Goal: Task Accomplishment & Management: Manage account settings

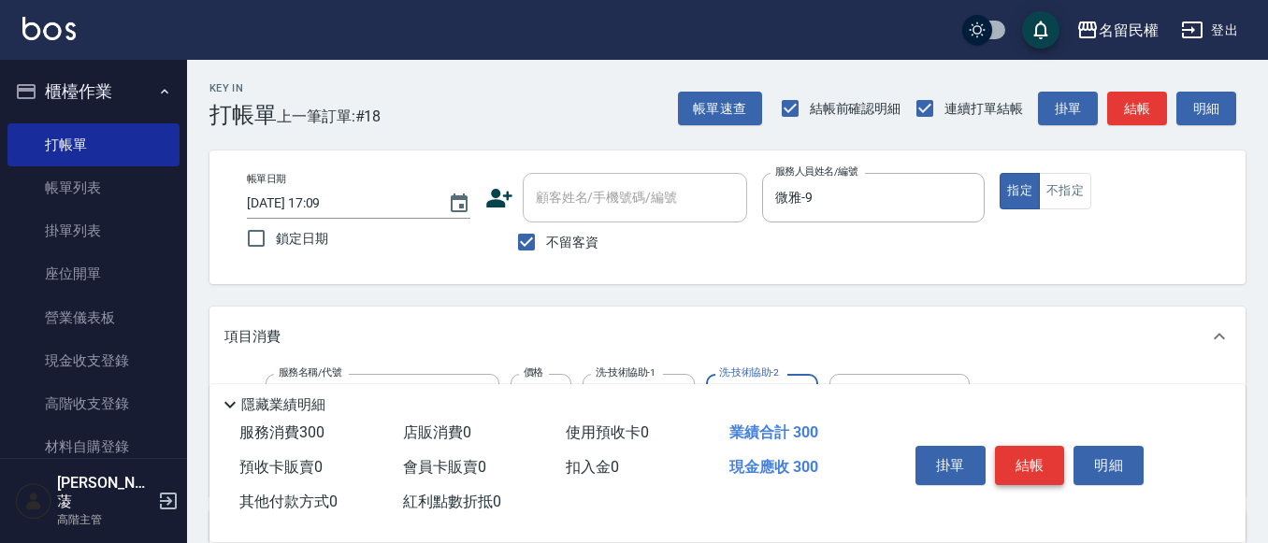
click at [1052, 446] on button "結帳" at bounding box center [1030, 465] width 70 height 39
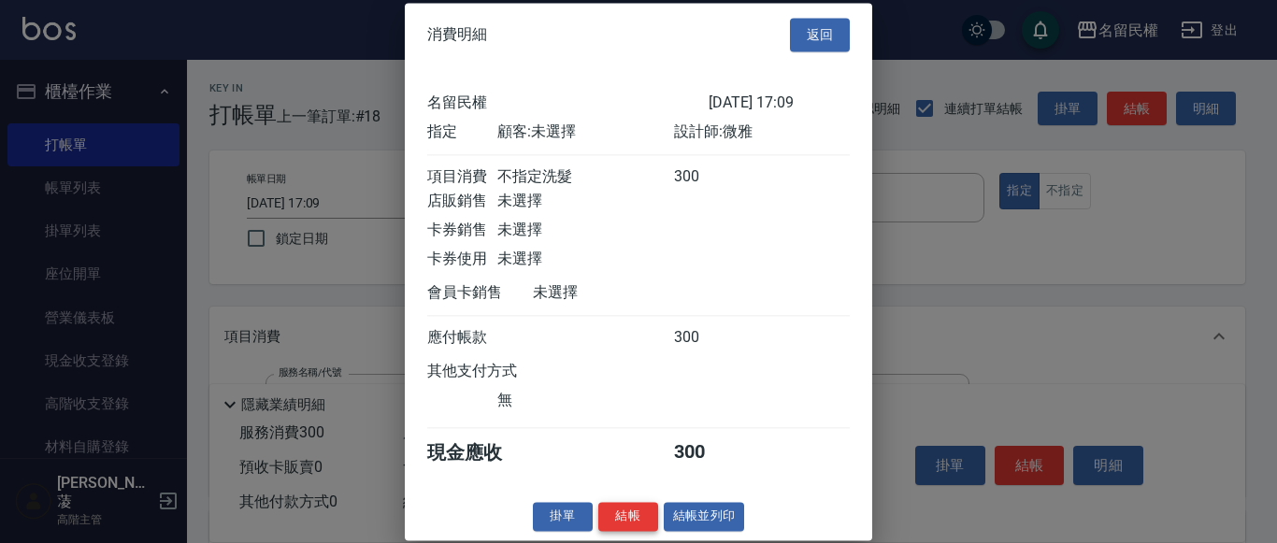
scroll to position [24, 0]
click at [616, 515] on button "結帳" at bounding box center [628, 516] width 60 height 29
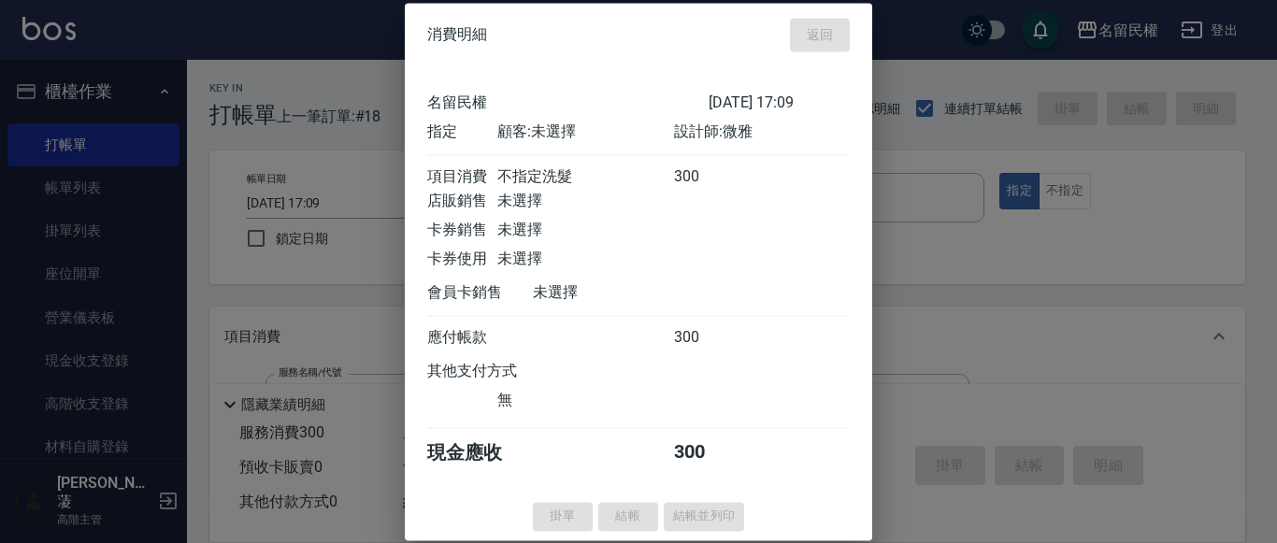
type input "[DATE] 17:44"
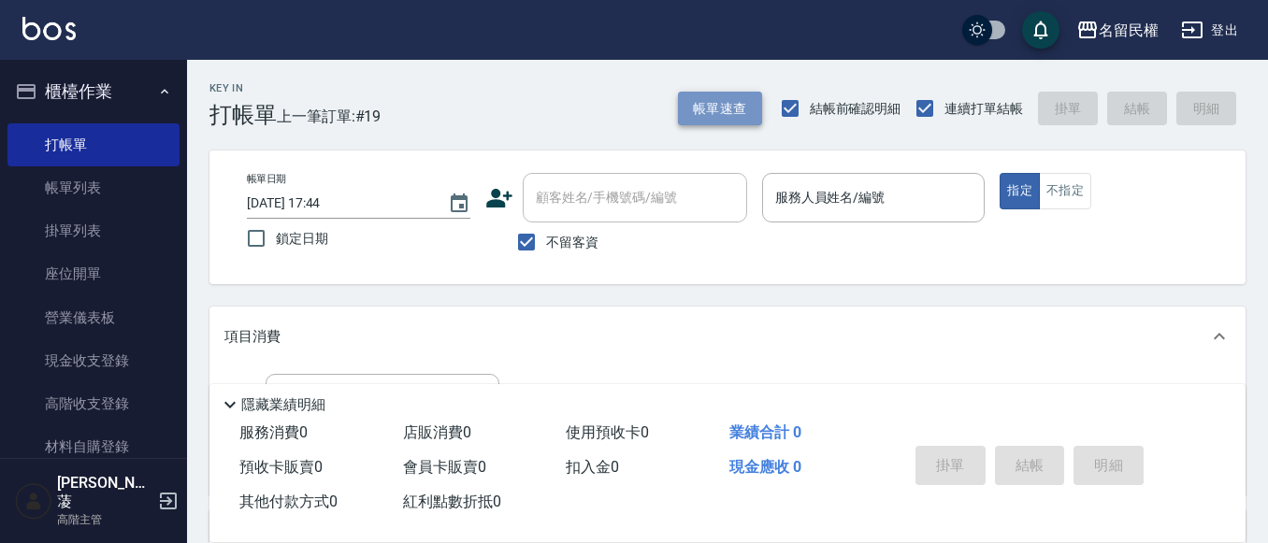
click at [714, 104] on button "帳單速查" at bounding box center [720, 109] width 84 height 35
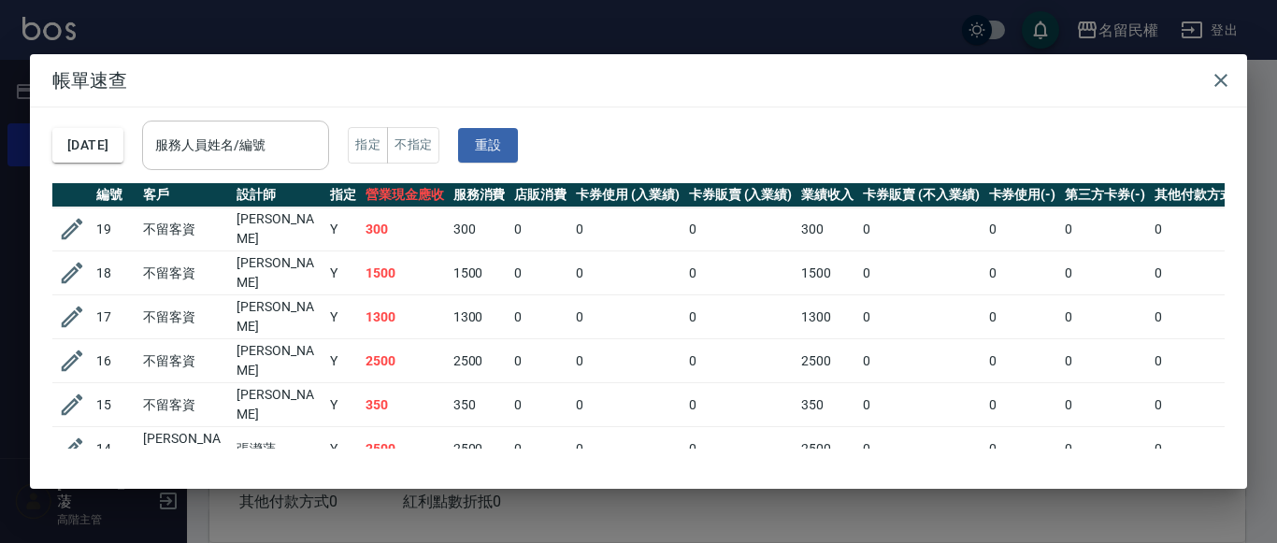
click at [302, 142] on input "服務人員姓名/編號" at bounding box center [236, 145] width 170 height 33
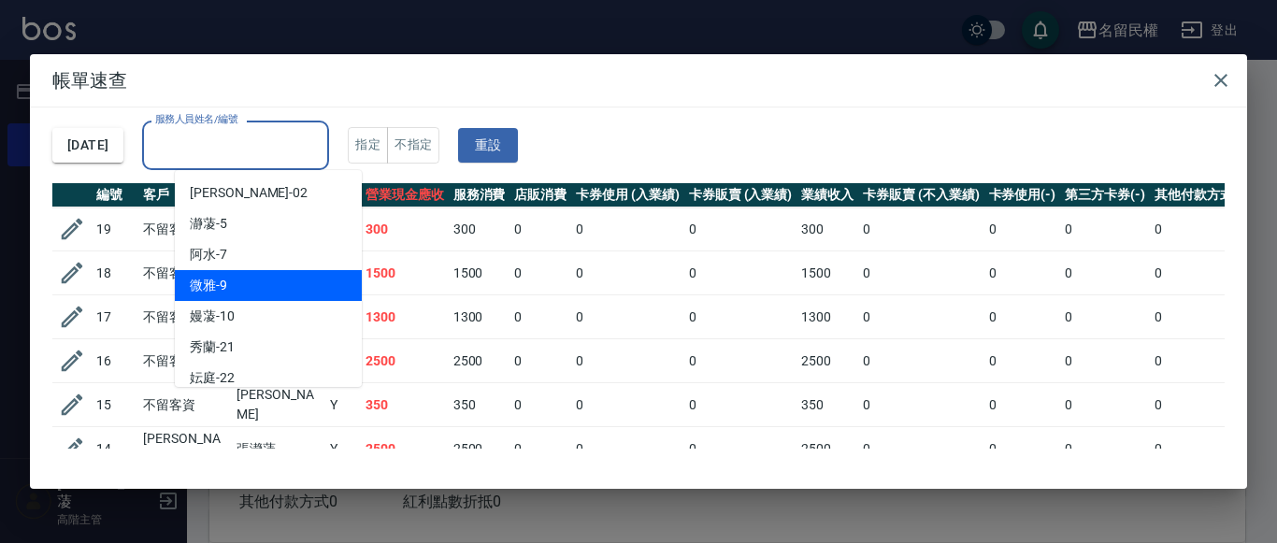
click at [287, 274] on div "微雅 -9" at bounding box center [268, 285] width 187 height 31
type input "微雅-9"
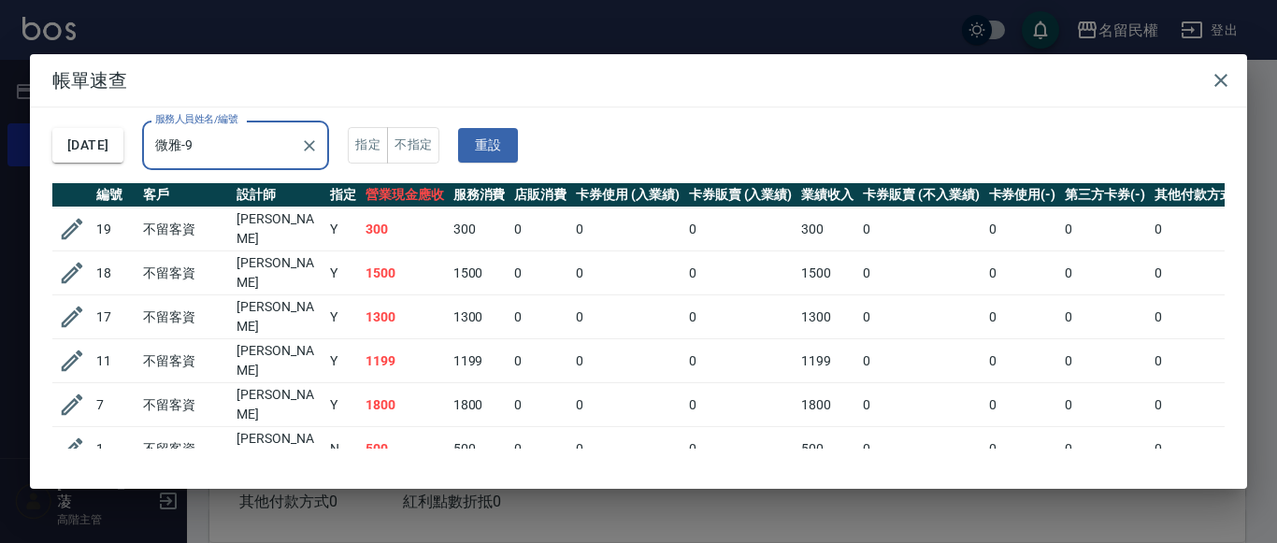
scroll to position [38, 0]
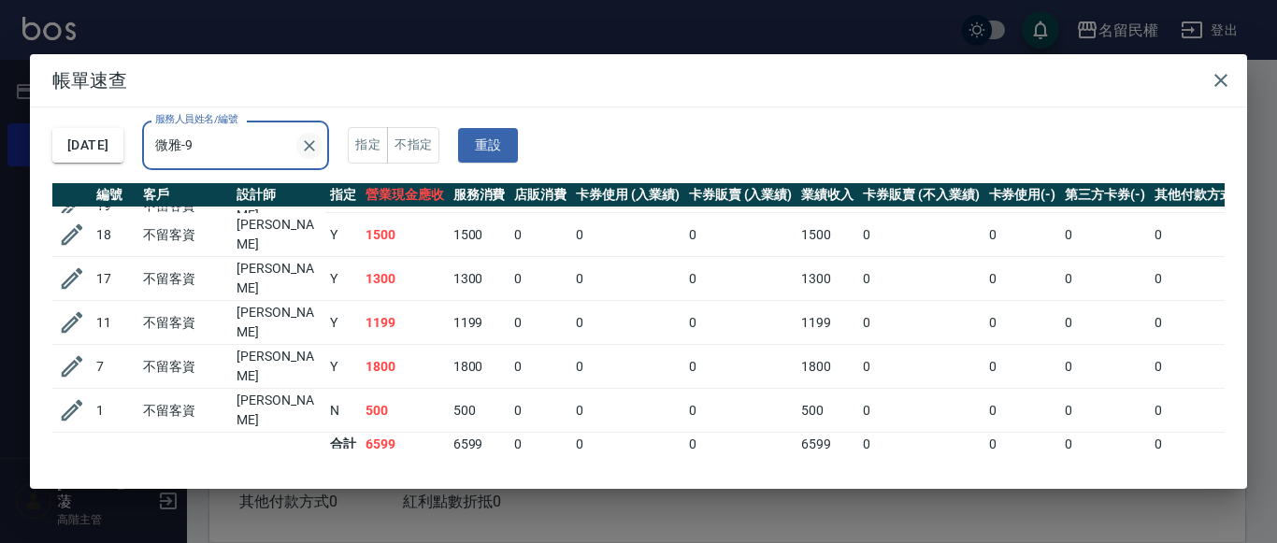
click at [323, 149] on button "Clear" at bounding box center [309, 146] width 26 height 26
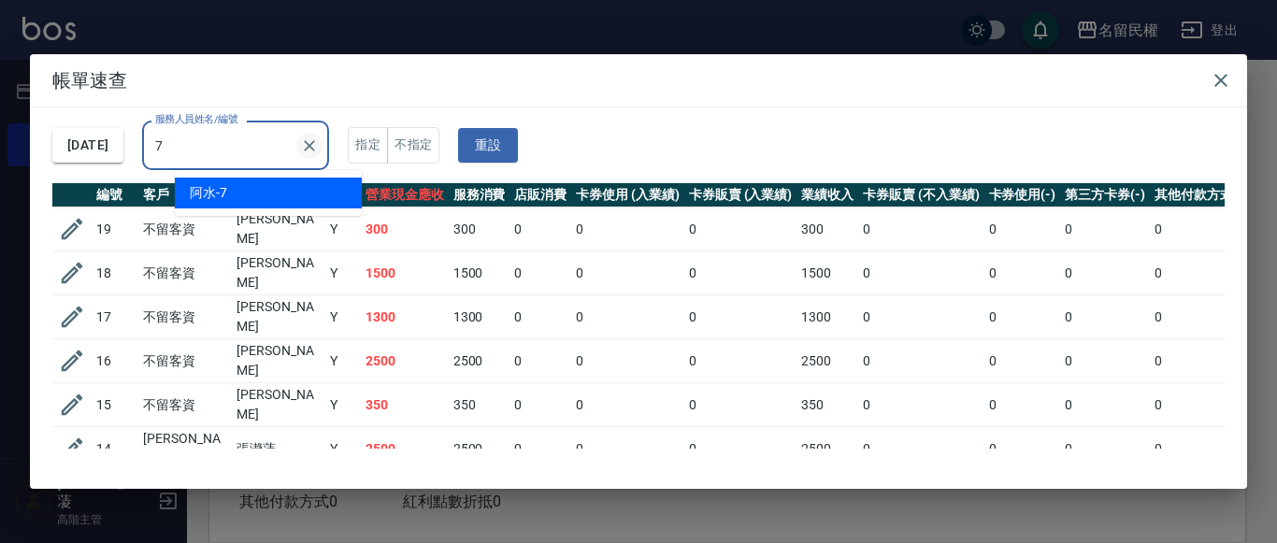
type input "阿水-7"
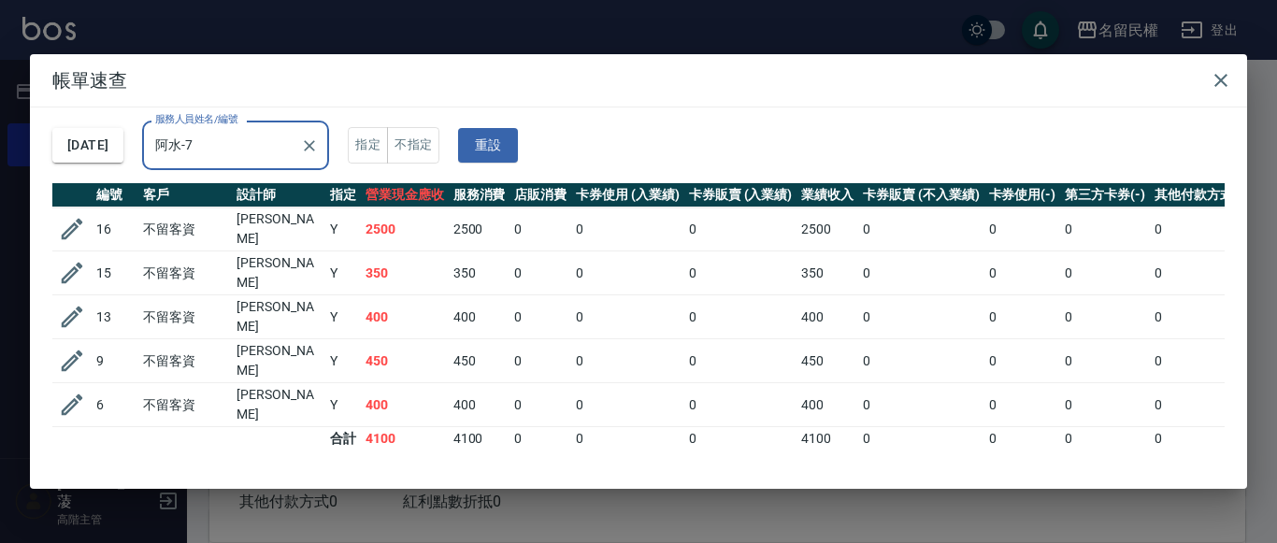
click at [321, 154] on div at bounding box center [308, 146] width 24 height 50
click at [319, 150] on icon "Clear" at bounding box center [309, 146] width 19 height 19
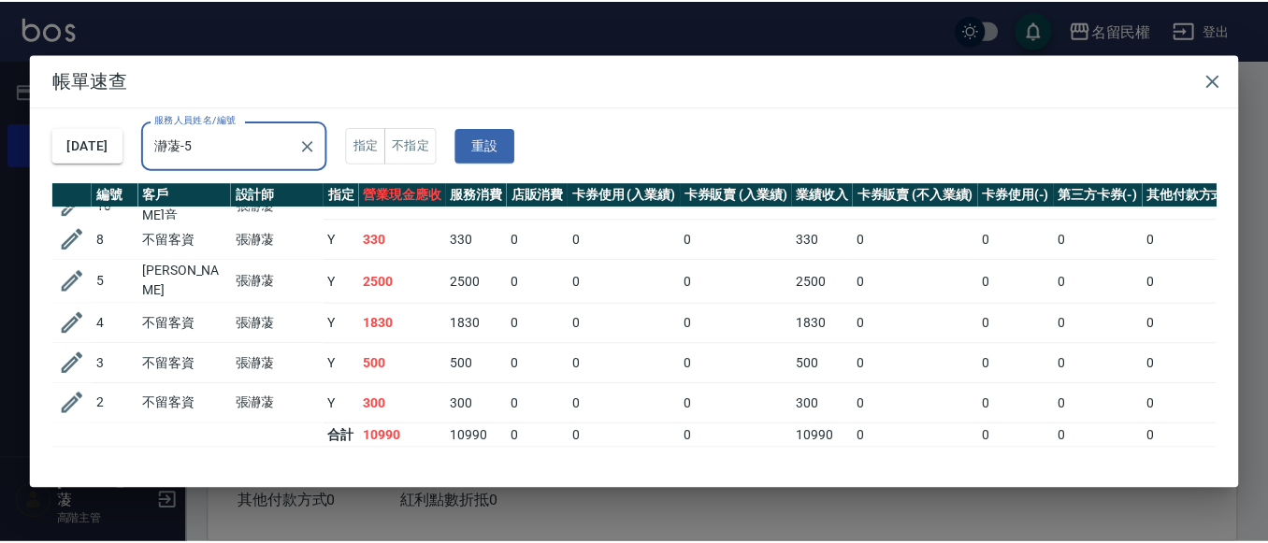
scroll to position [119, 0]
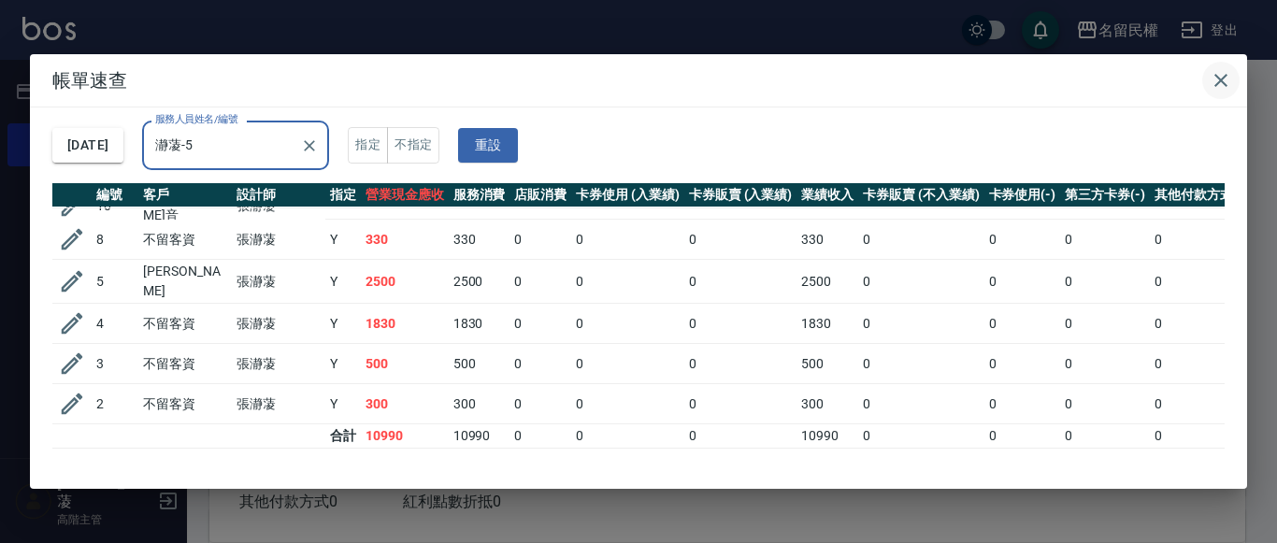
type input "瀞蓤-5"
click at [1203, 81] on button "button" at bounding box center [1220, 80] width 37 height 37
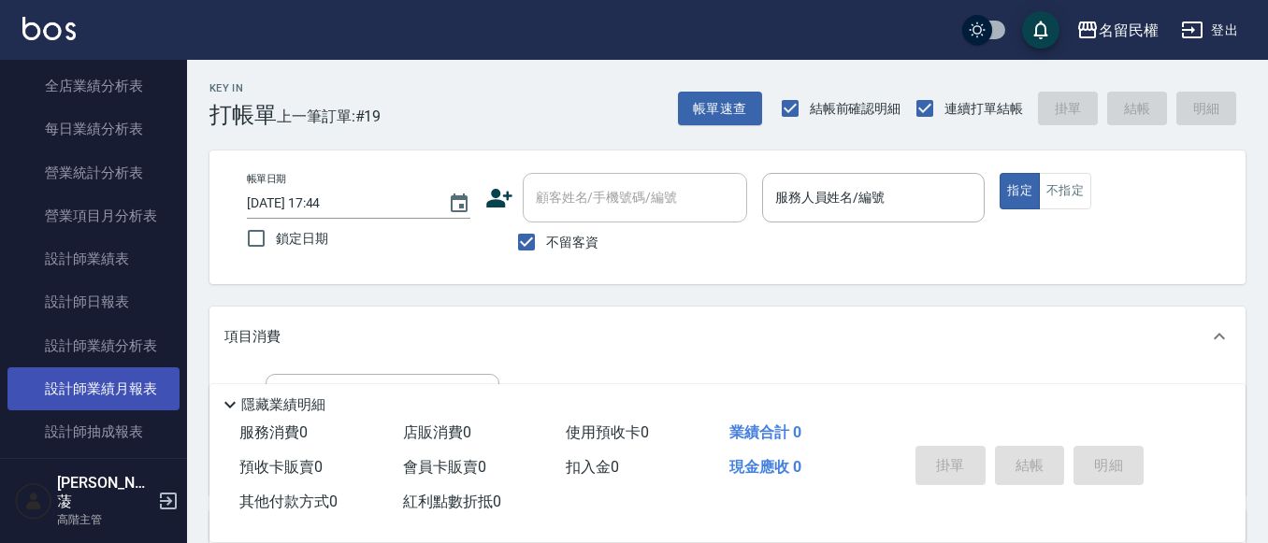
scroll to position [1122, 0]
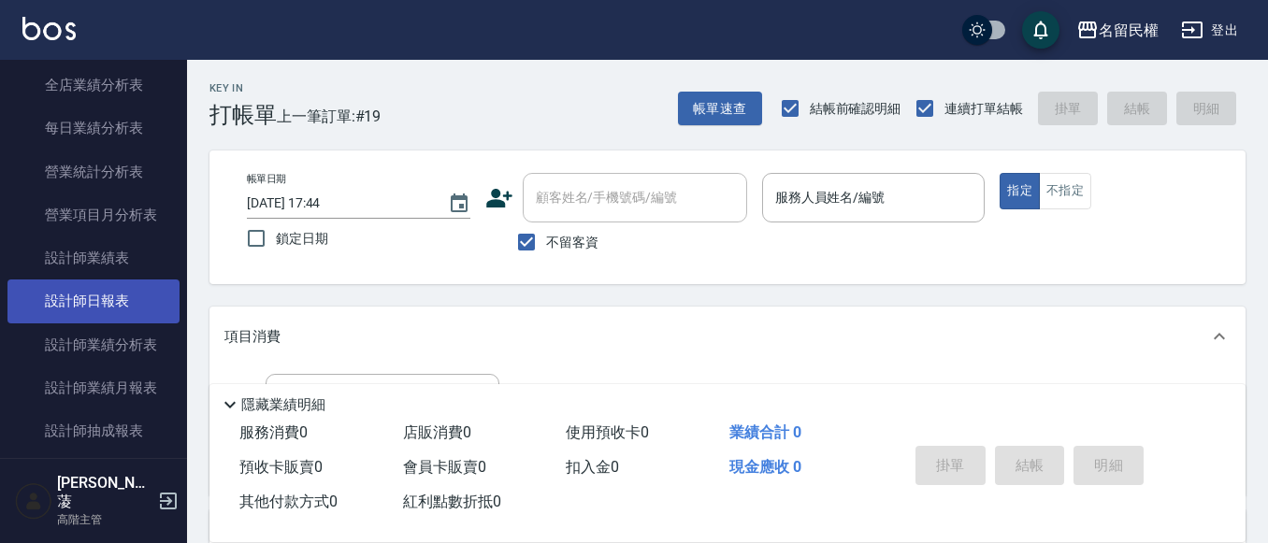
click at [132, 319] on link "設計師日報表" at bounding box center [93, 301] width 172 height 43
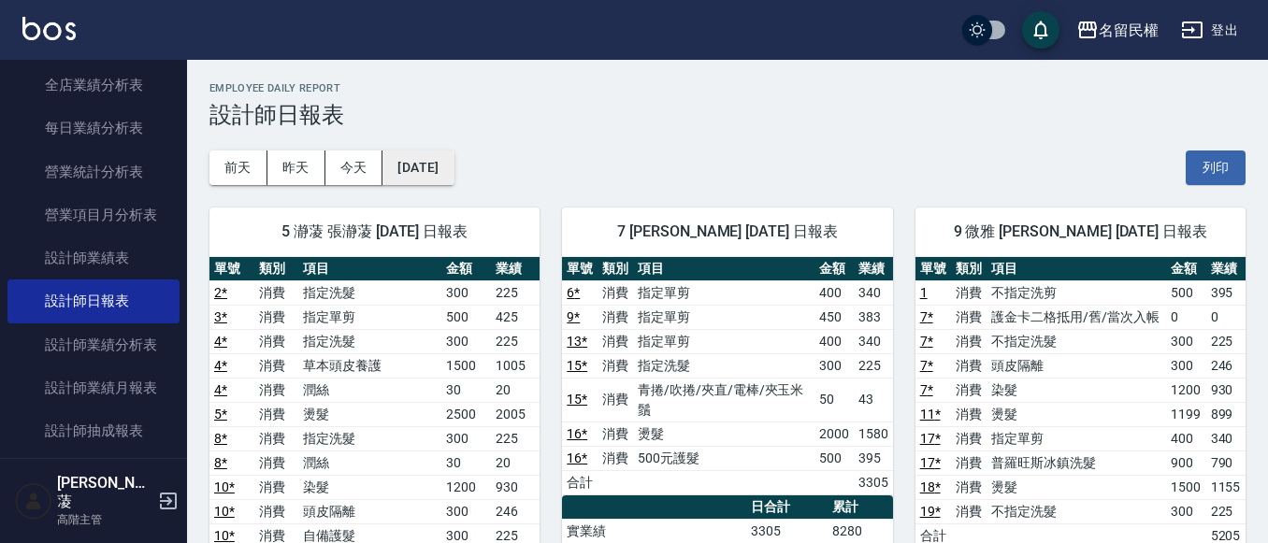
click at [454, 166] on button "[DATE]" at bounding box center [417, 168] width 71 height 35
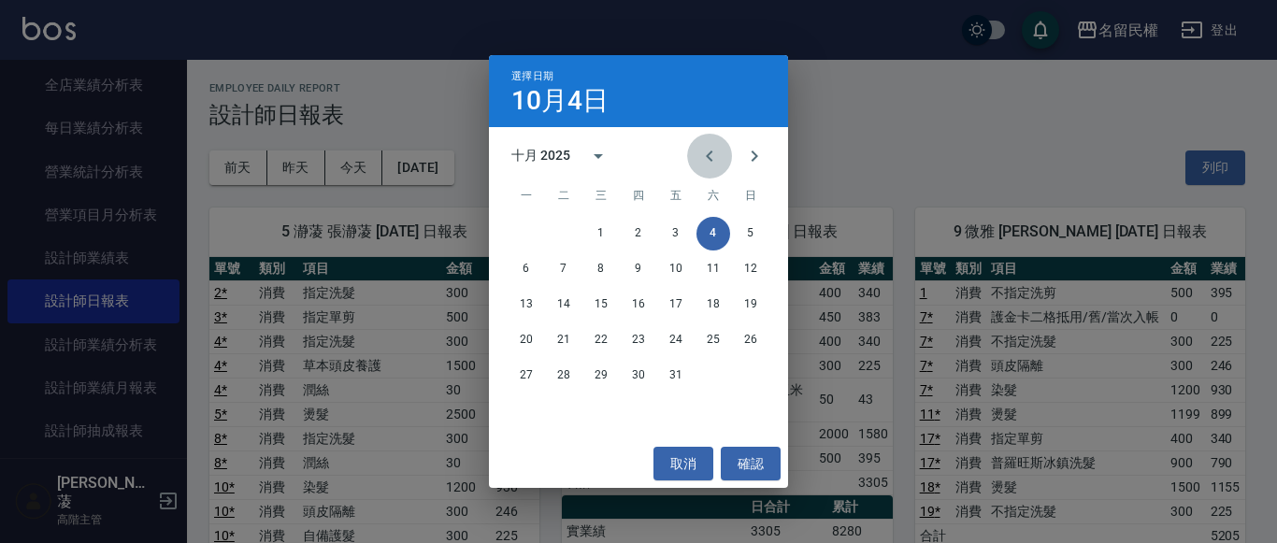
click at [716, 156] on icon "Previous month" at bounding box center [709, 156] width 22 height 22
click at [648, 228] on button "4" at bounding box center [639, 234] width 34 height 34
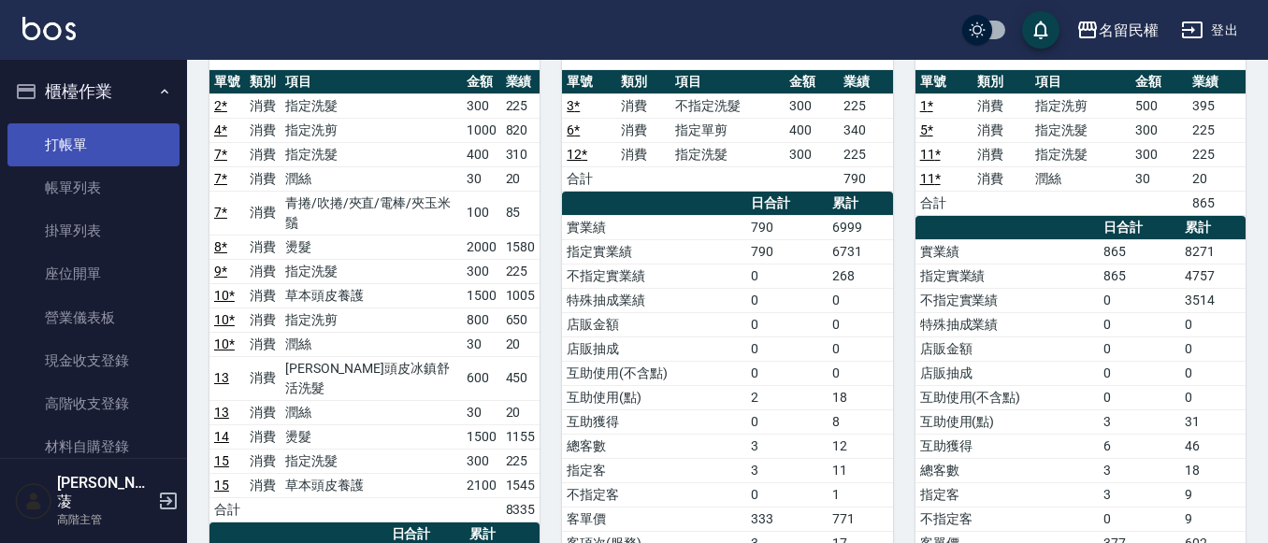
click at [55, 159] on link "打帳單" at bounding box center [93, 144] width 172 height 43
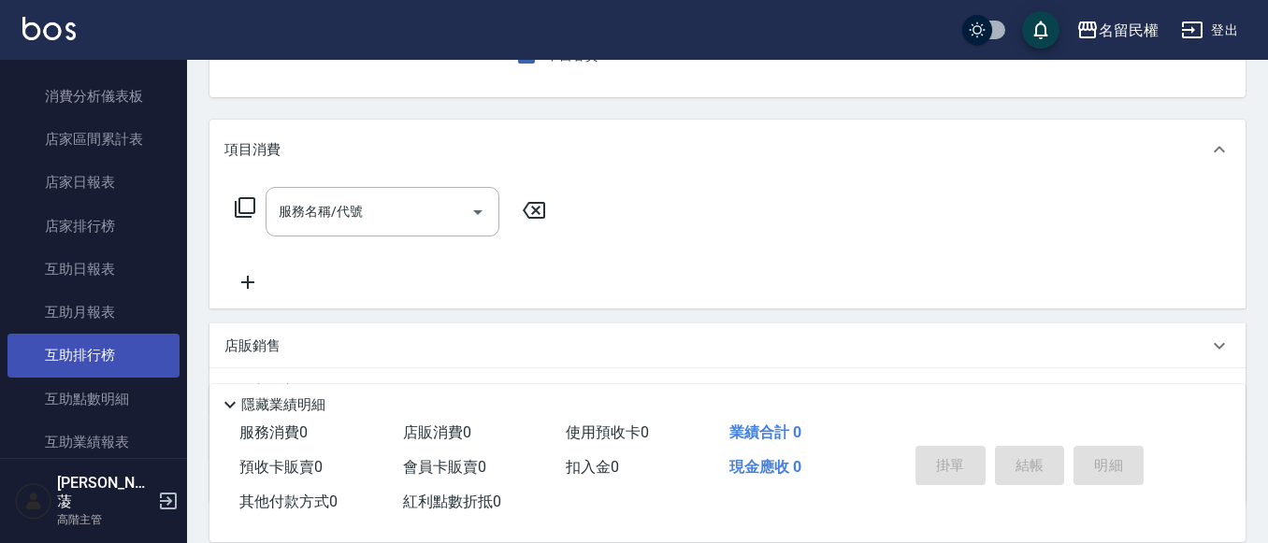
scroll to position [748, 0]
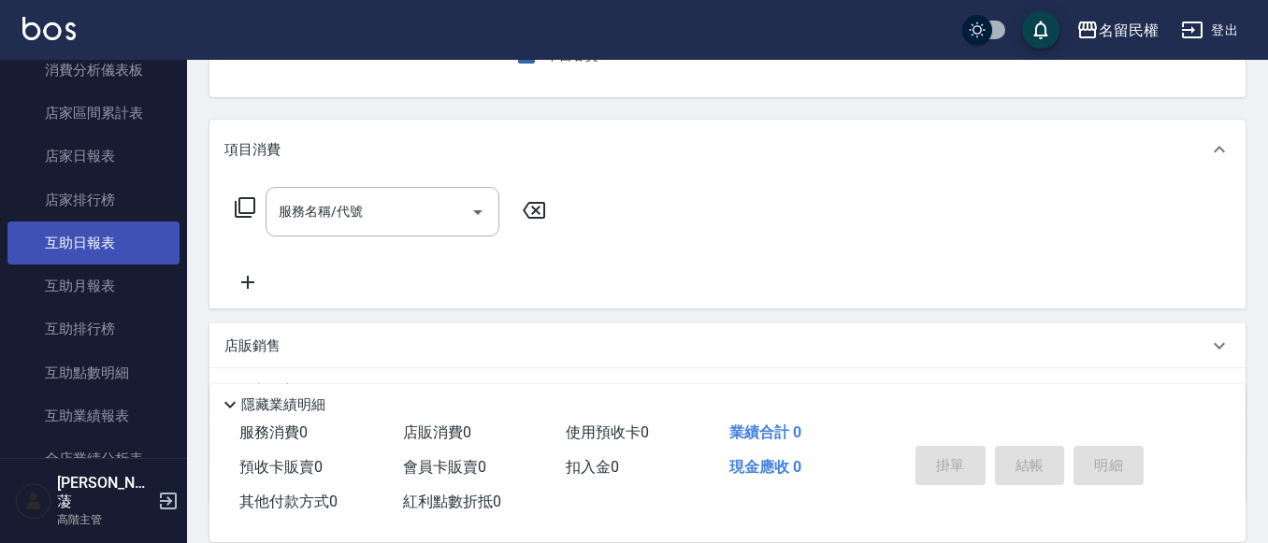
click at [50, 259] on link "互助日報表" at bounding box center [93, 243] width 172 height 43
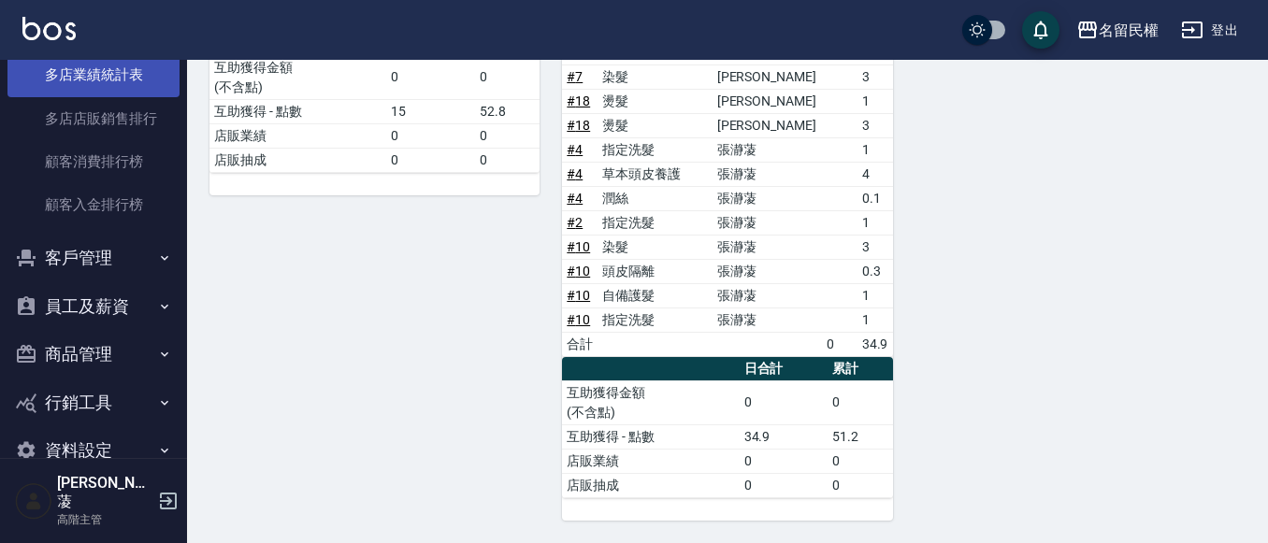
scroll to position [2409, 0]
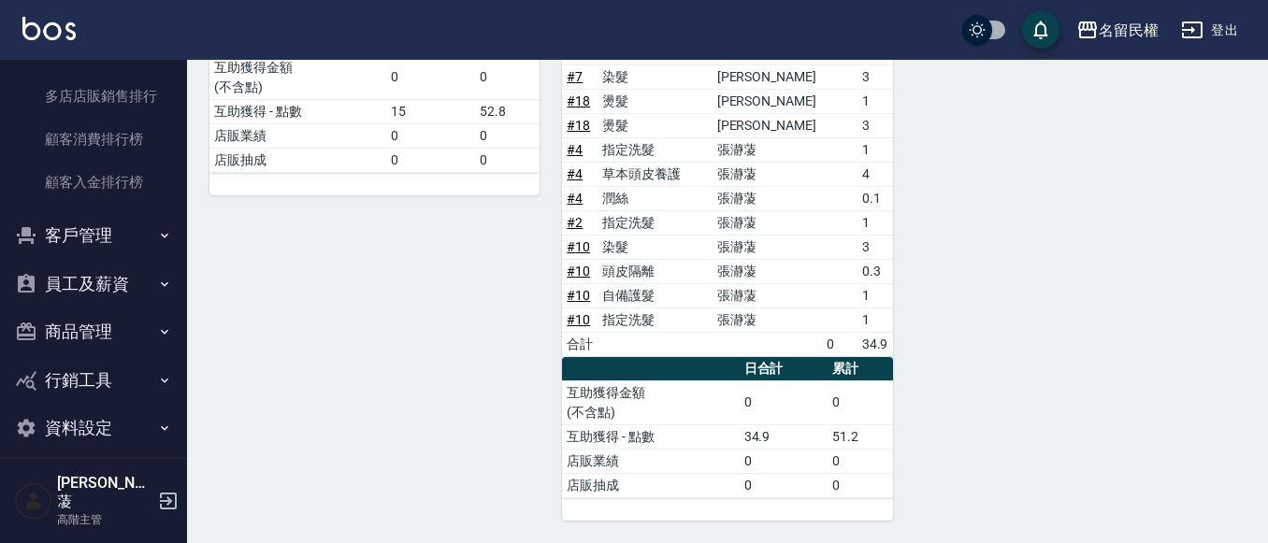
click at [121, 269] on button "員工及薪資" at bounding box center [93, 284] width 172 height 49
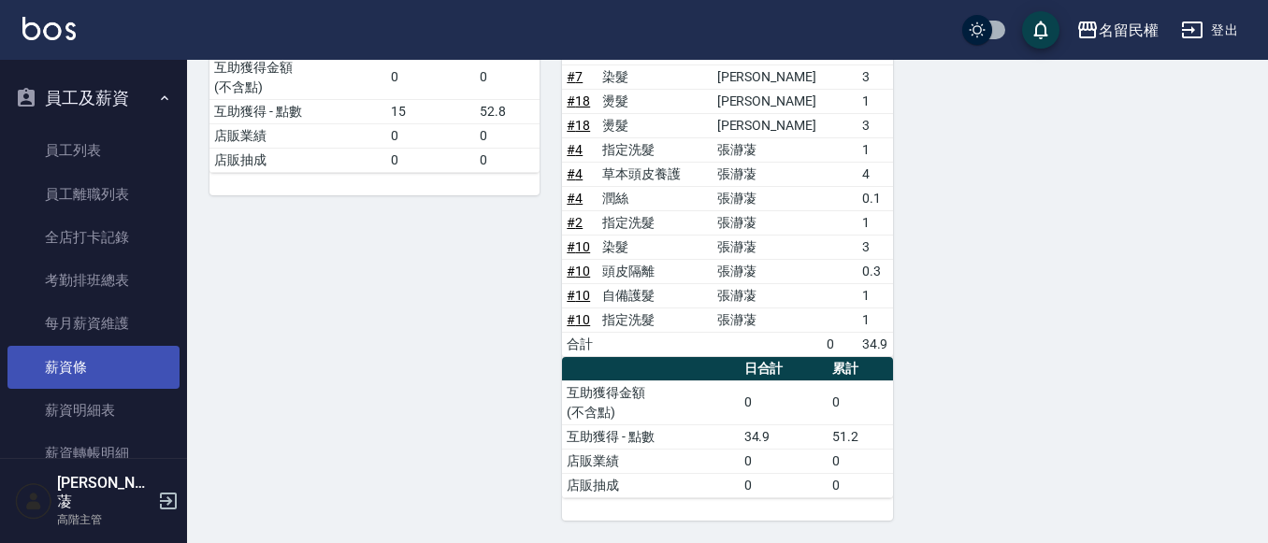
scroll to position [2596, 0]
click at [93, 349] on link "薪資條" at bounding box center [93, 366] width 172 height 43
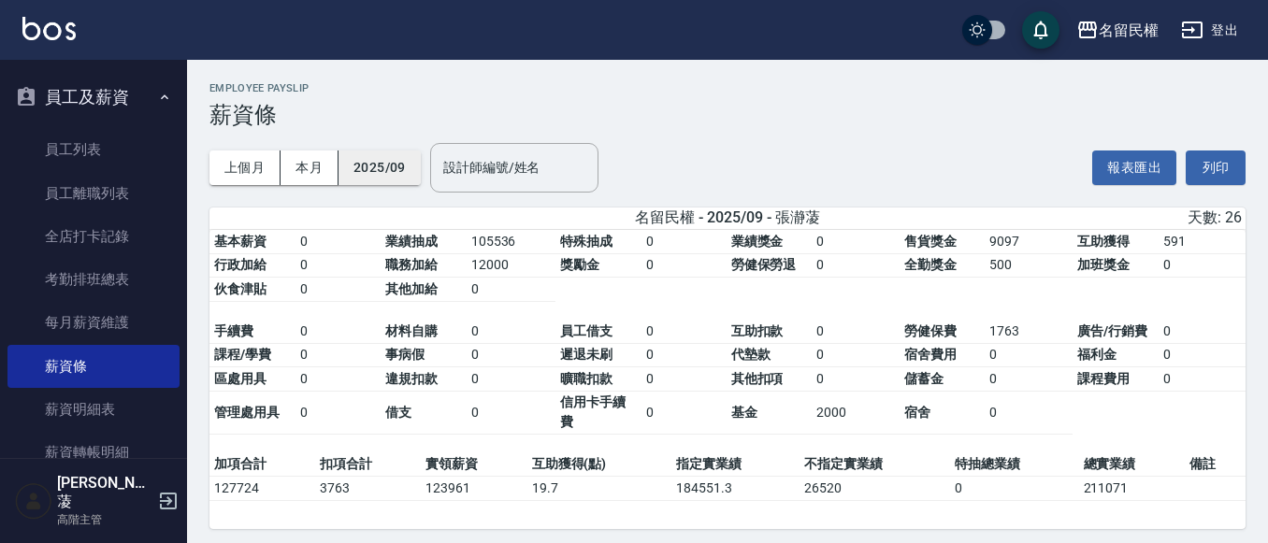
click at [368, 174] on button "2025/09" at bounding box center [379, 168] width 82 height 35
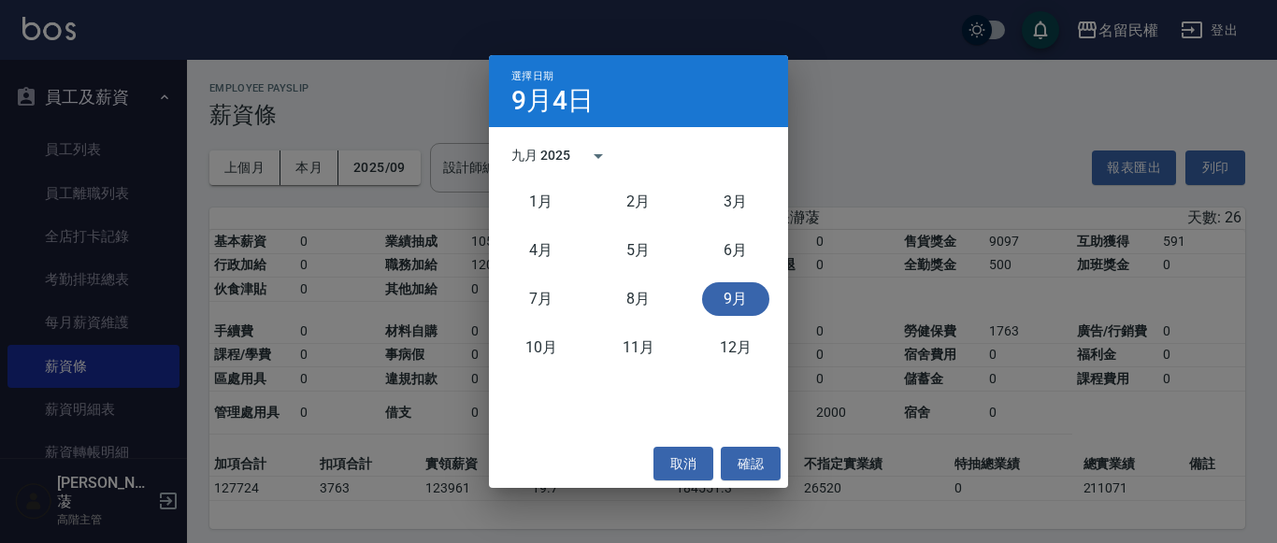
click at [717, 298] on button "9月" at bounding box center [735, 299] width 67 height 34
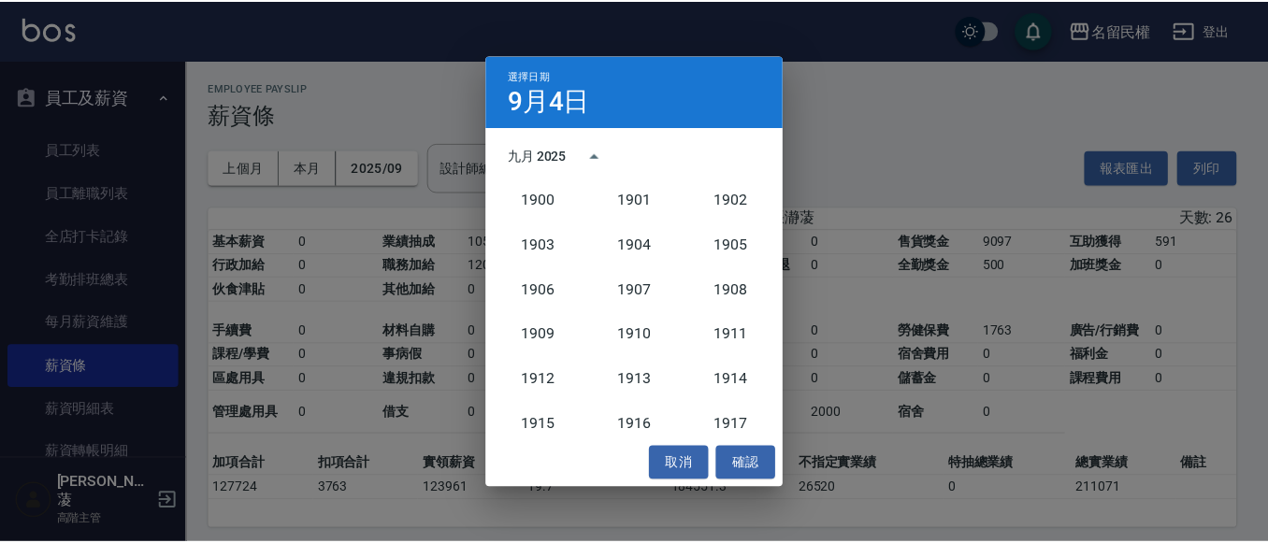
scroll to position [1732, 0]
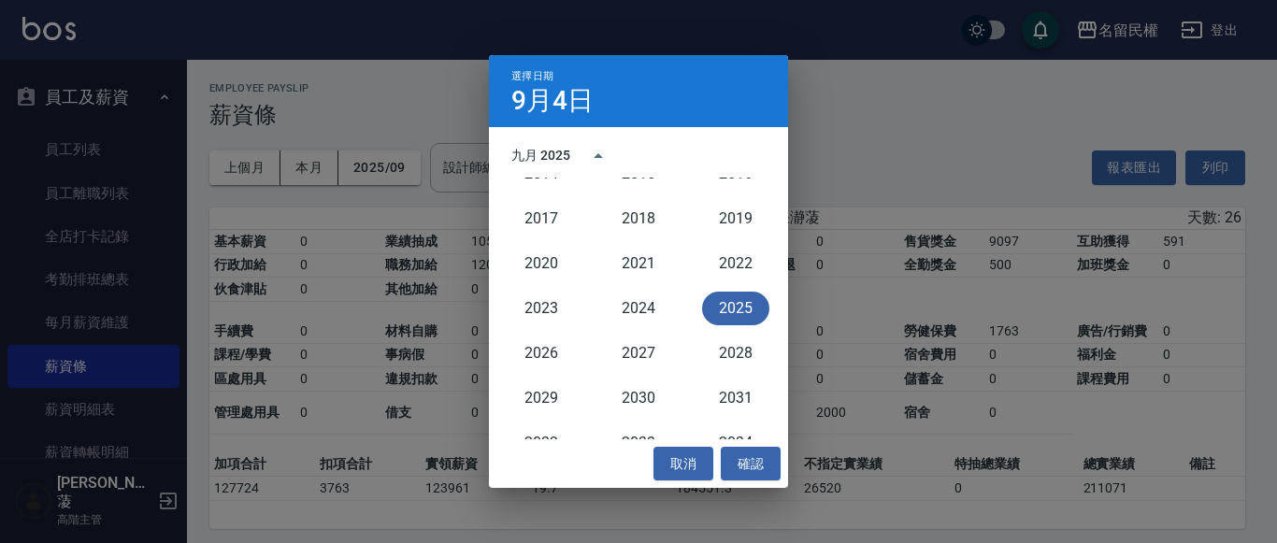
click at [295, 174] on div "選擇日期 [DATE] 九月 2025 1900 1901 1902 1903 1904 1905 1906 1907 1908 1909 1910 1911…" at bounding box center [638, 271] width 1277 height 543
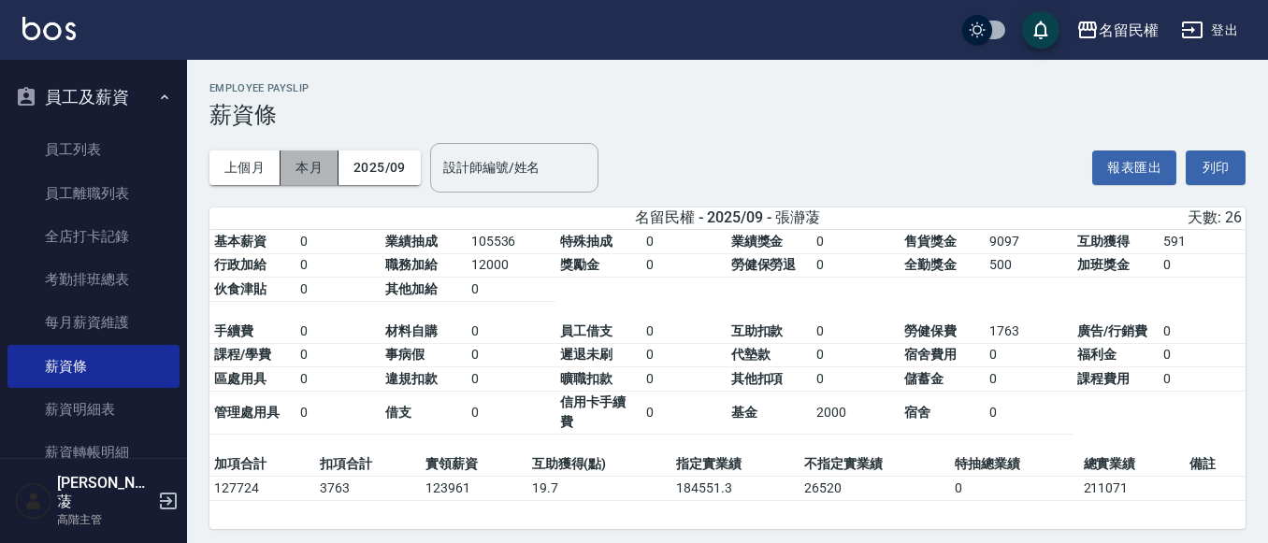
click at [301, 172] on button "本月" at bounding box center [310, 168] width 58 height 35
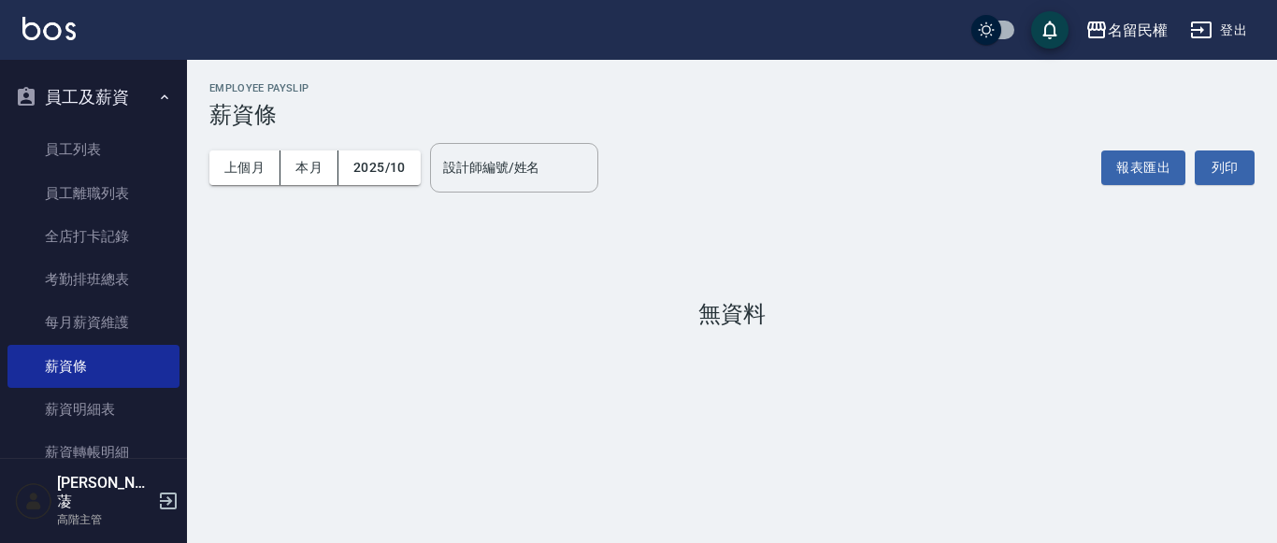
drag, startPoint x: 254, startPoint y: 174, endPoint x: 275, endPoint y: 189, distance: 25.4
click at [254, 173] on button "上個月" at bounding box center [244, 168] width 71 height 35
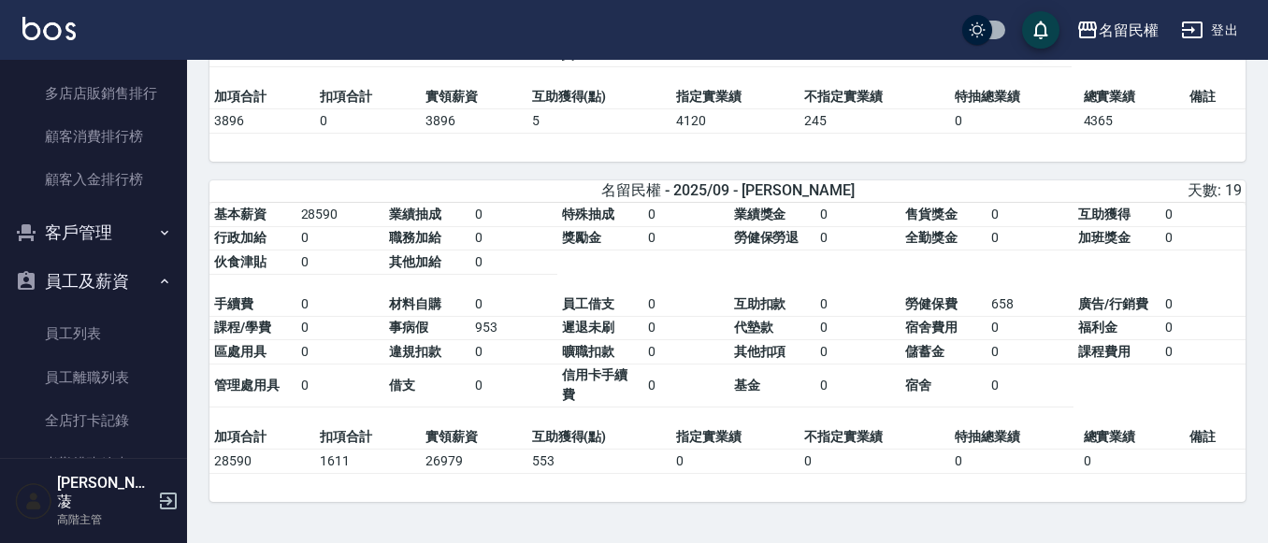
scroll to position [2409, 0]
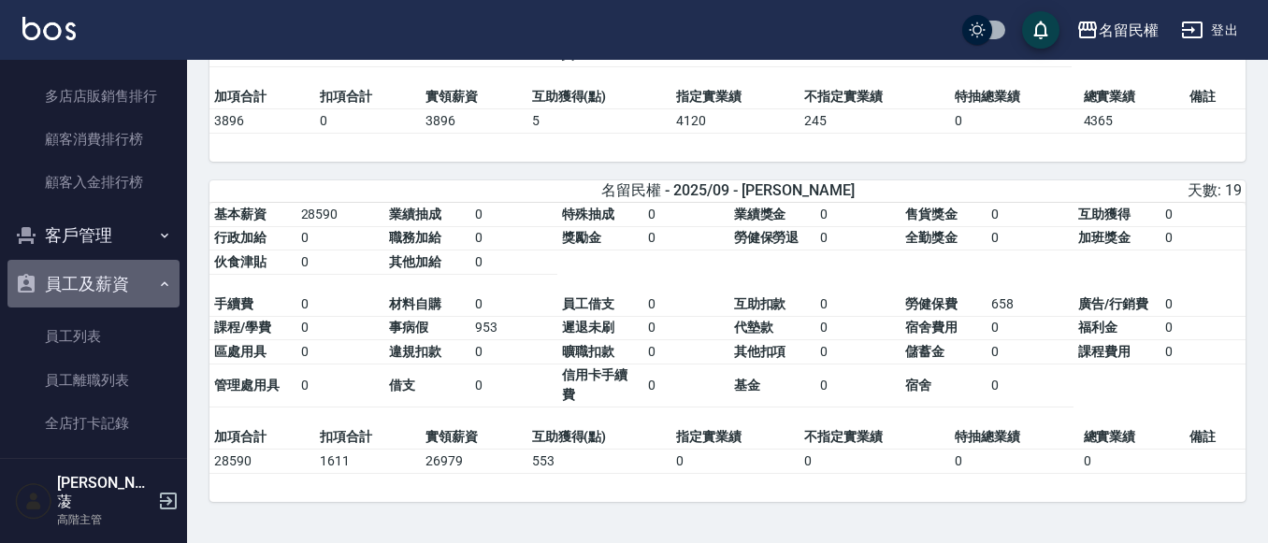
click at [153, 274] on button "員工及薪資" at bounding box center [93, 284] width 172 height 49
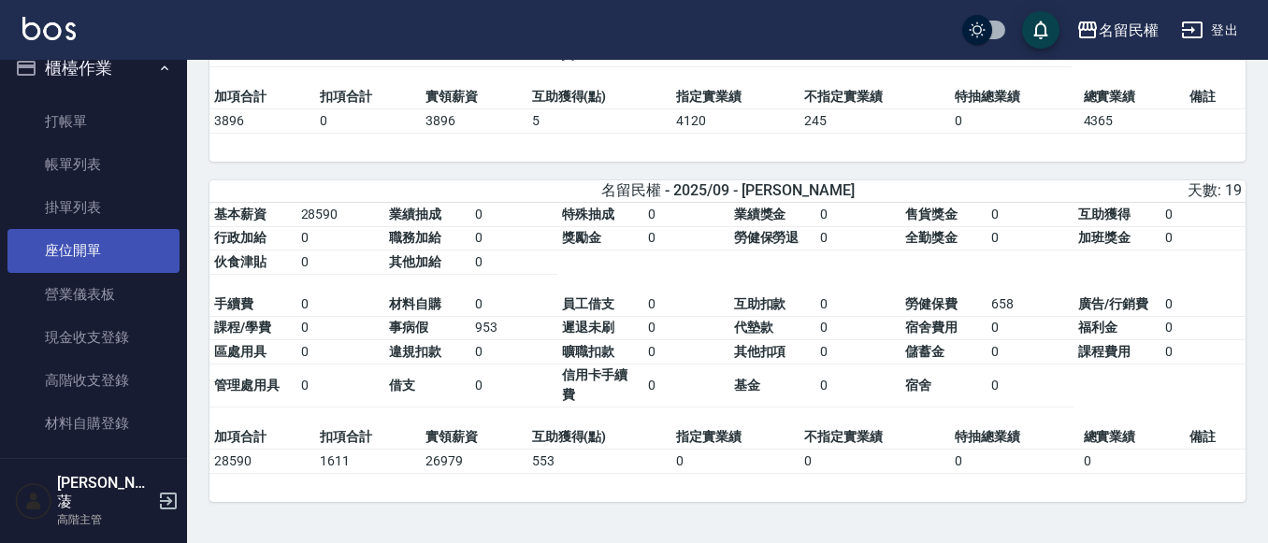
scroll to position [0, 0]
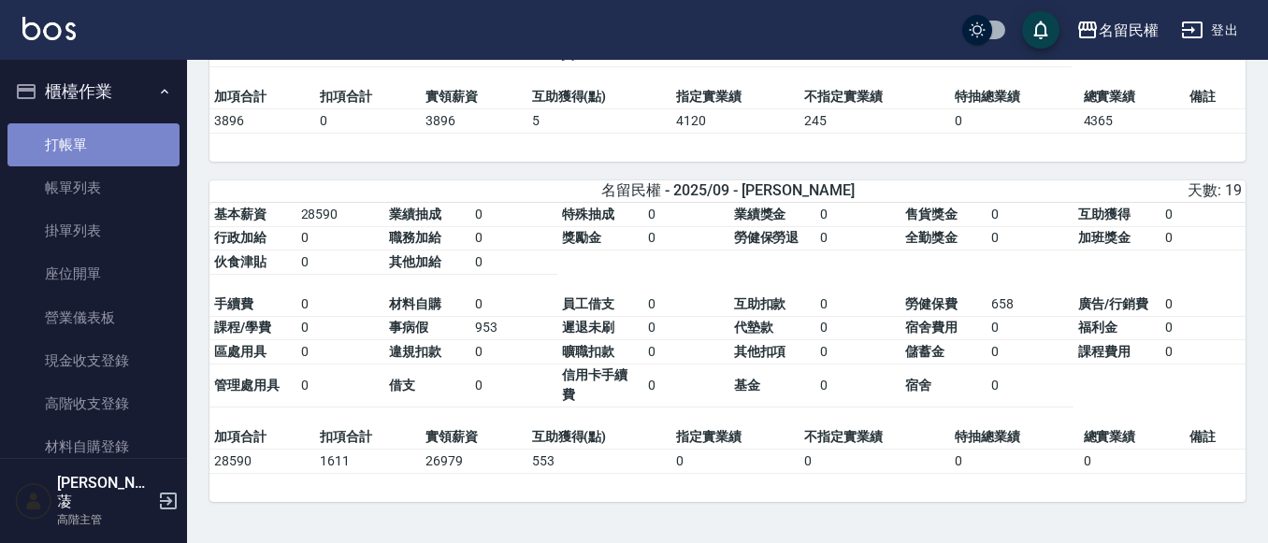
click at [105, 138] on link "打帳單" at bounding box center [93, 144] width 172 height 43
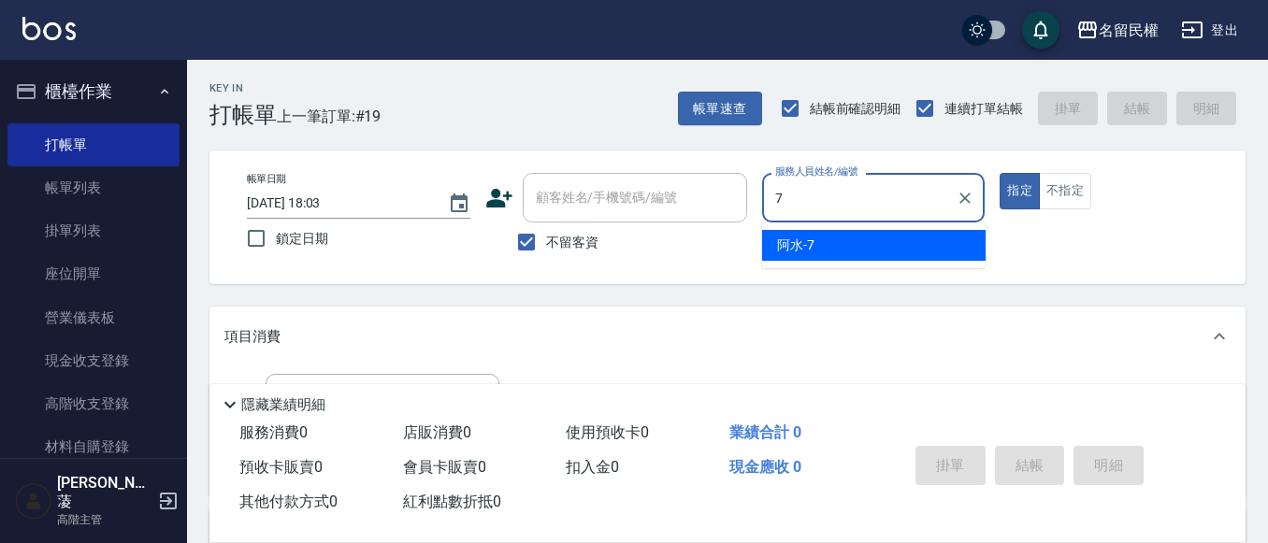
type input "阿水-7"
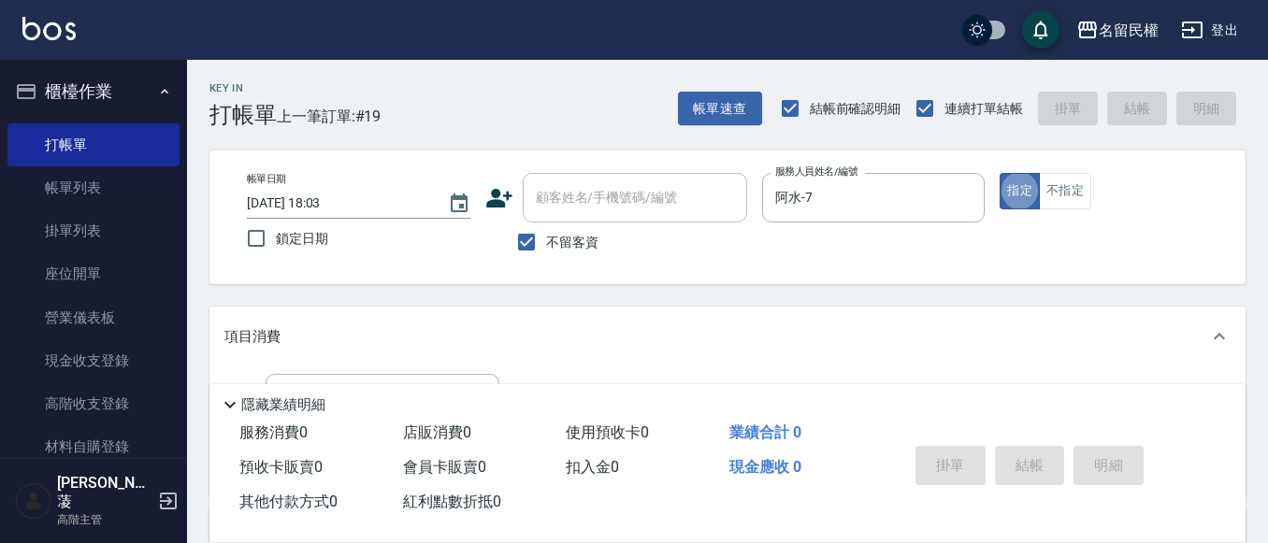
type button "true"
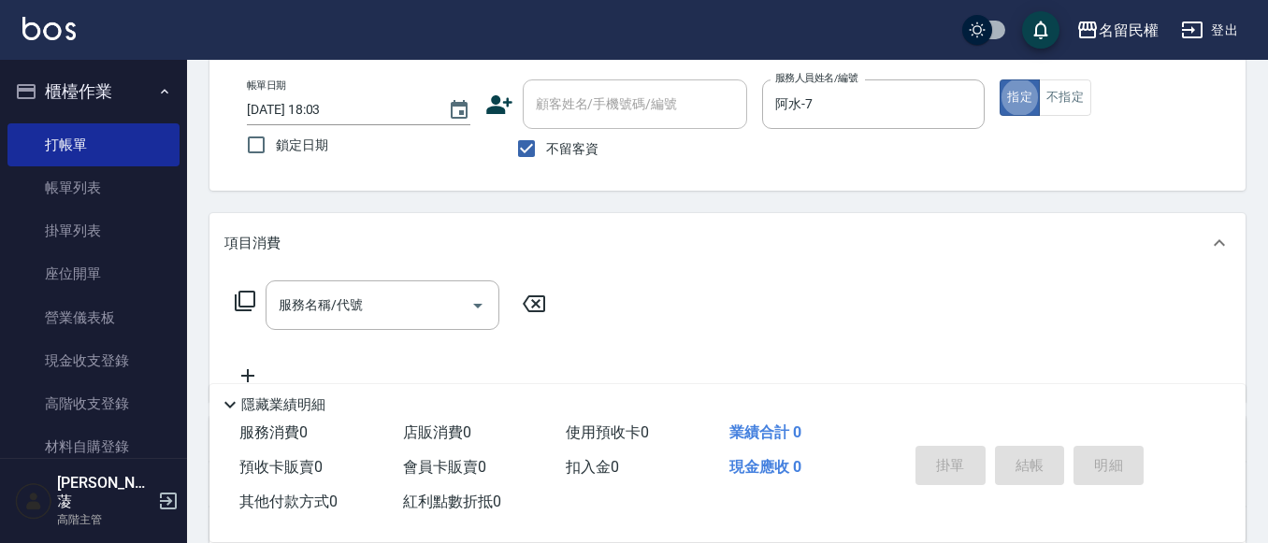
scroll to position [187, 0]
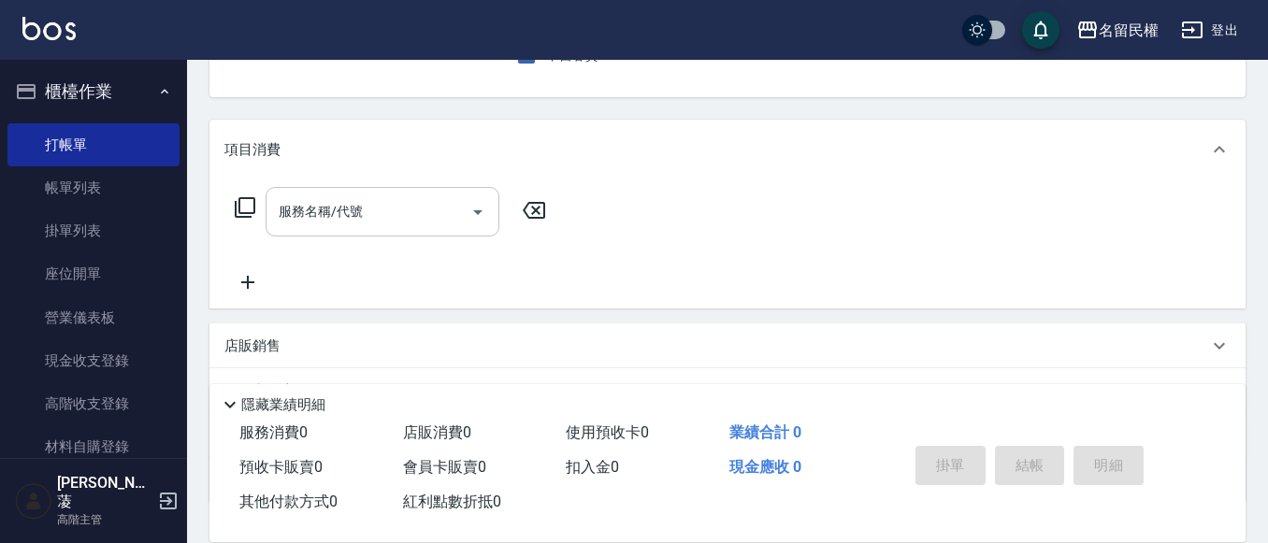
click at [352, 233] on div "服務名稱/代號" at bounding box center [383, 212] width 234 height 50
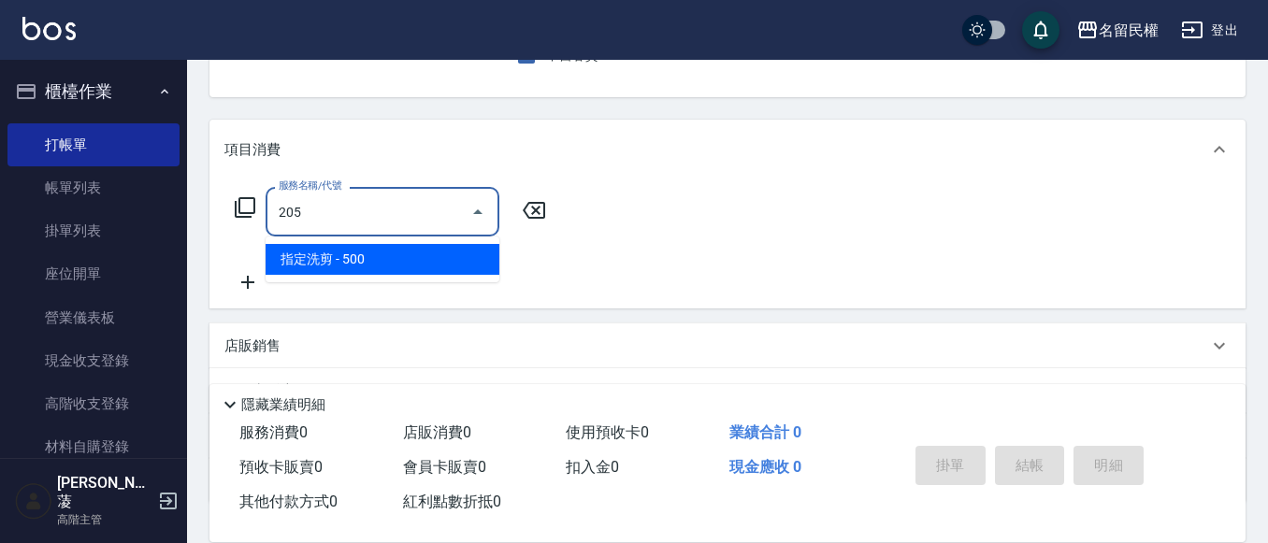
type input "指定洗剪(205)"
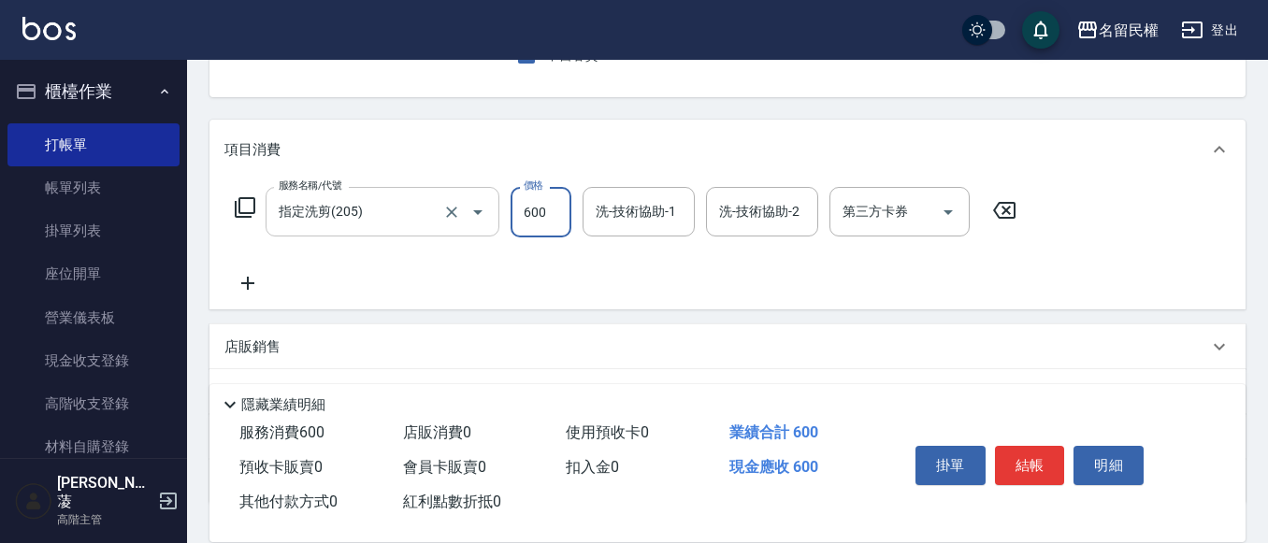
type input "600"
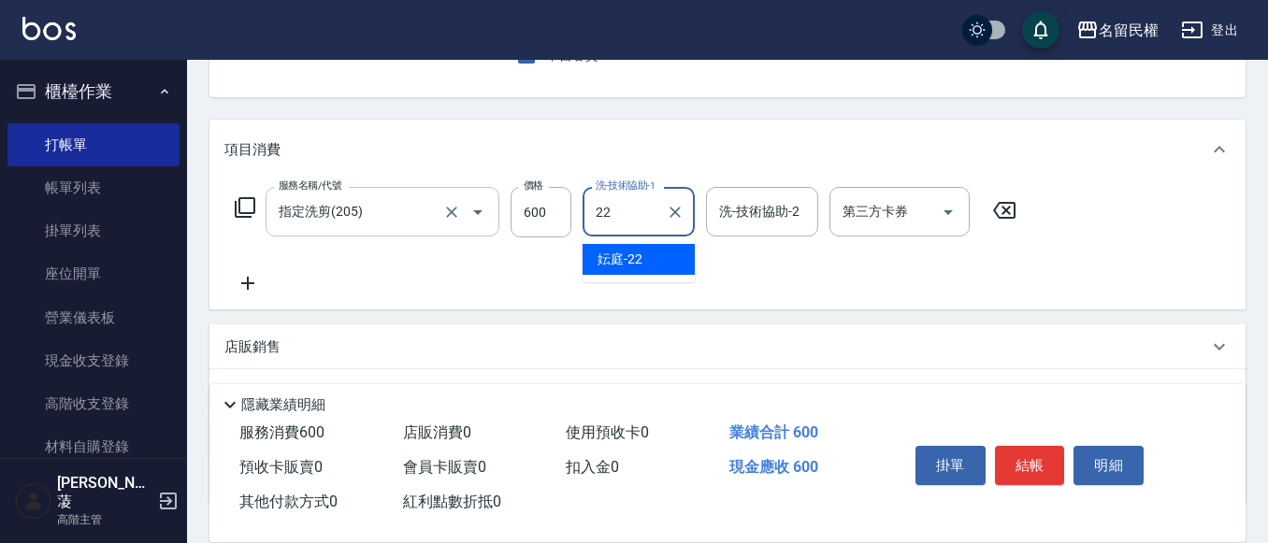
type input "妘庭-22"
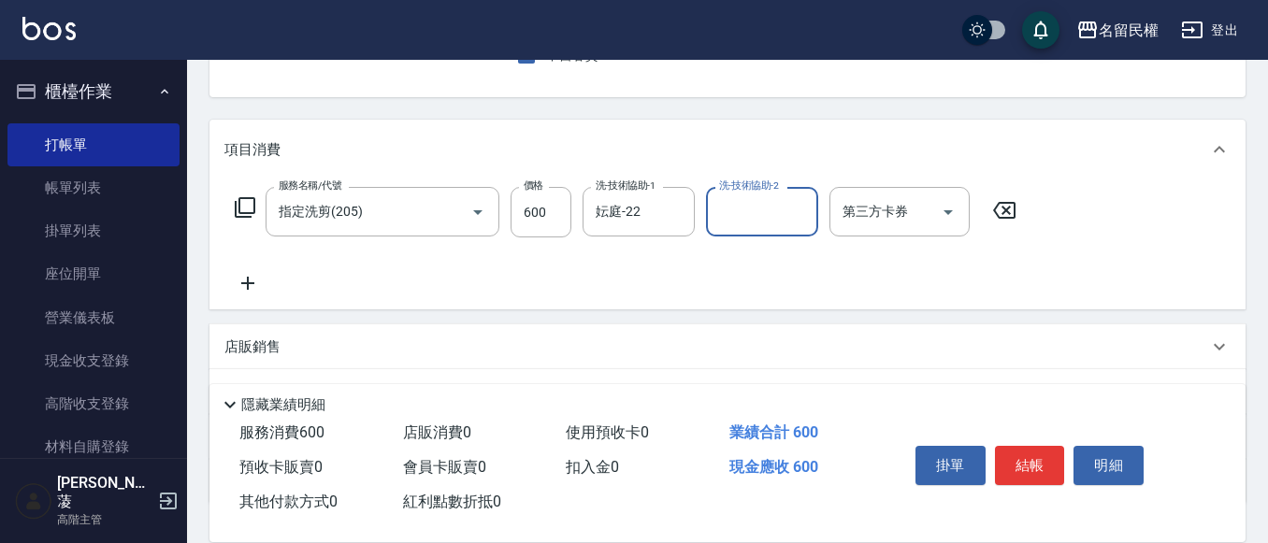
click at [241, 277] on icon at bounding box center [247, 283] width 47 height 22
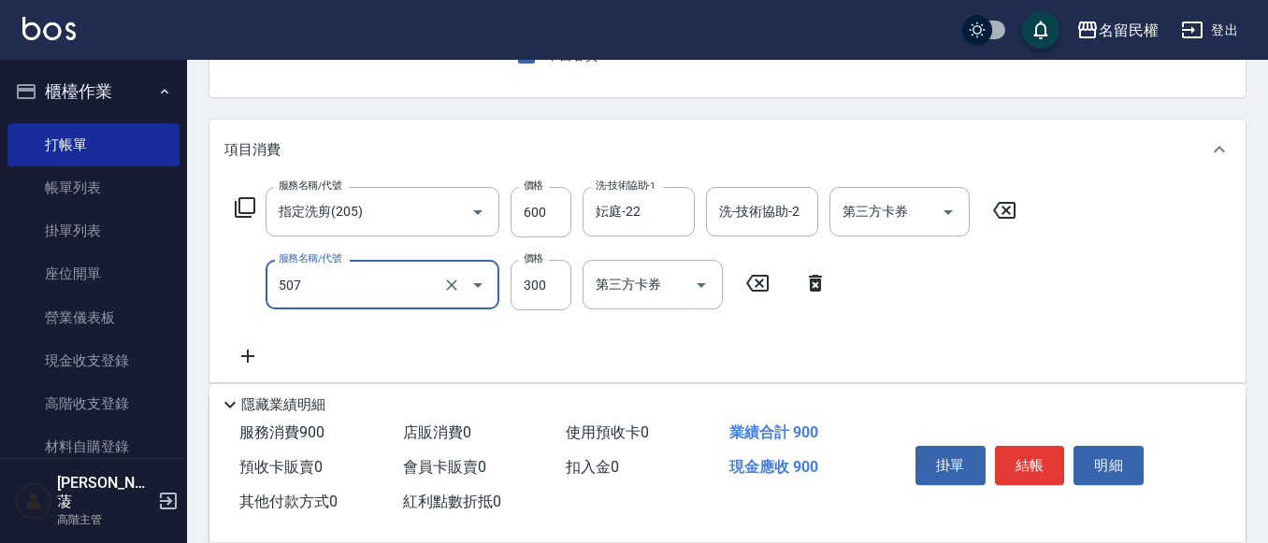
type input "頭皮隔離(507)"
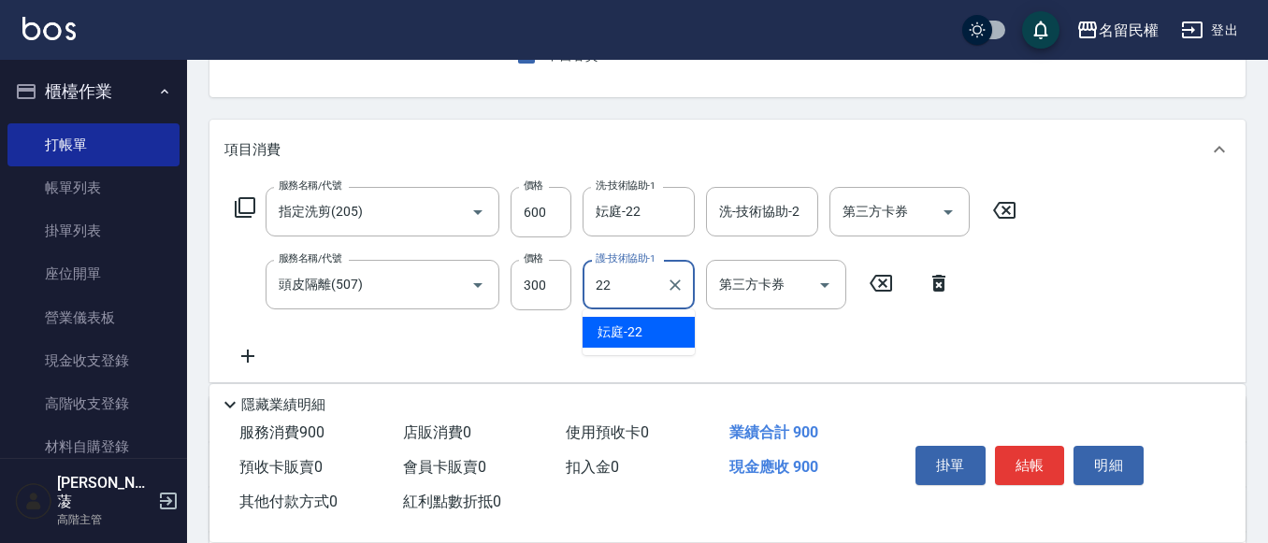
type input "妘庭-22"
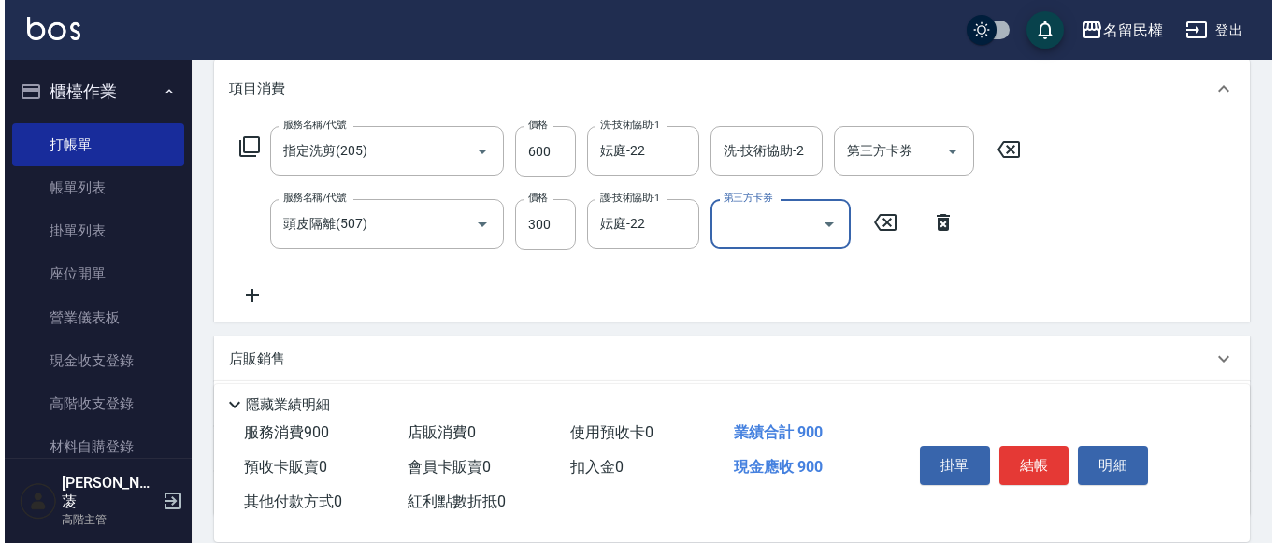
scroll to position [281, 0]
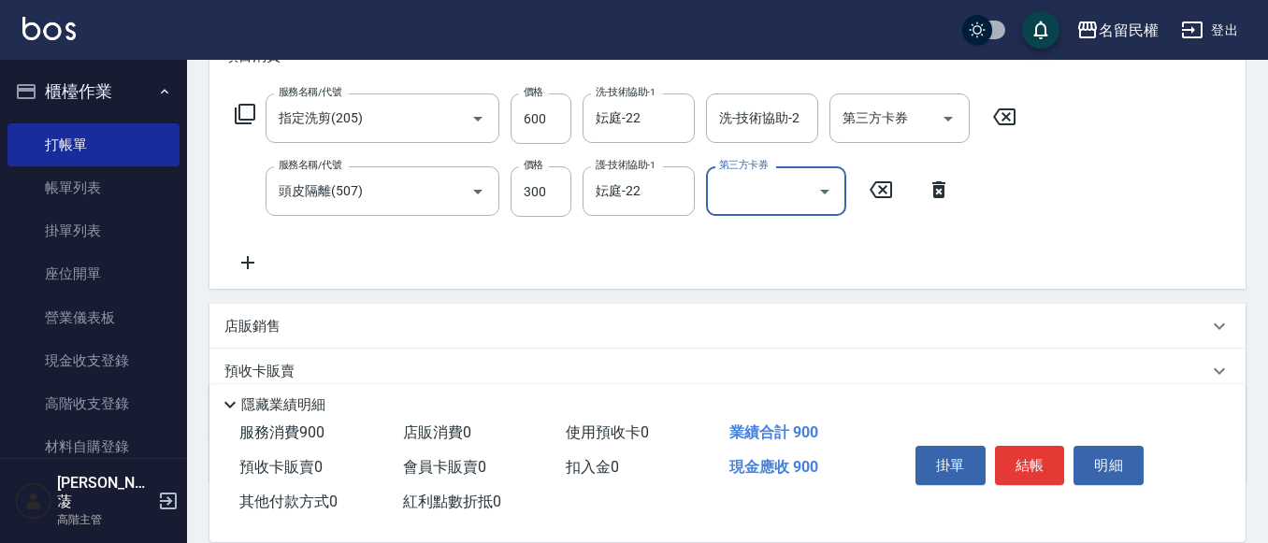
click at [260, 270] on icon at bounding box center [247, 263] width 47 height 22
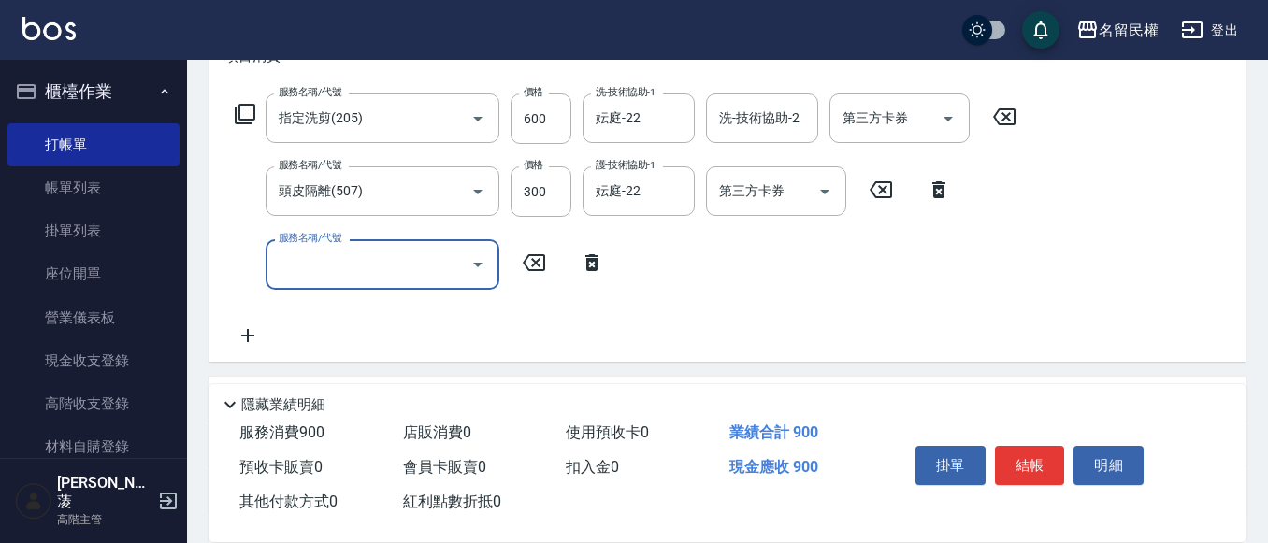
type input "5"
type input "染髮(402)"
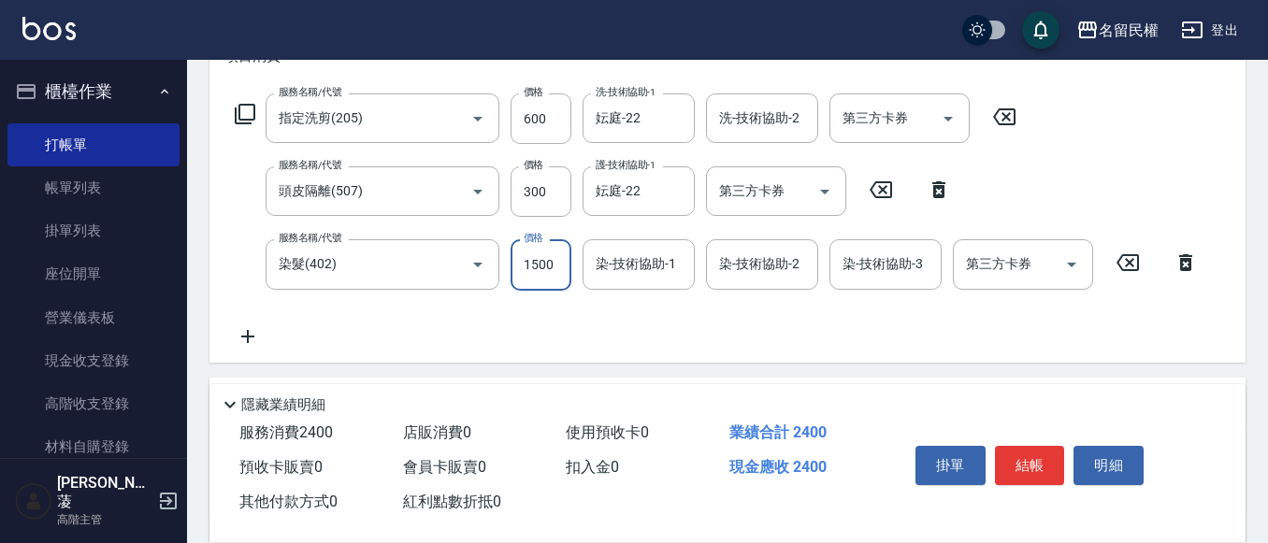
type input "1500"
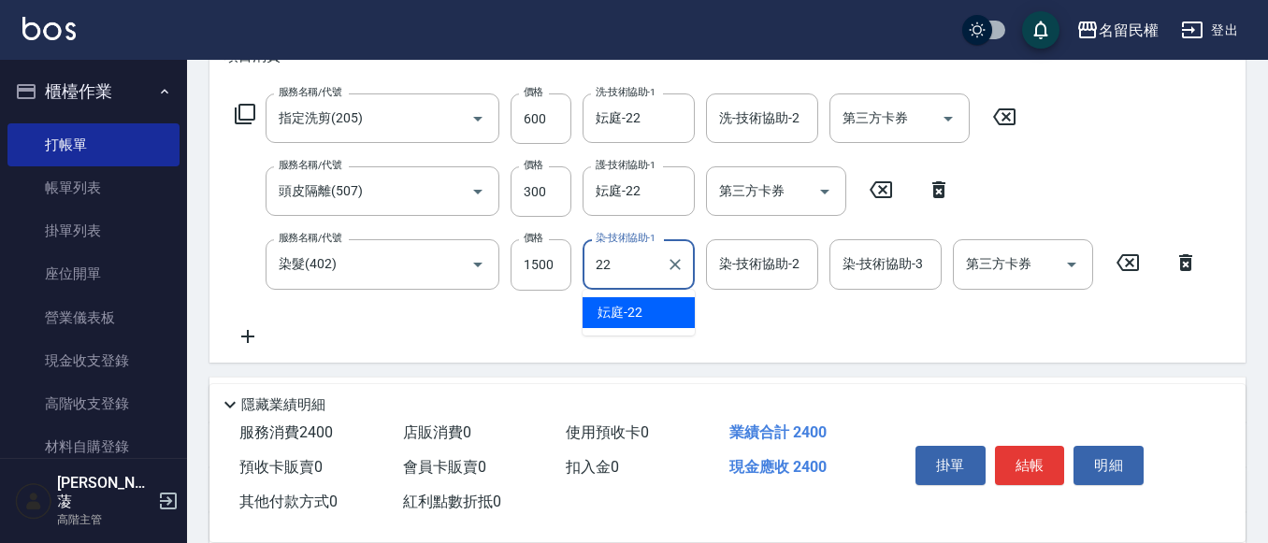
type input "妘庭-22"
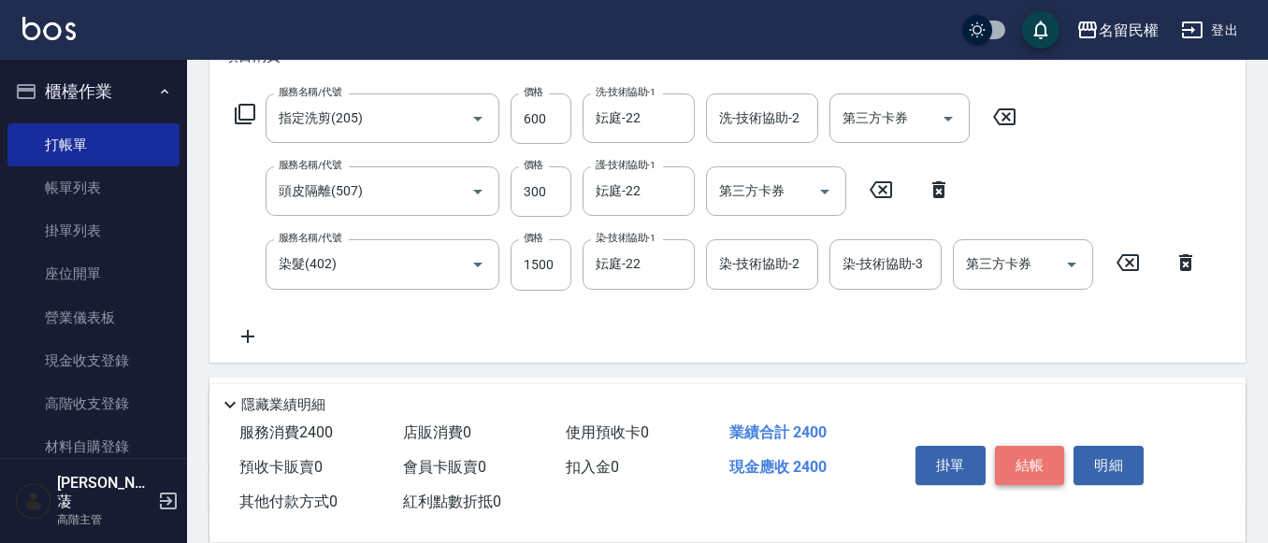
click at [1031, 459] on button "結帳" at bounding box center [1030, 465] width 70 height 39
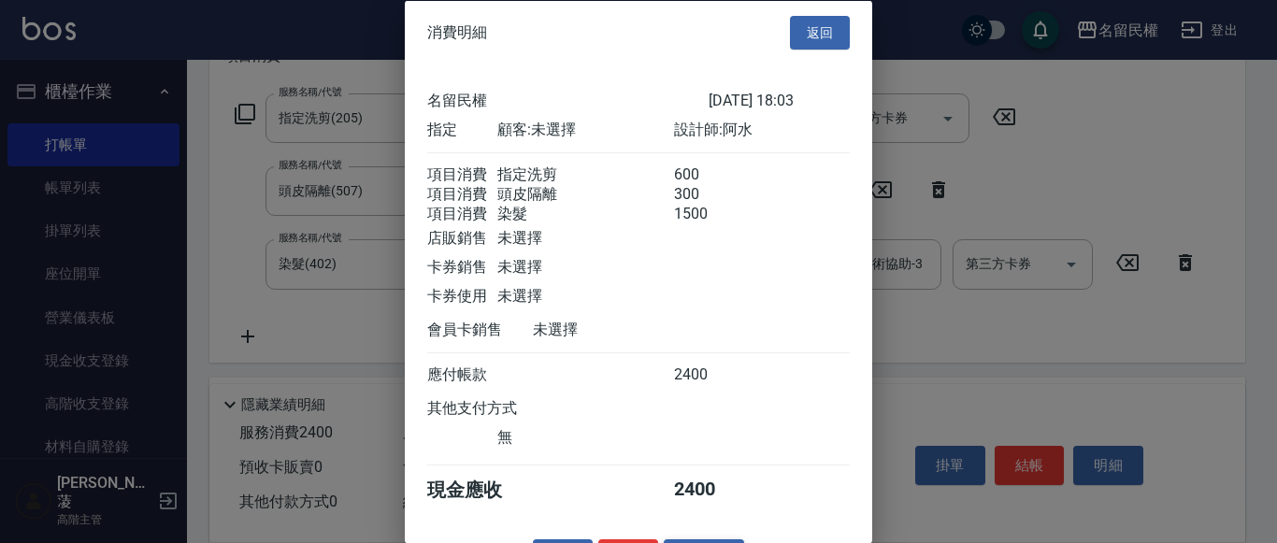
scroll to position [69, 0]
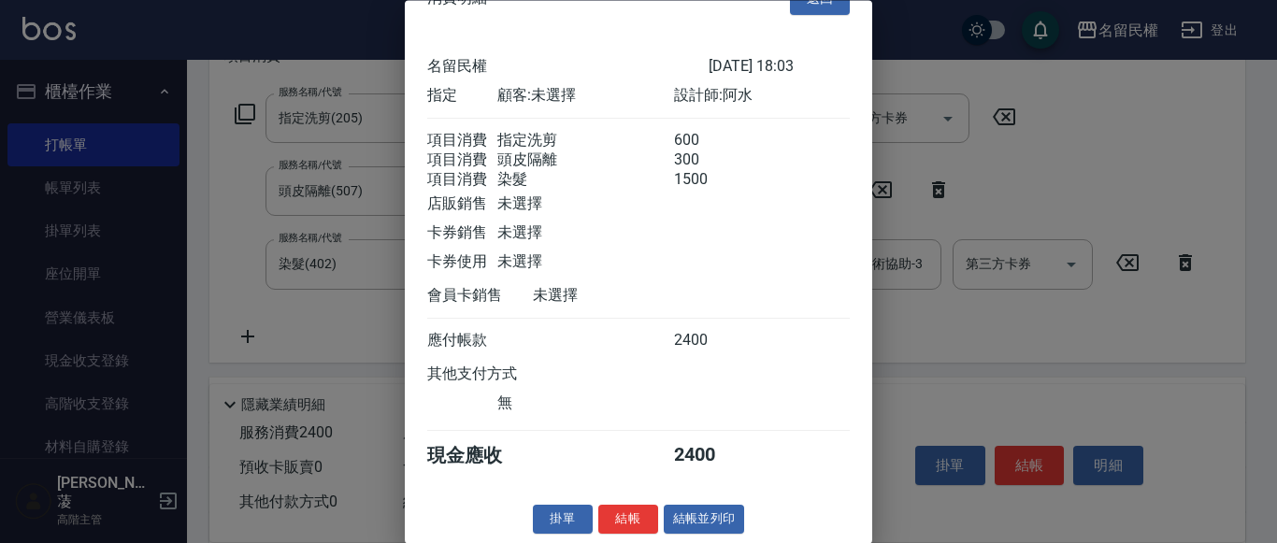
click at [637, 513] on button "結帳" at bounding box center [628, 520] width 60 height 29
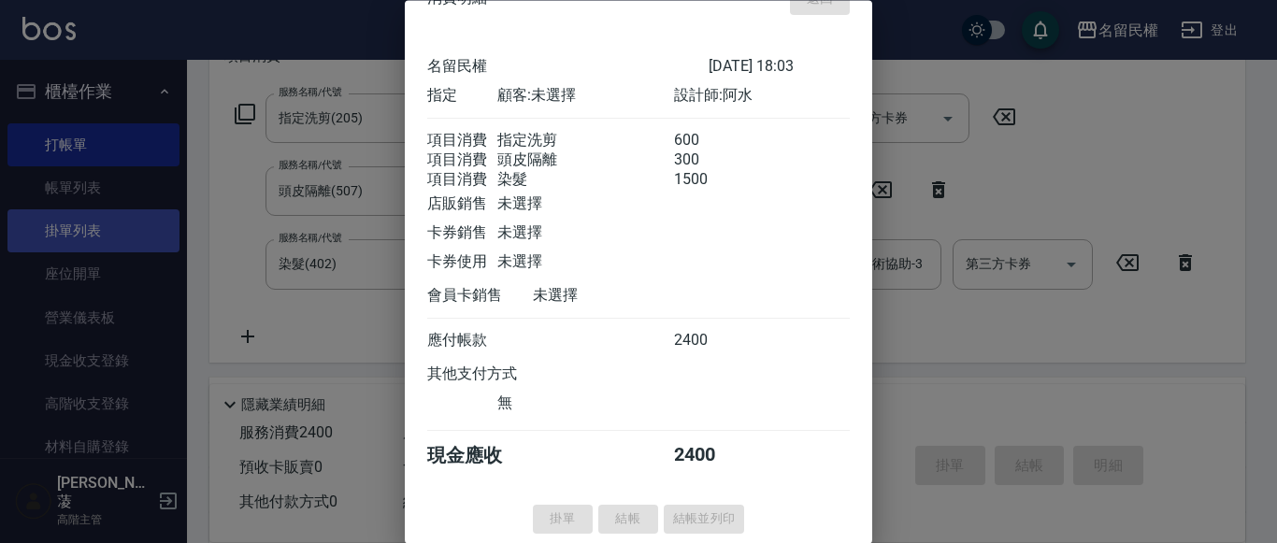
type input "[DATE] 18:16"
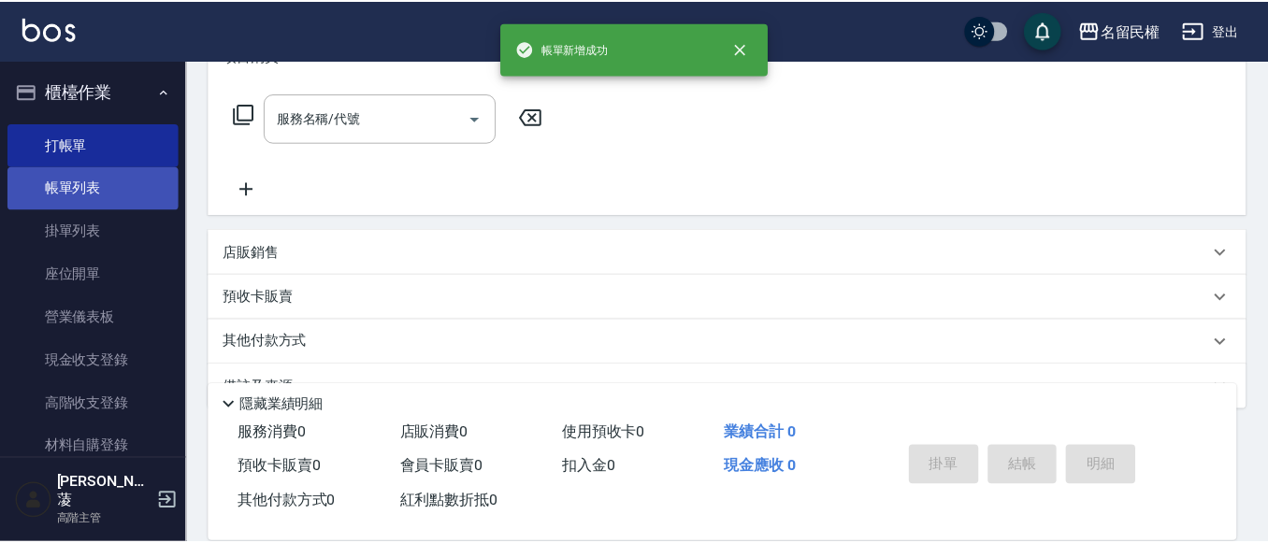
scroll to position [0, 0]
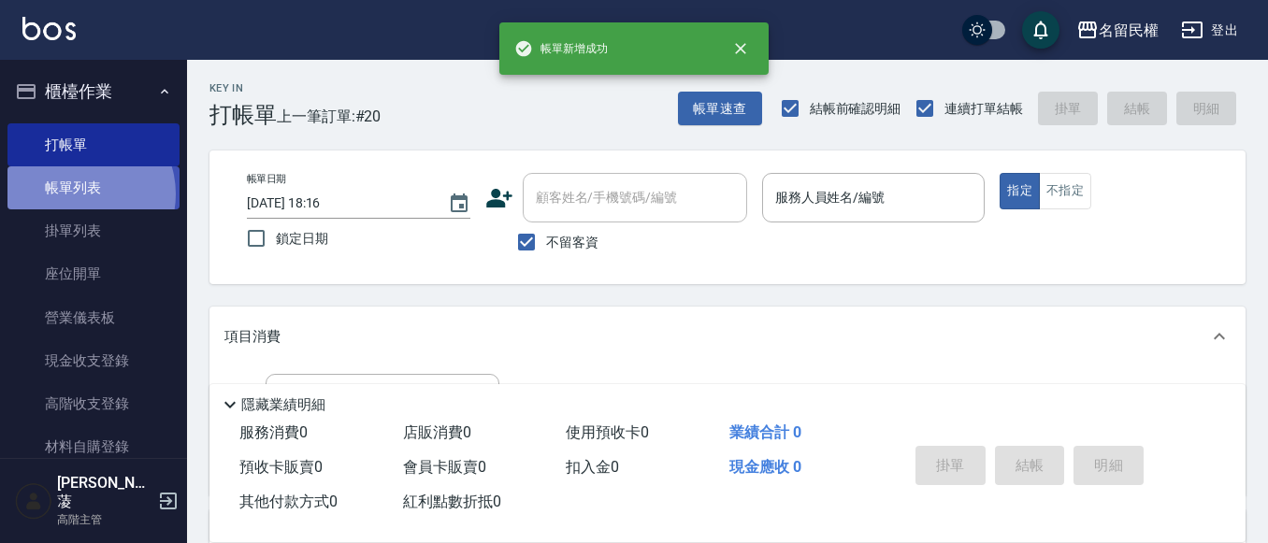
click at [79, 194] on link "帳單列表" at bounding box center [93, 187] width 172 height 43
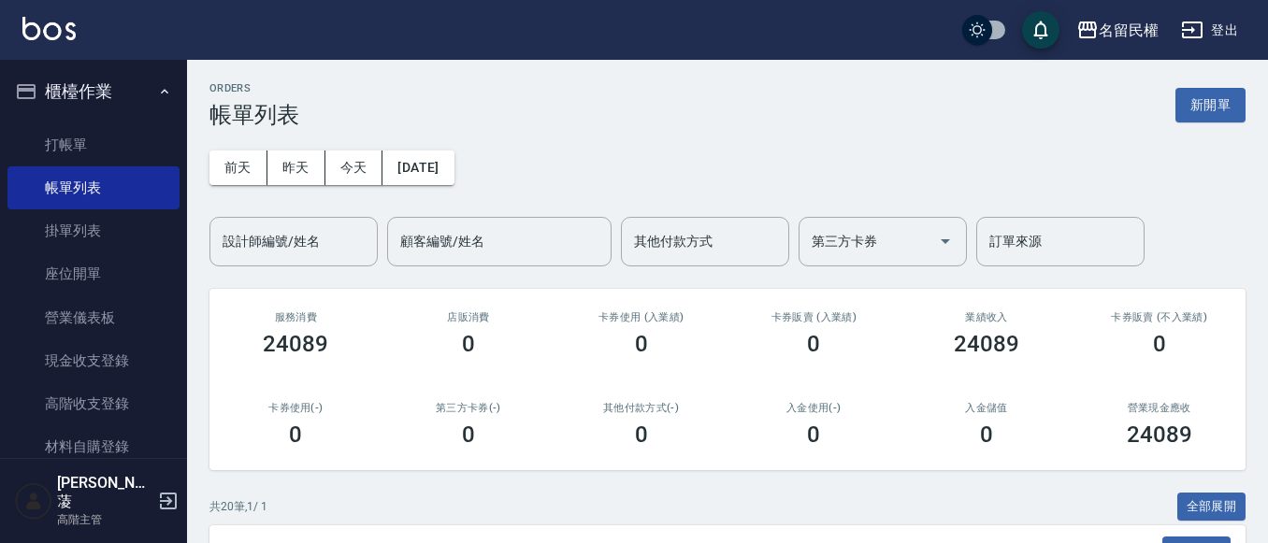
scroll to position [94, 0]
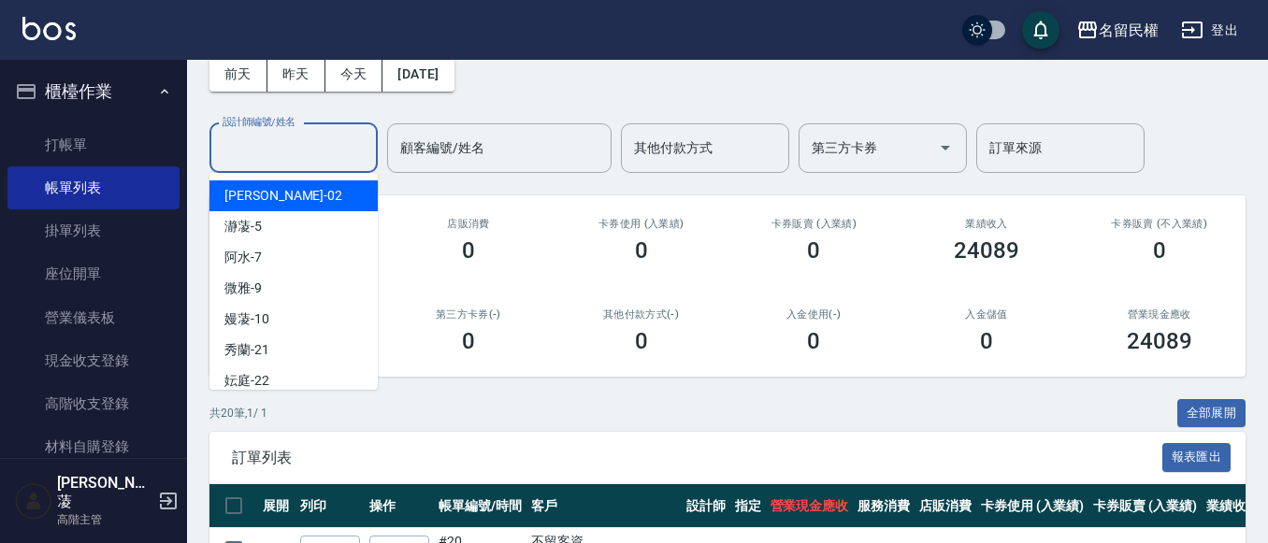
click at [302, 158] on input "設計師編號/姓名" at bounding box center [293, 148] width 151 height 33
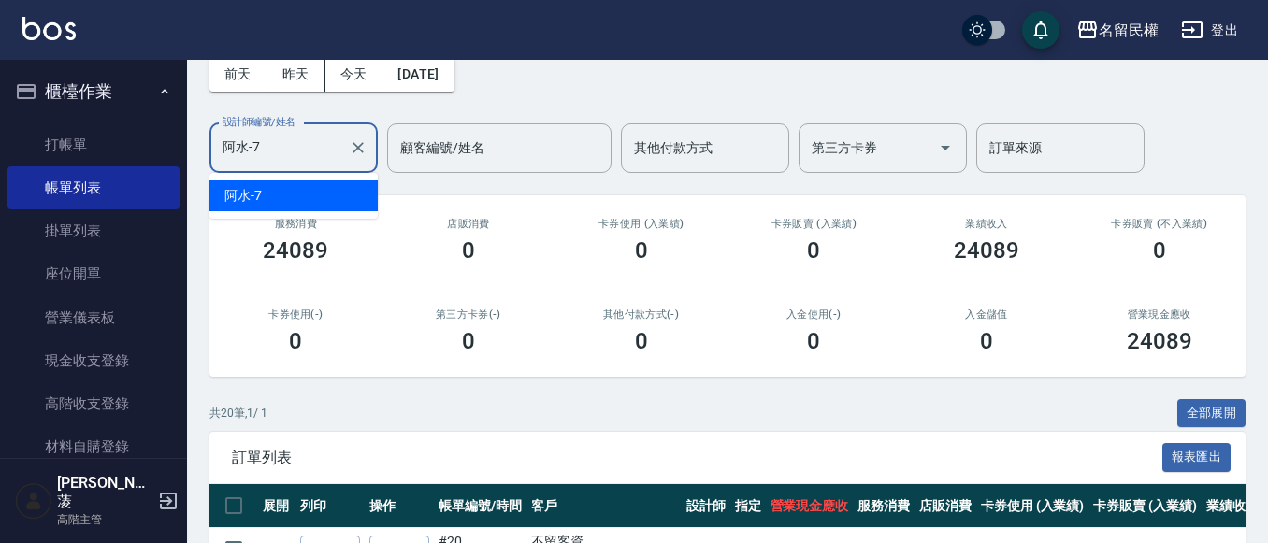
scroll to position [0, 0]
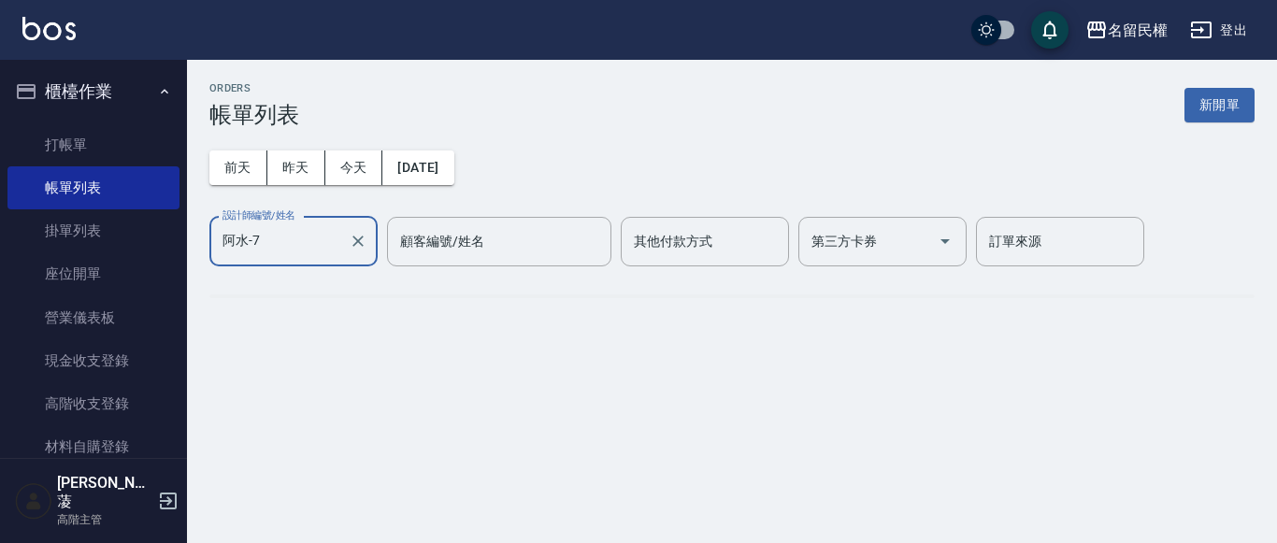
type input "阿水-7"
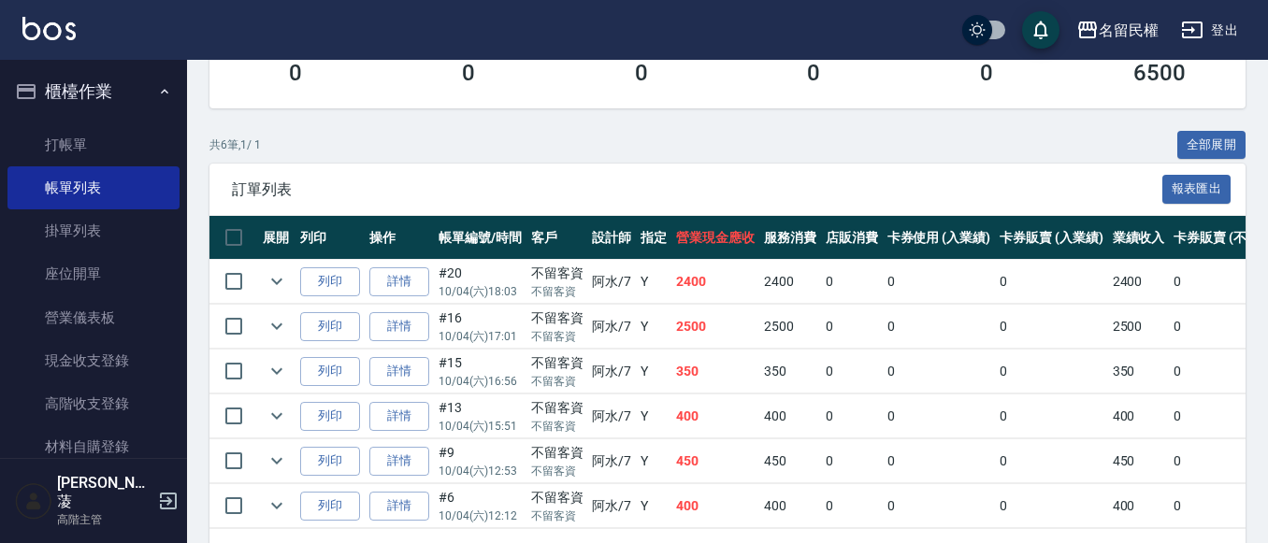
scroll to position [374, 0]
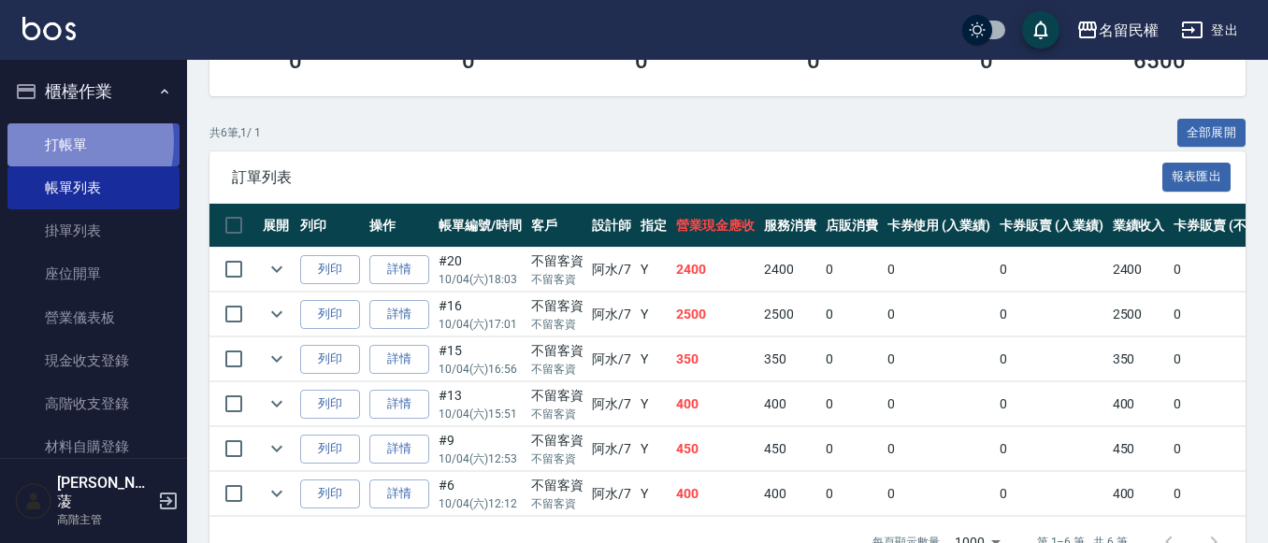
click at [40, 141] on link "打帳單" at bounding box center [93, 144] width 172 height 43
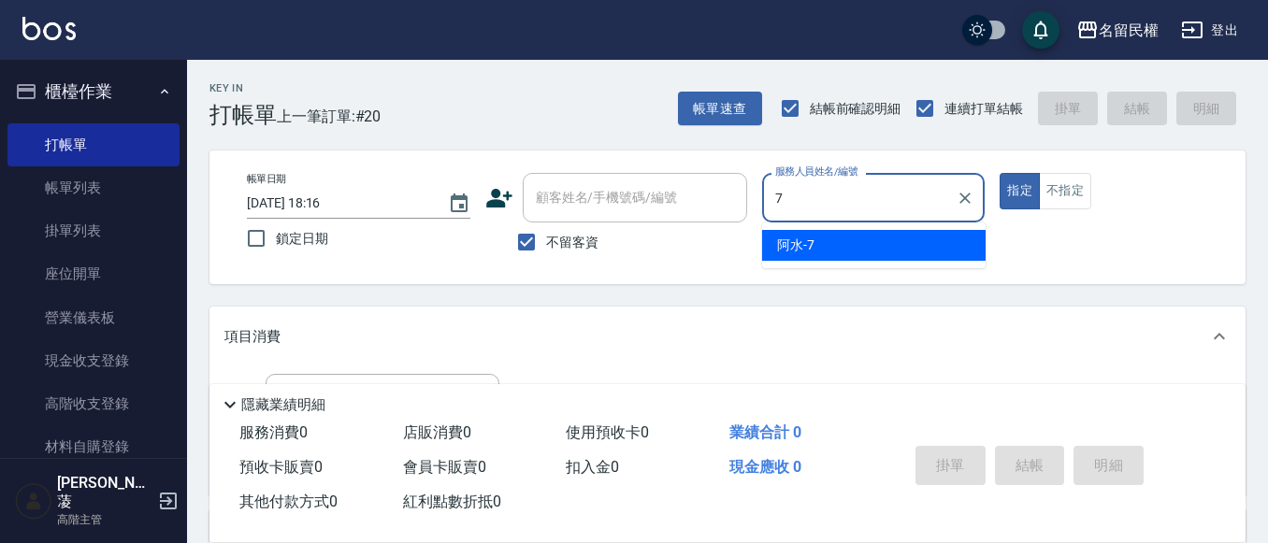
type input "阿水-7"
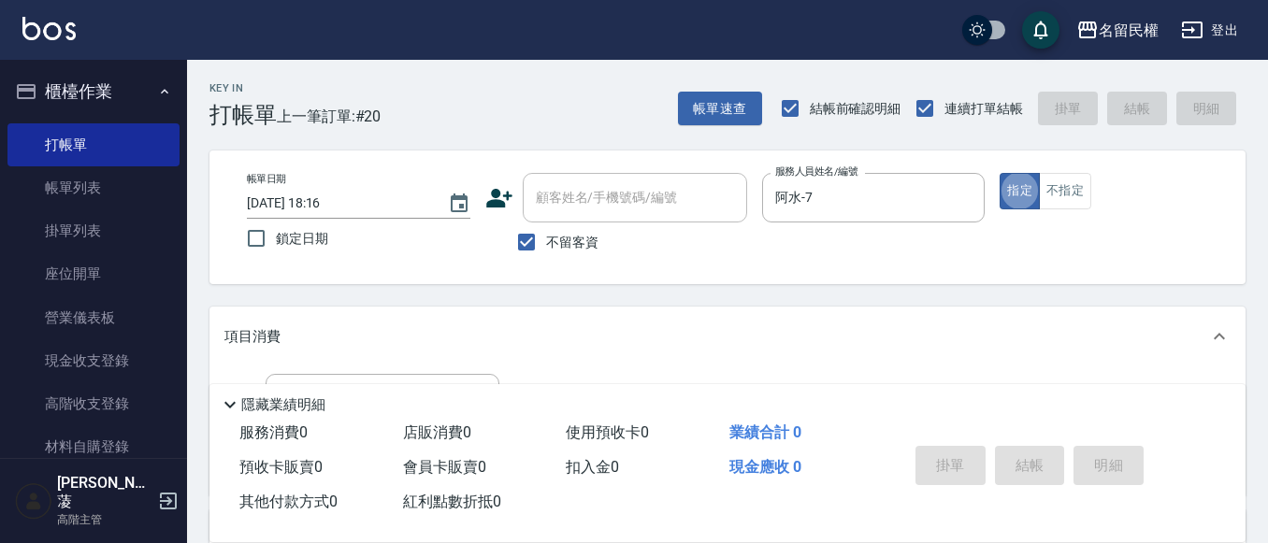
type button "true"
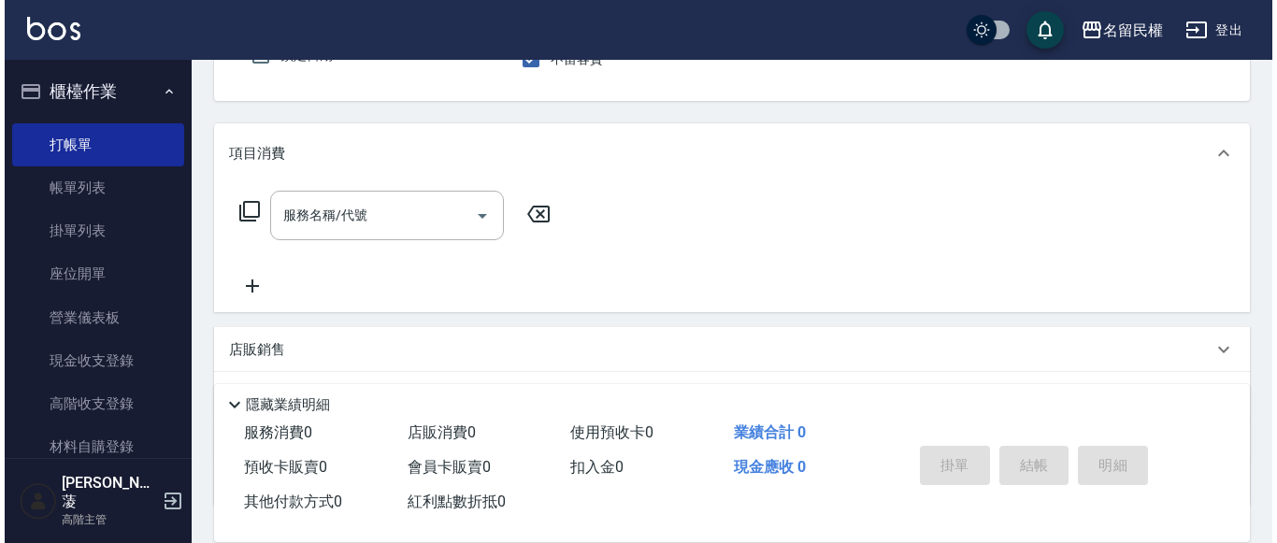
scroll to position [187, 0]
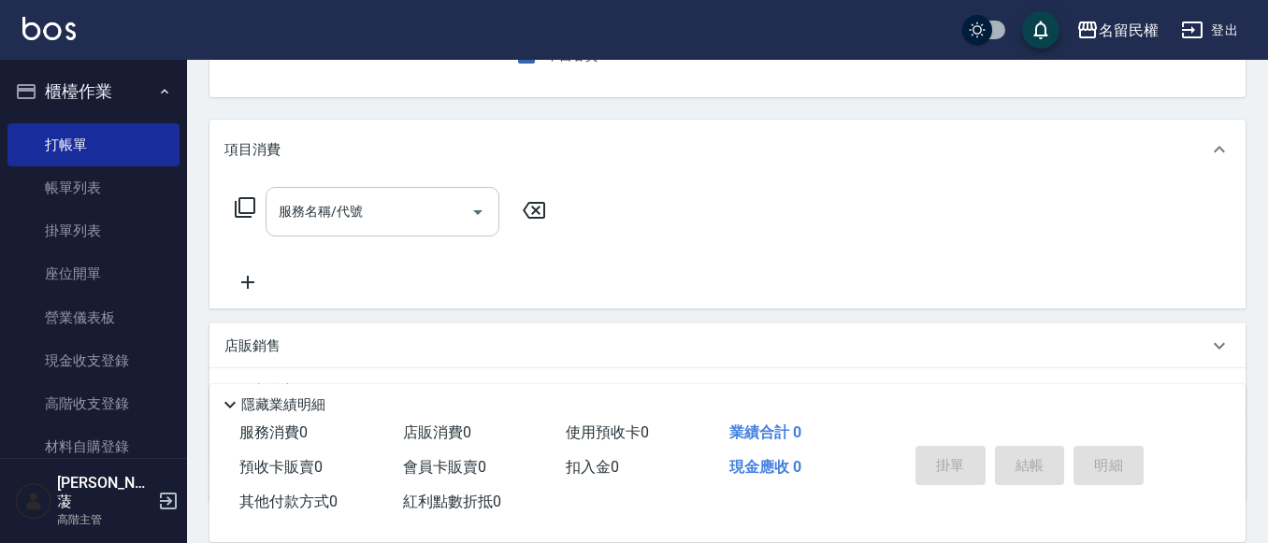
click at [349, 236] on div "服務名稱/代號" at bounding box center [383, 212] width 234 height 50
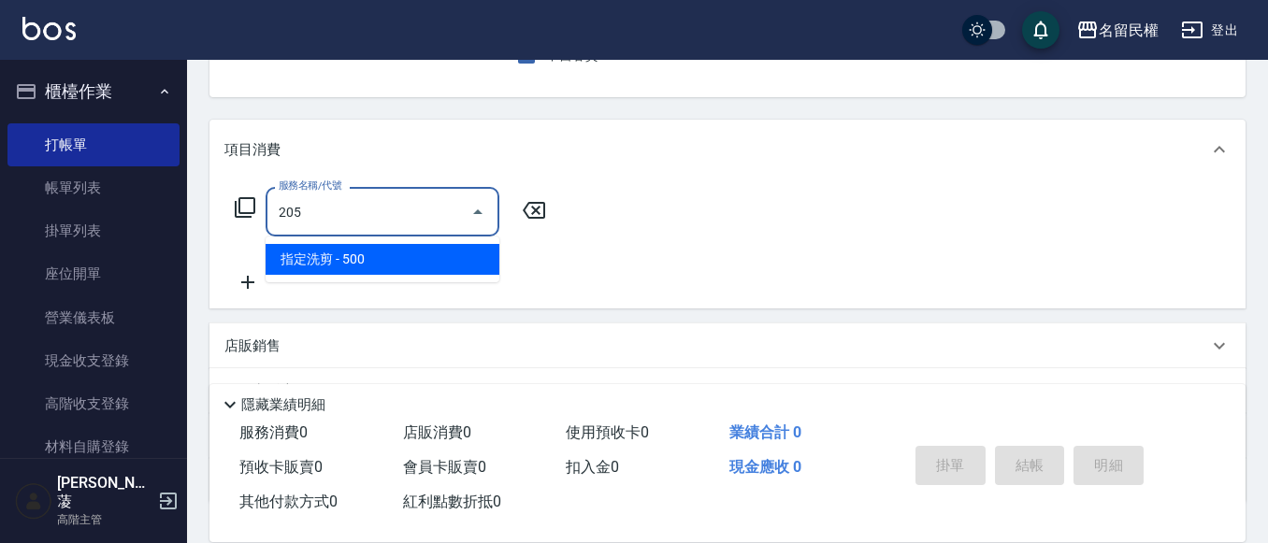
type input "指定洗剪(205)"
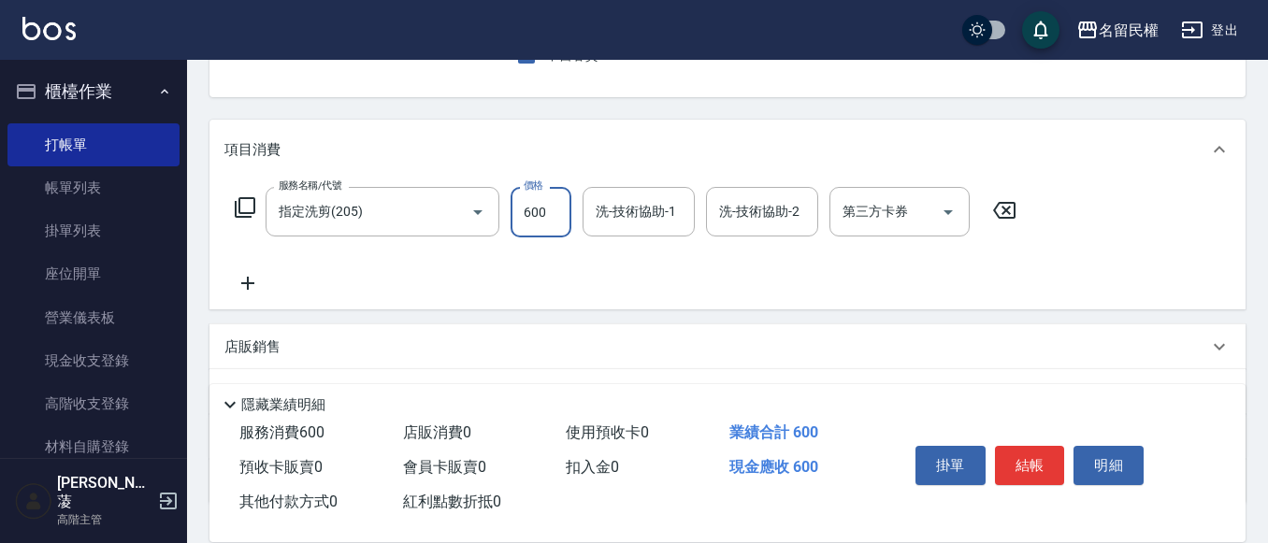
type input "600"
click at [668, 211] on input "洗-技術協助-1" at bounding box center [638, 211] width 95 height 33
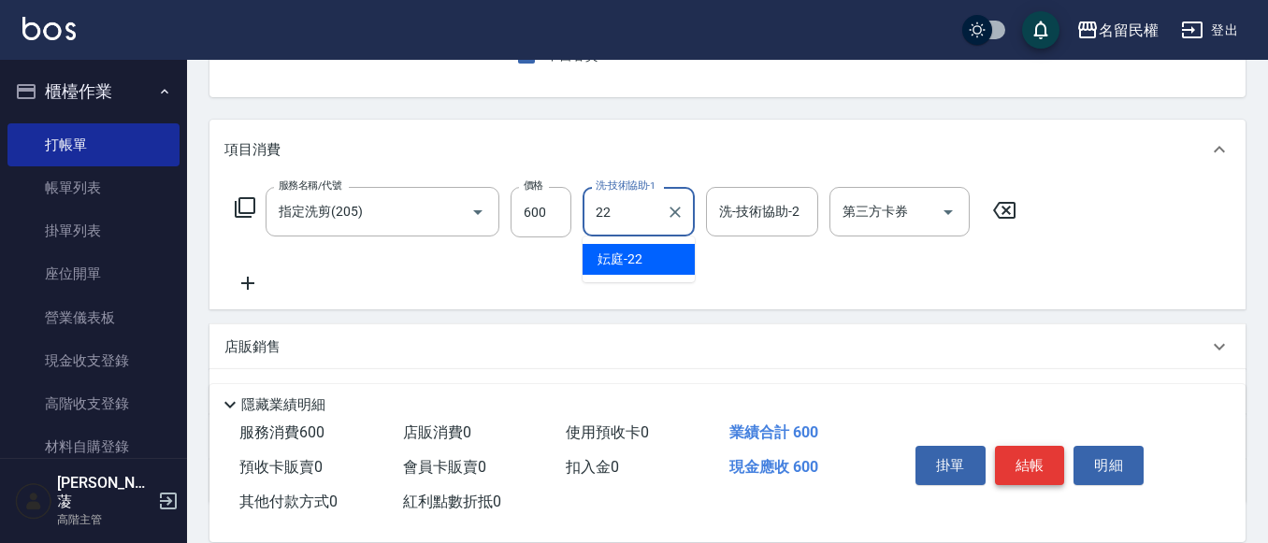
type input "妘庭-22"
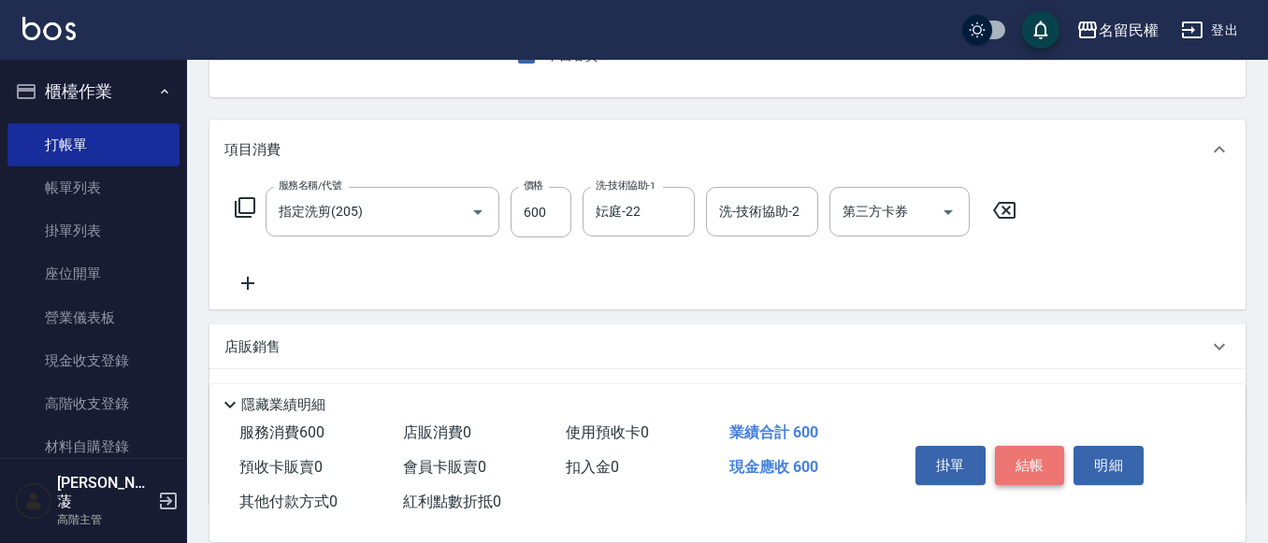
click at [1024, 448] on button "結帳" at bounding box center [1030, 465] width 70 height 39
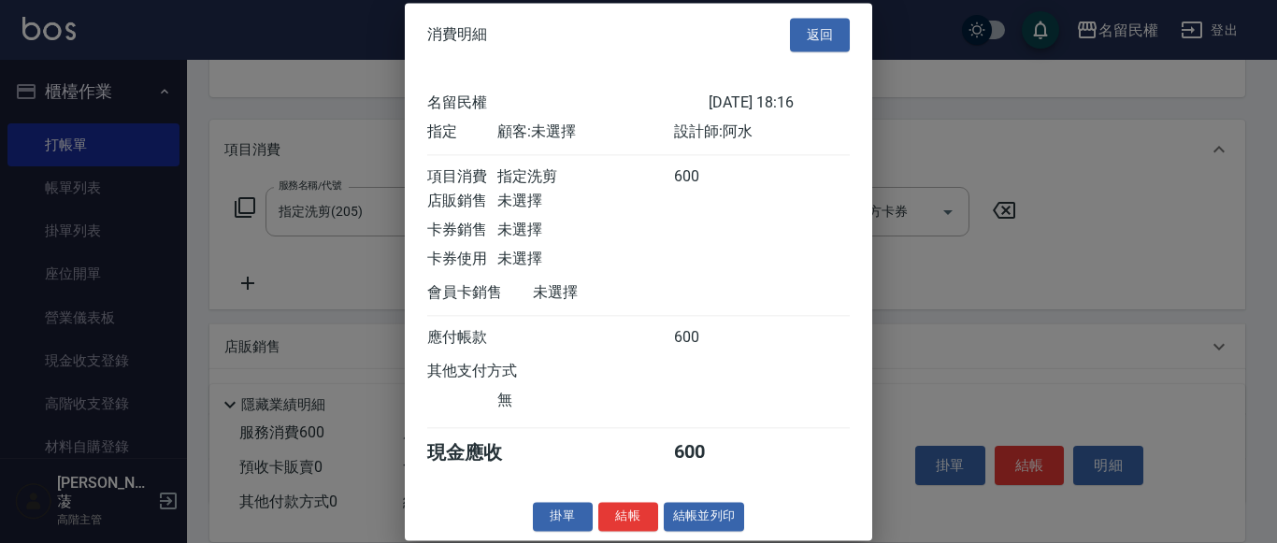
scroll to position [24, 0]
click at [633, 516] on button "結帳" at bounding box center [628, 516] width 60 height 29
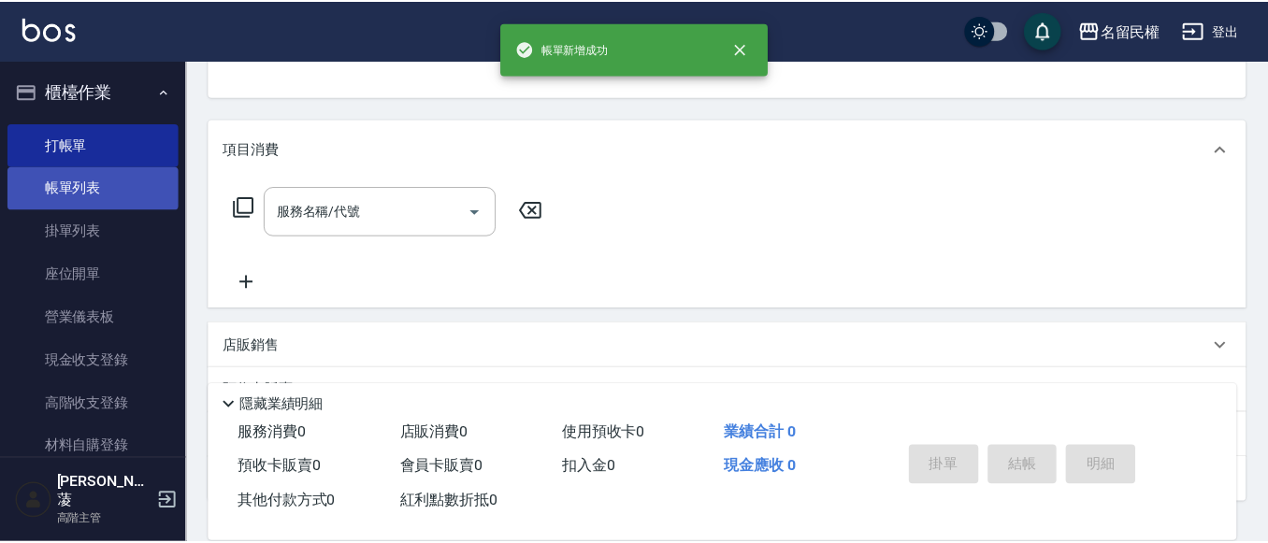
scroll to position [181, 0]
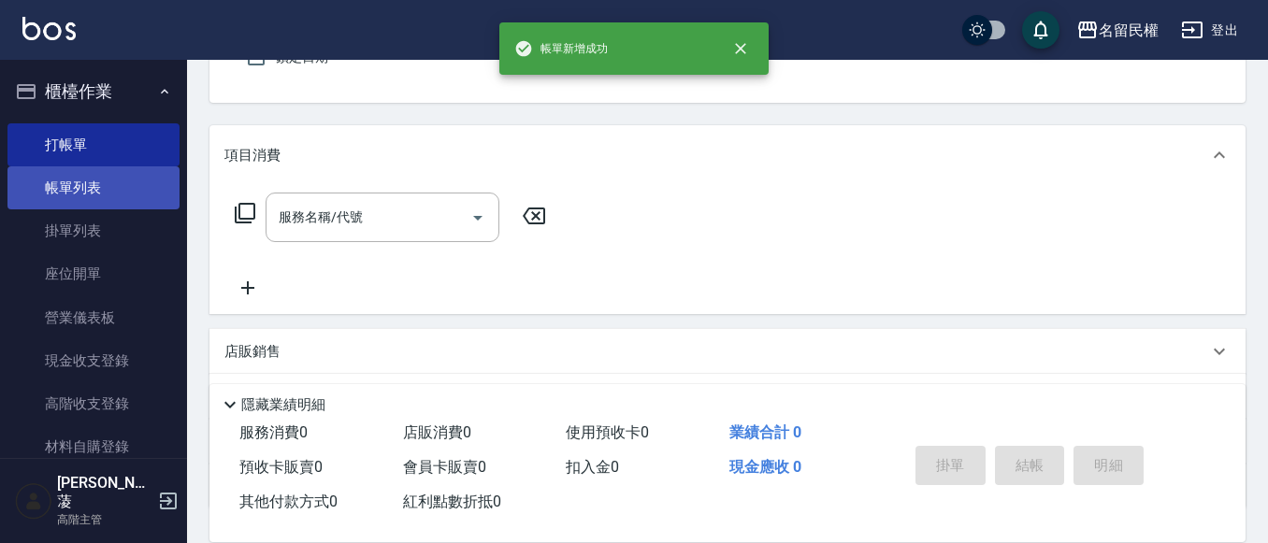
click at [90, 180] on link "帳單列表" at bounding box center [93, 187] width 172 height 43
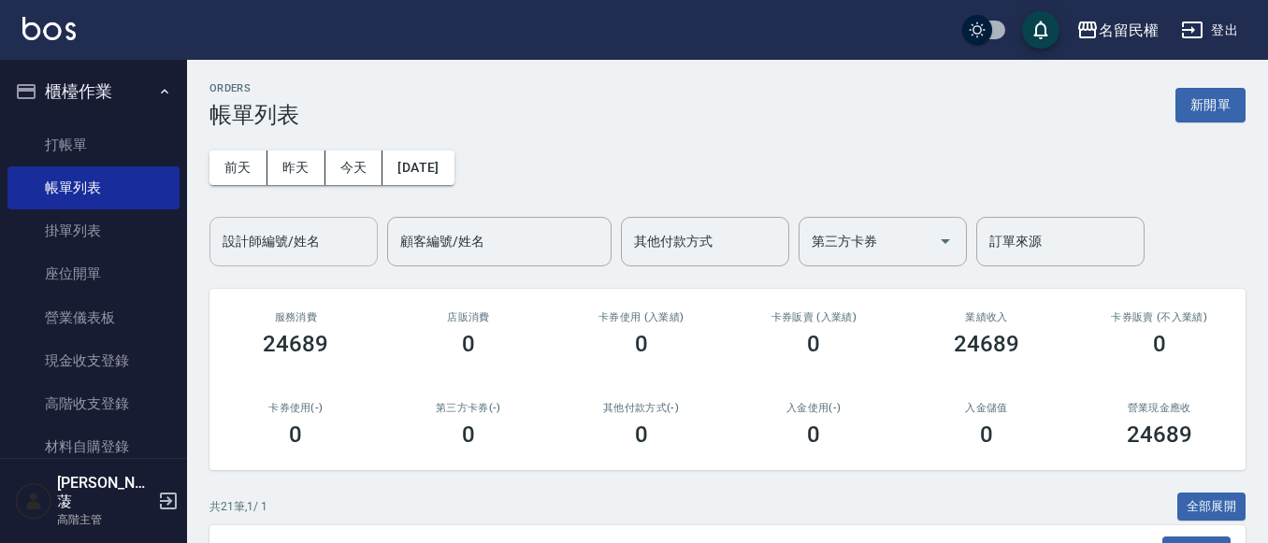
click at [275, 264] on div "設計師編號/姓名" at bounding box center [293, 242] width 168 height 50
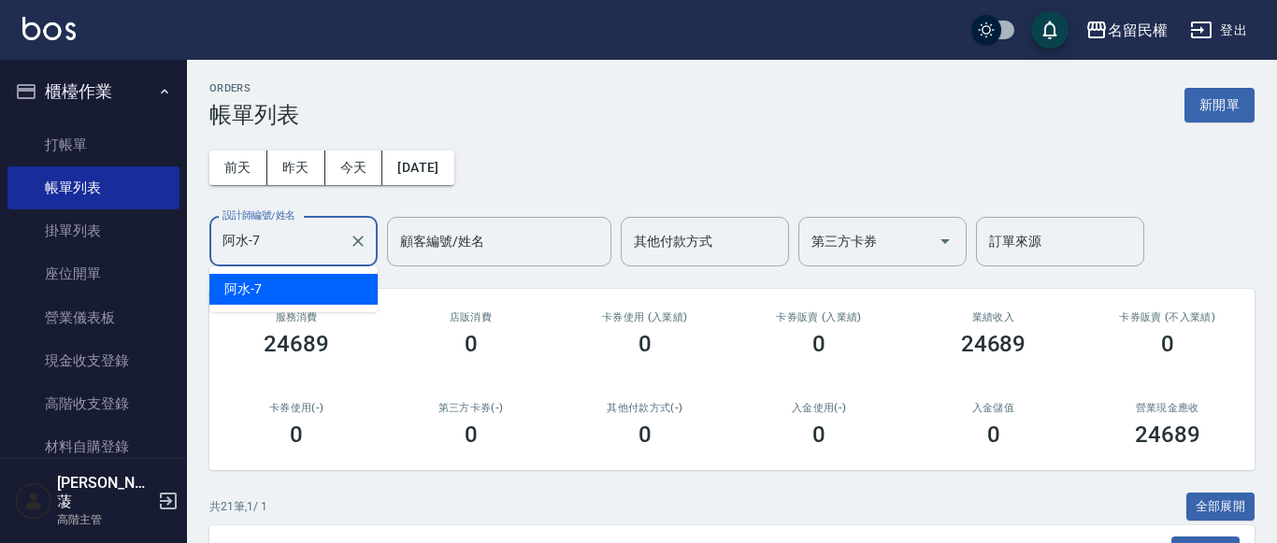
type input "阿水-7"
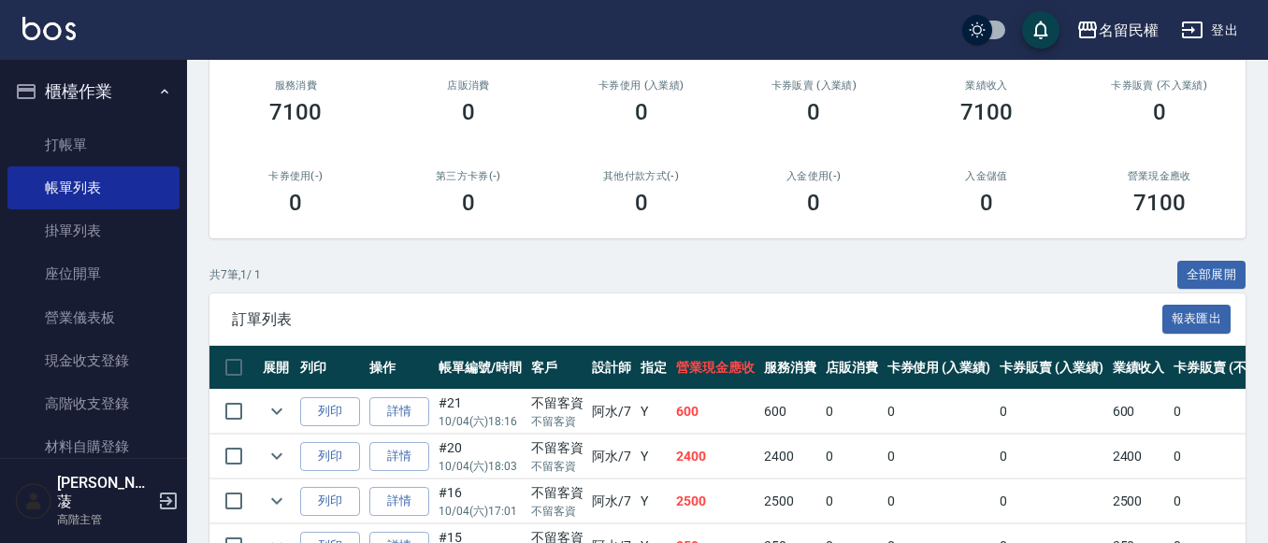
scroll to position [468, 0]
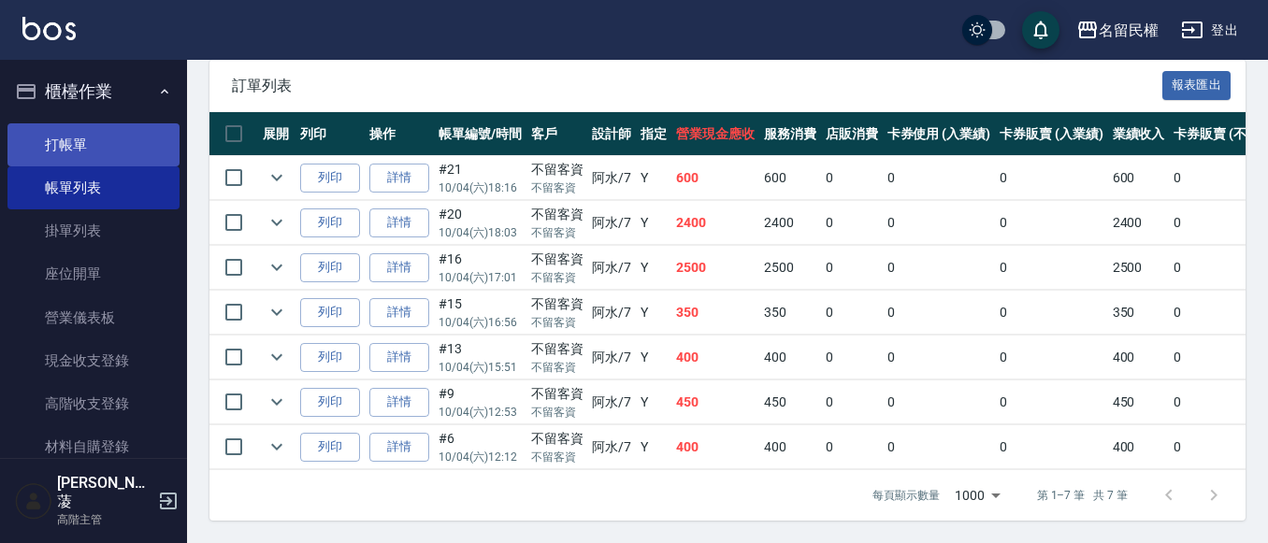
click at [64, 139] on link "打帳單" at bounding box center [93, 144] width 172 height 43
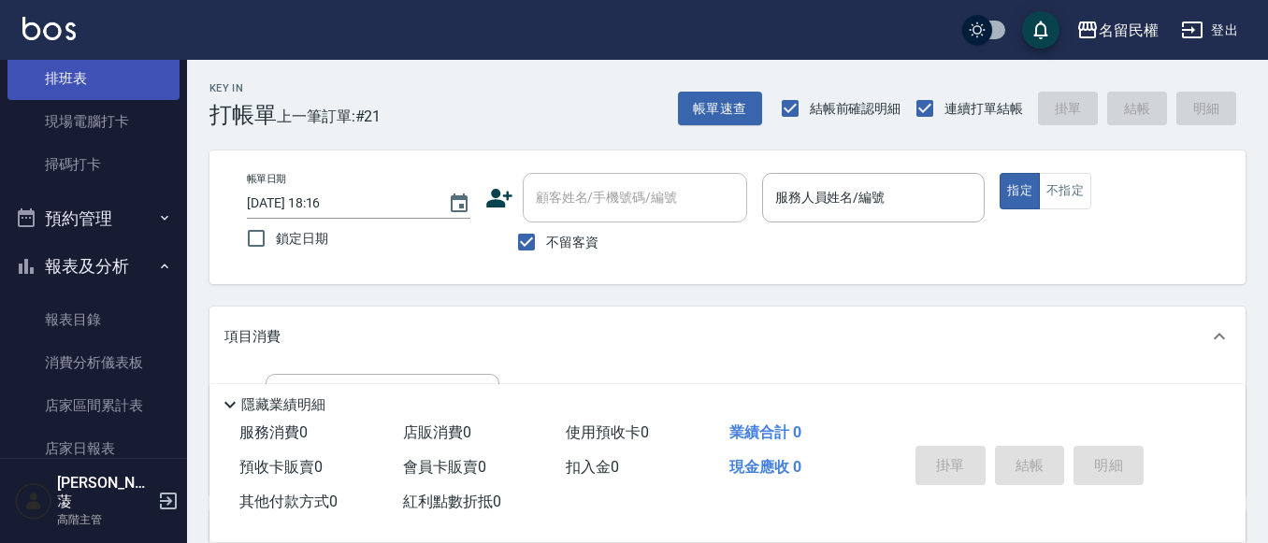
scroll to position [561, 0]
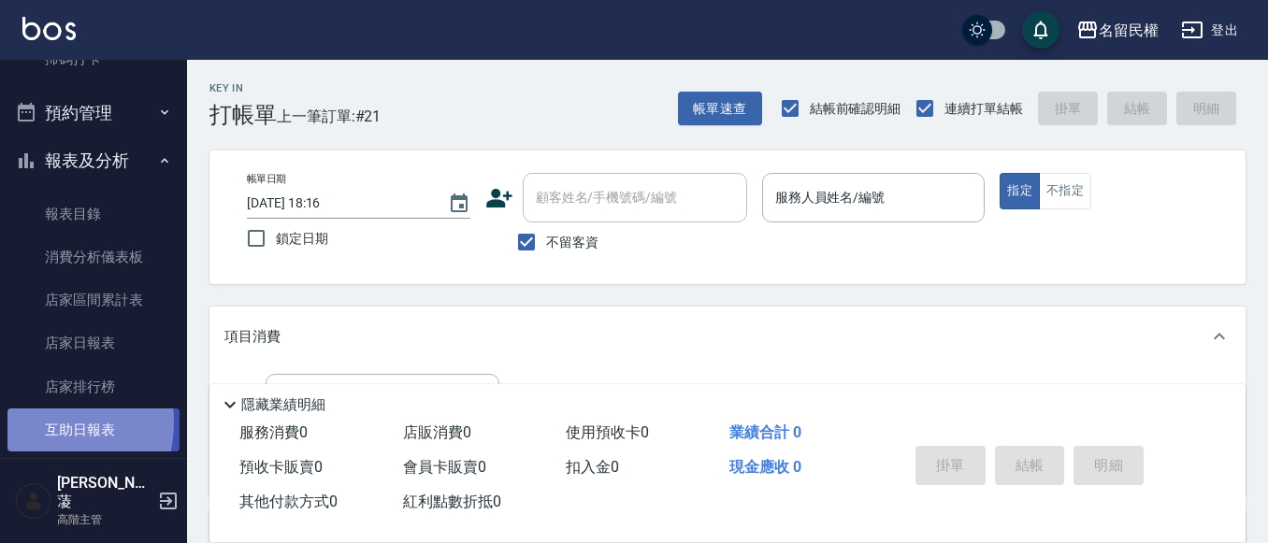
click at [43, 424] on link "互助日報表" at bounding box center [93, 430] width 172 height 43
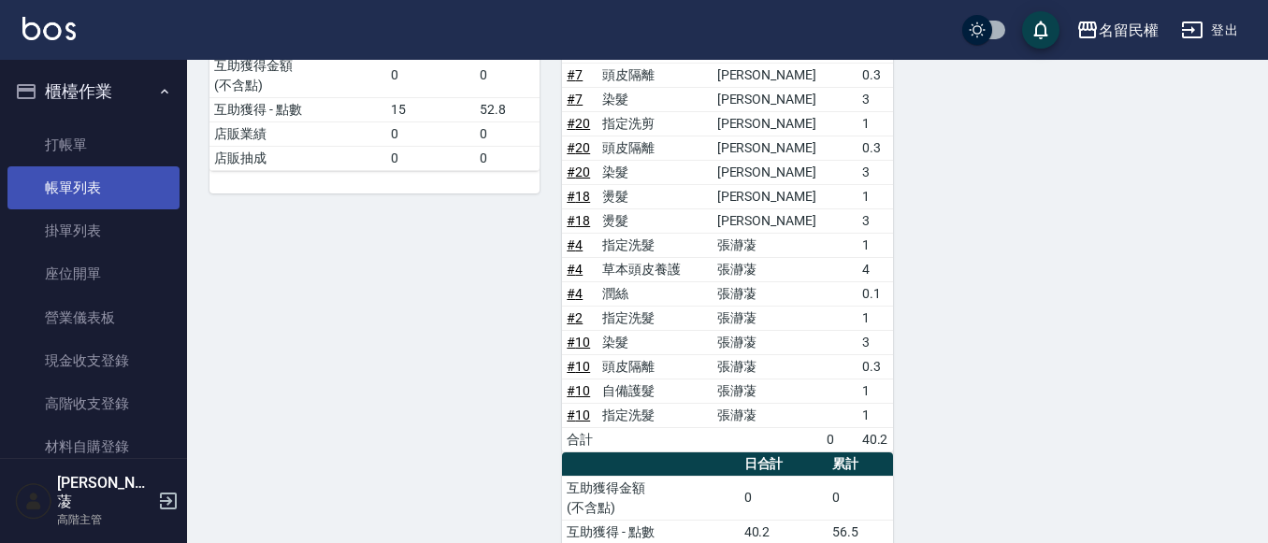
scroll to position [393, 0]
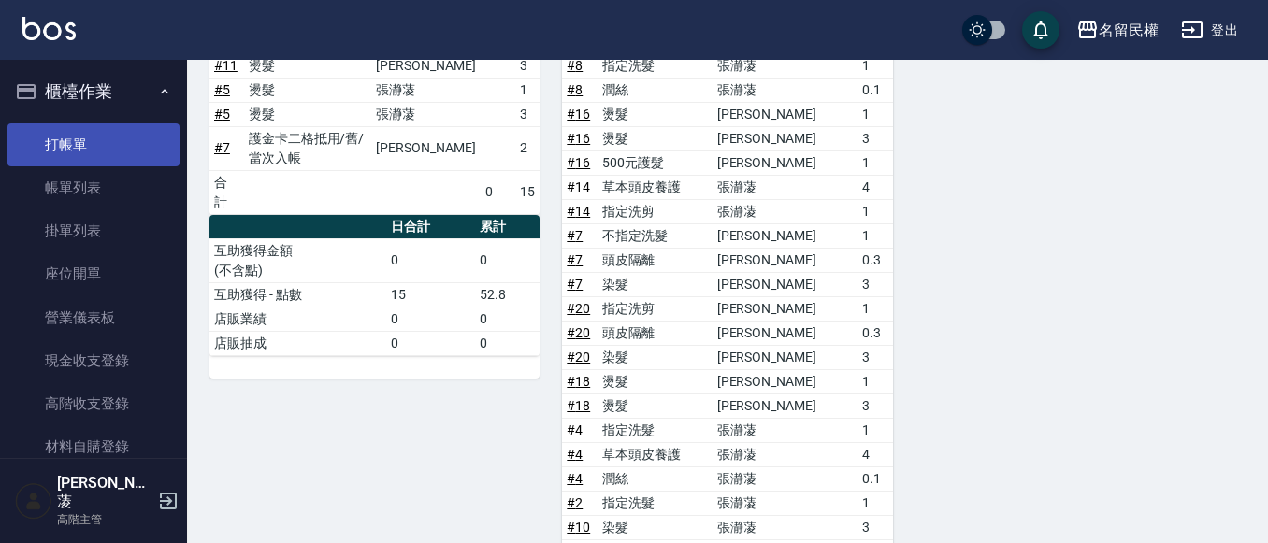
click at [114, 145] on link "打帳單" at bounding box center [93, 144] width 172 height 43
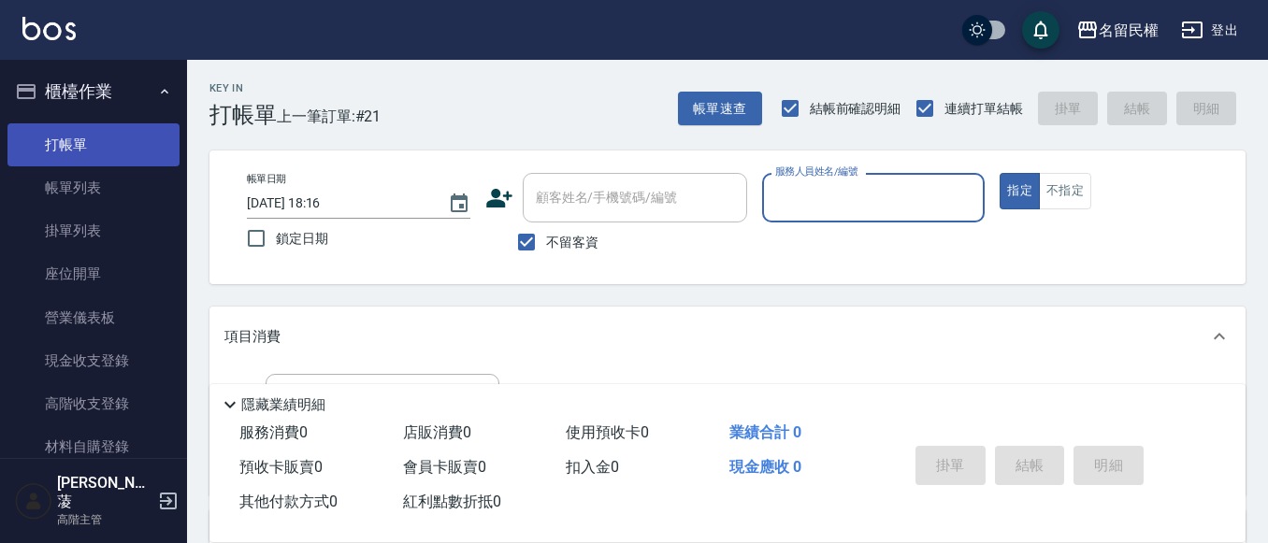
type input "5"
type input "阿水-7"
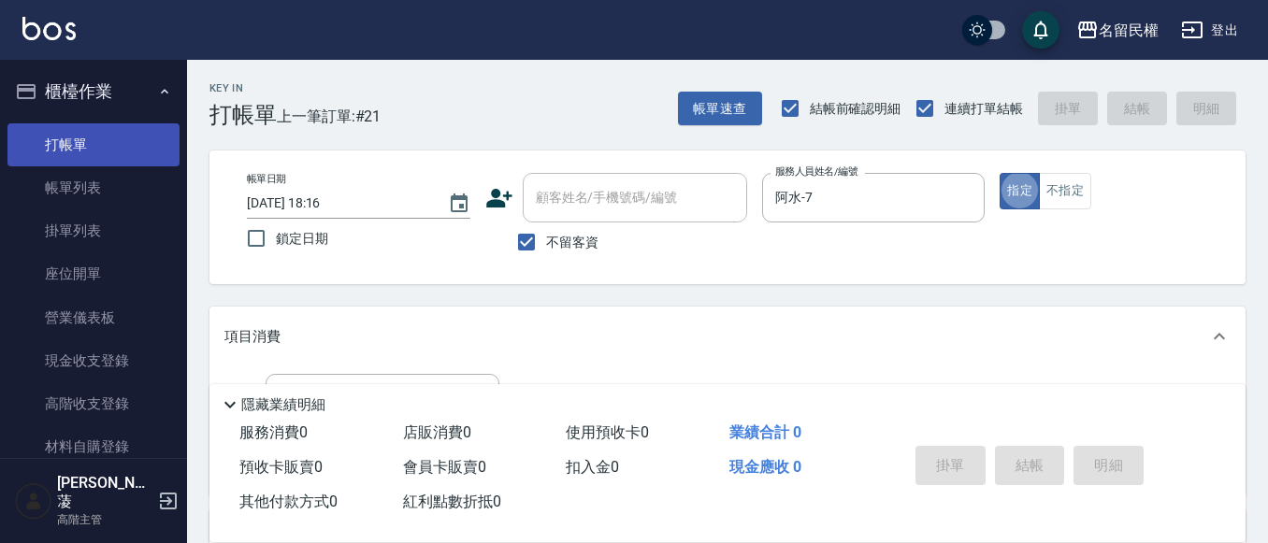
type button "true"
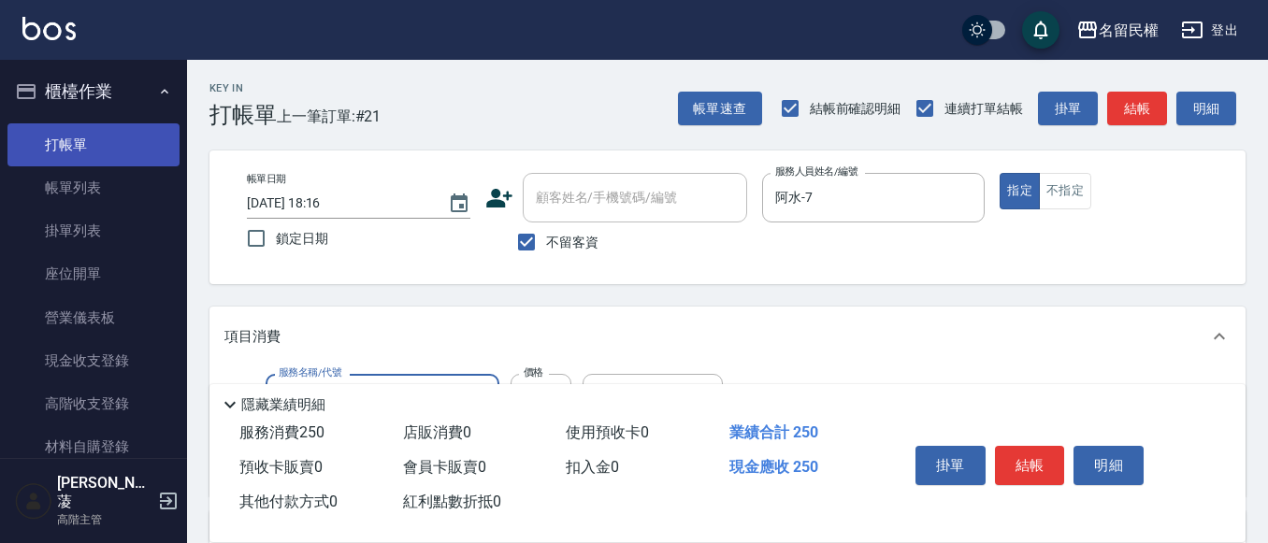
type input "指定洗髮(102)"
type input "400"
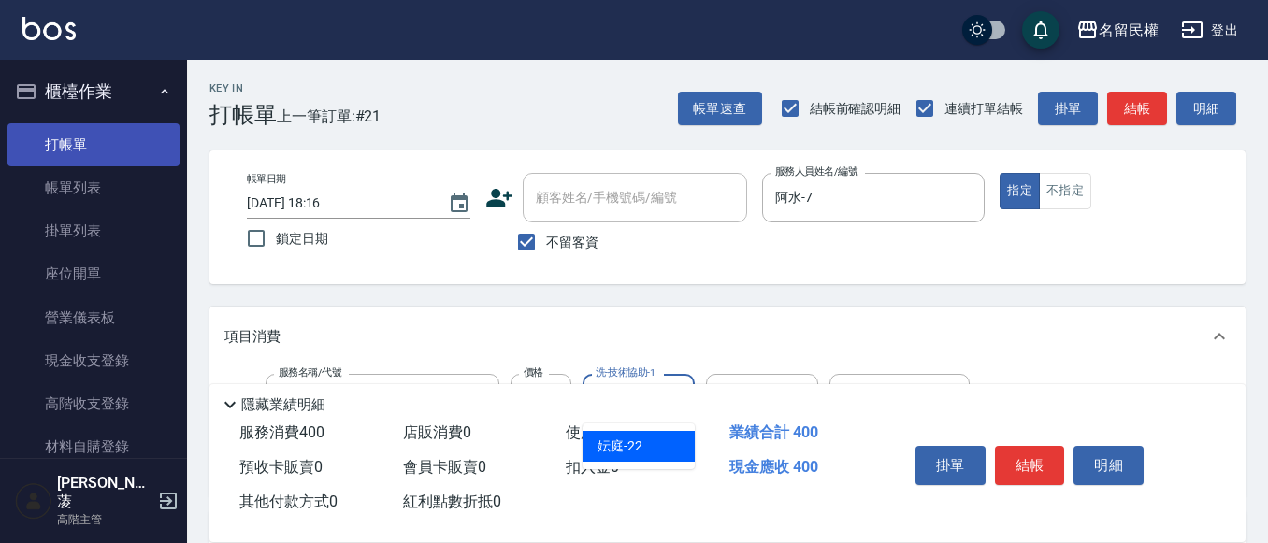
type input "妘庭-22"
type input "潤絲(701)"
type input "30"
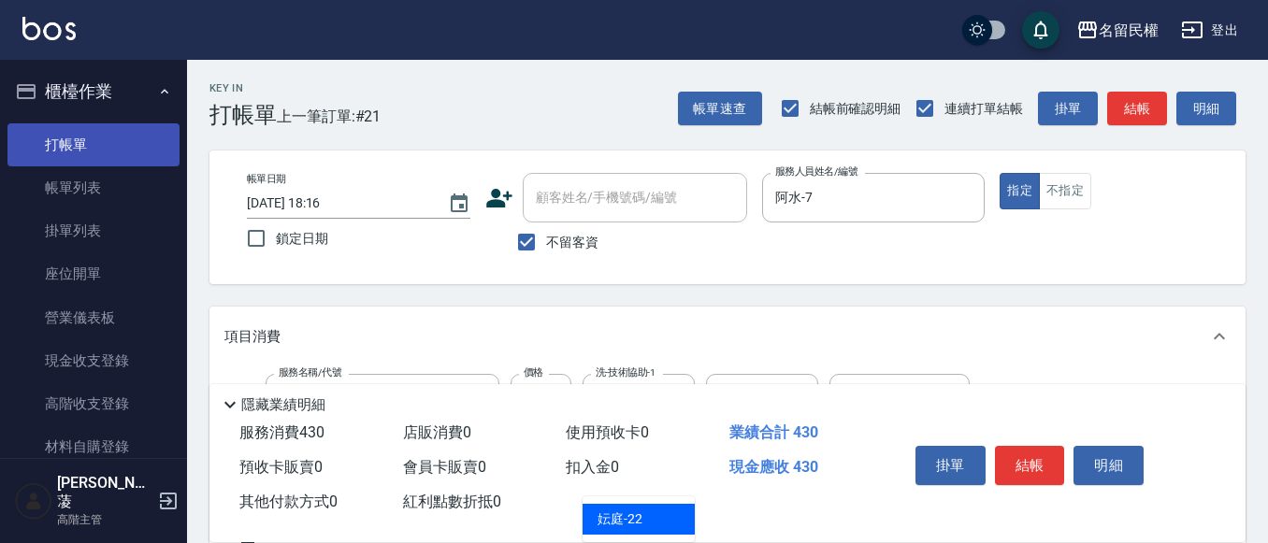
type input "妘庭-22"
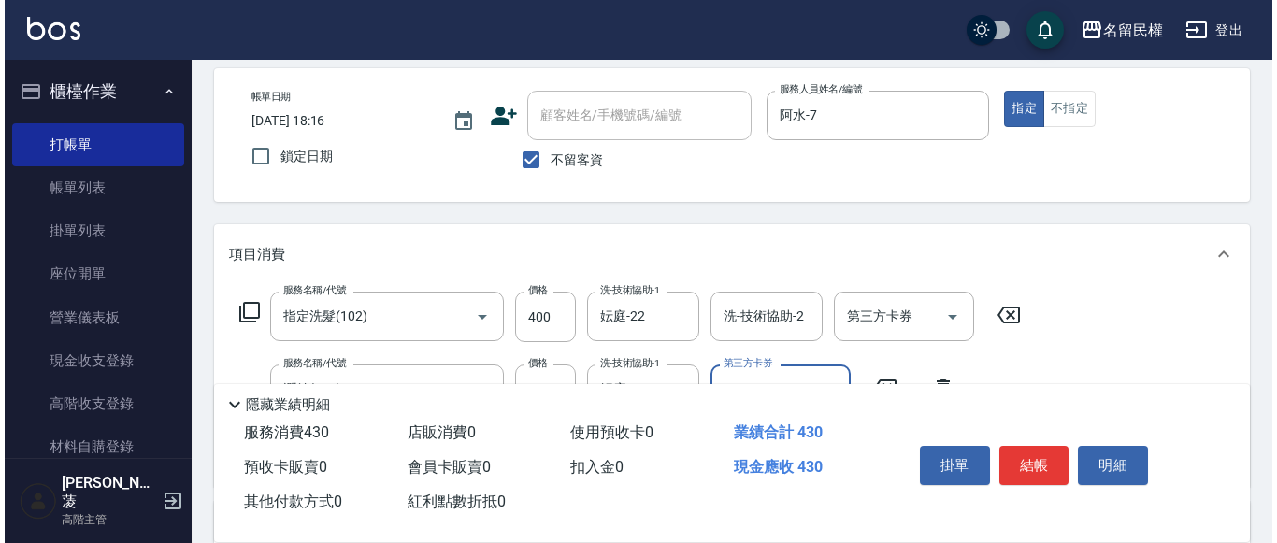
scroll to position [187, 0]
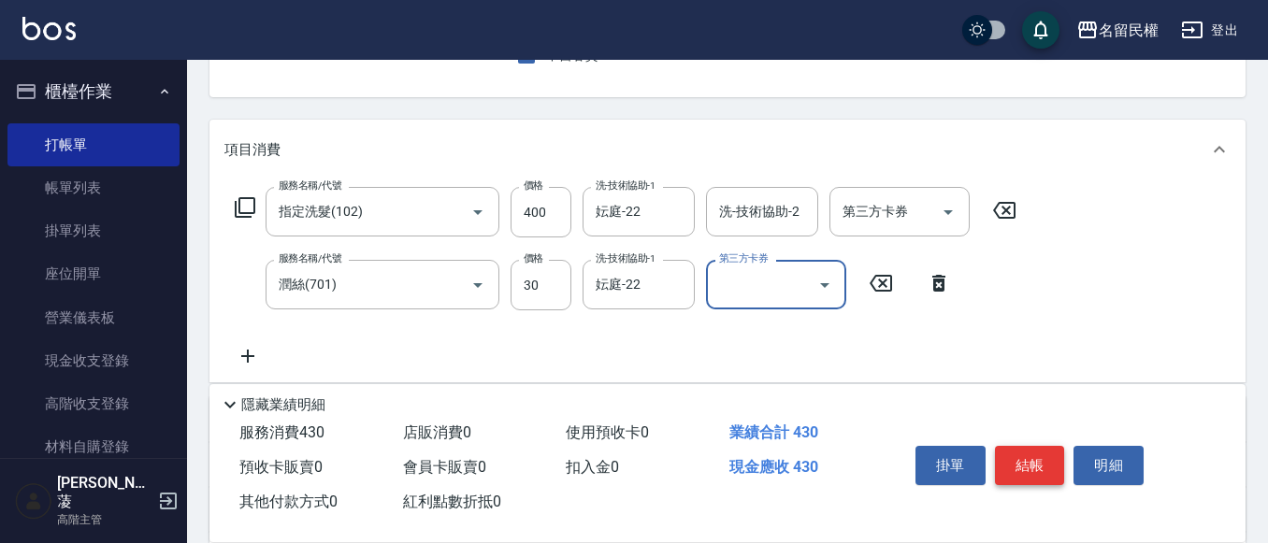
click at [1002, 458] on button "結帳" at bounding box center [1030, 465] width 70 height 39
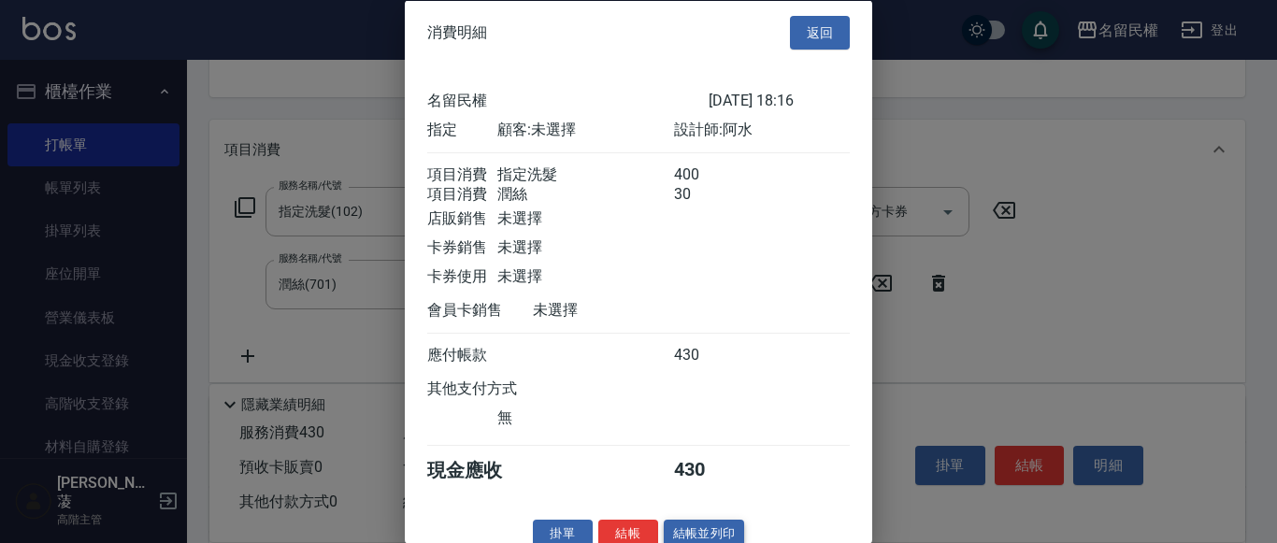
scroll to position [47, 0]
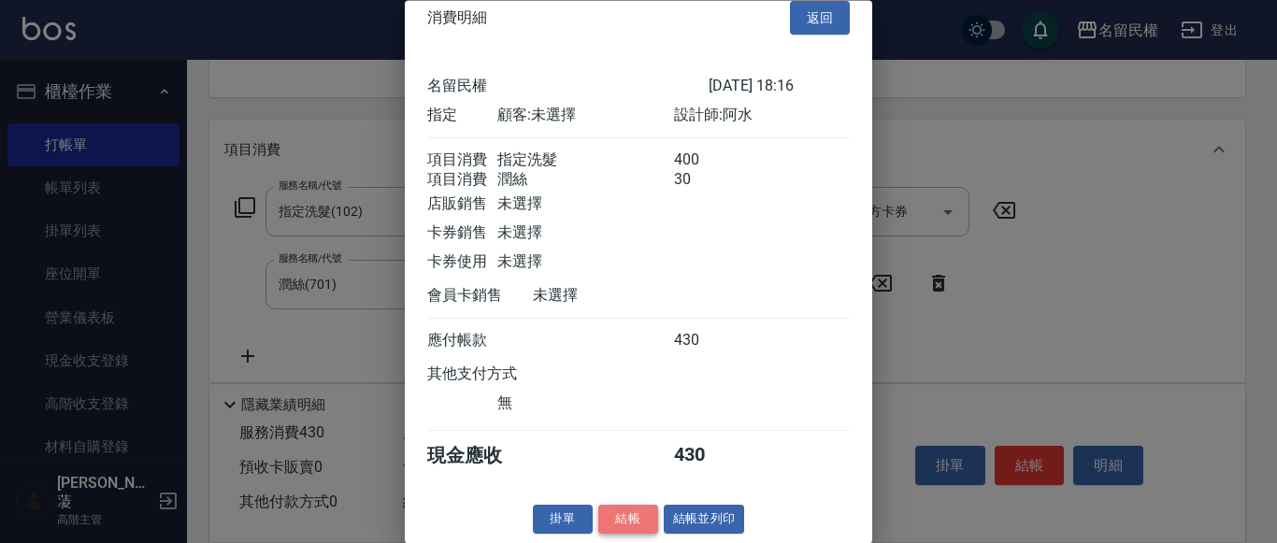
click at [630, 517] on button "結帳" at bounding box center [628, 520] width 60 height 29
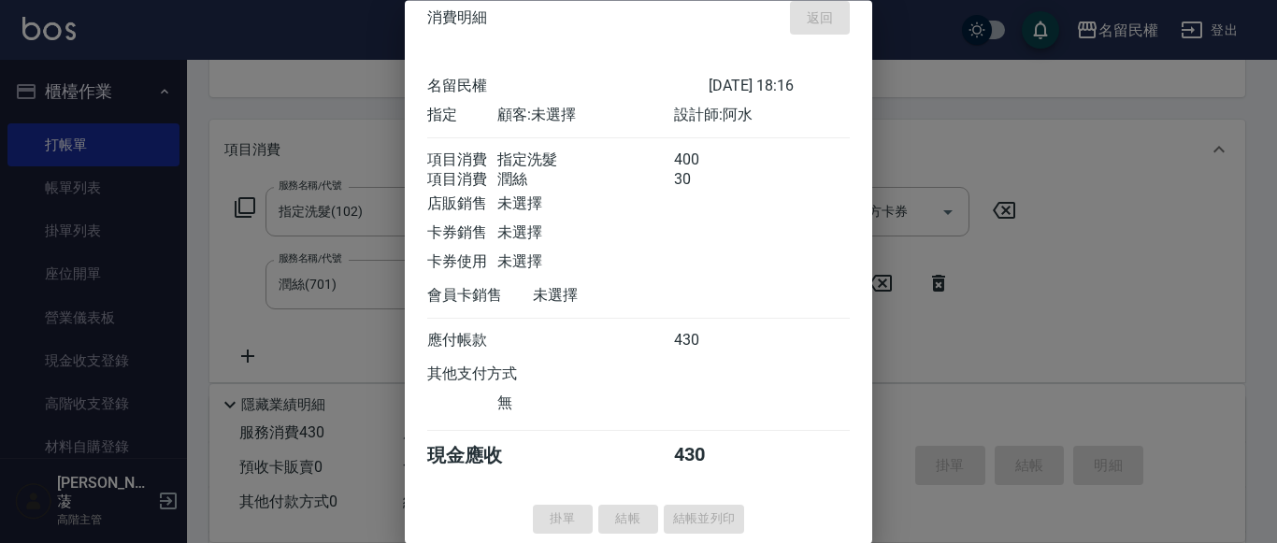
type input "[DATE] 18:45"
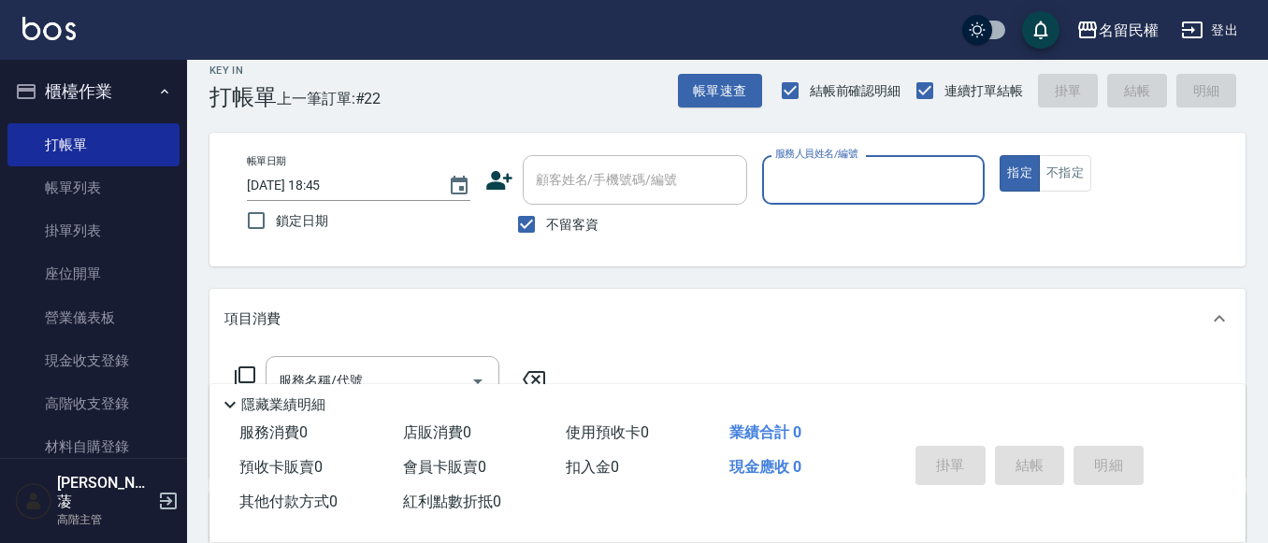
scroll to position [0, 0]
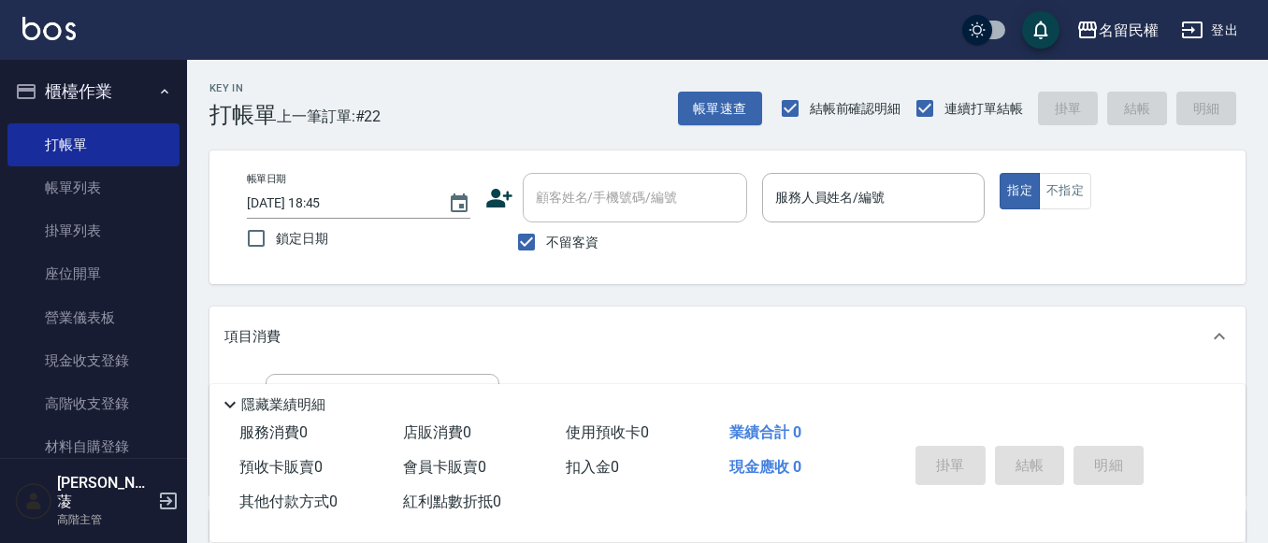
click at [924, 323] on div "項目消費" at bounding box center [727, 337] width 1036 height 60
click at [799, 325] on div "項目消費" at bounding box center [716, 330] width 984 height 20
click at [70, 188] on link "帳單列表" at bounding box center [93, 187] width 172 height 43
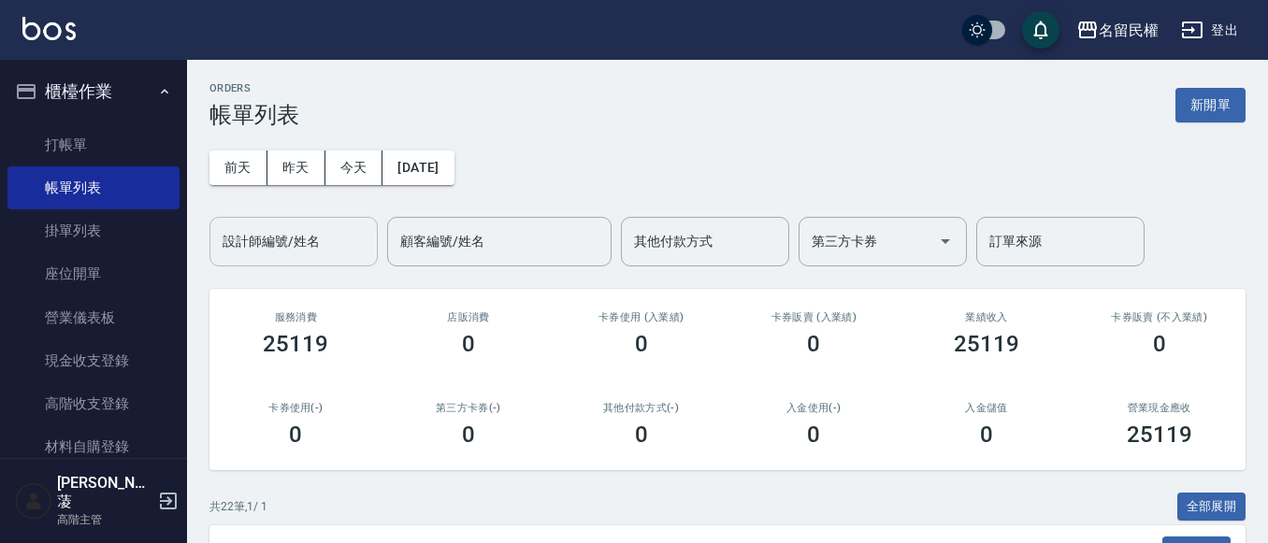
click at [295, 253] on input "設計師編號/姓名" at bounding box center [293, 241] width 151 height 33
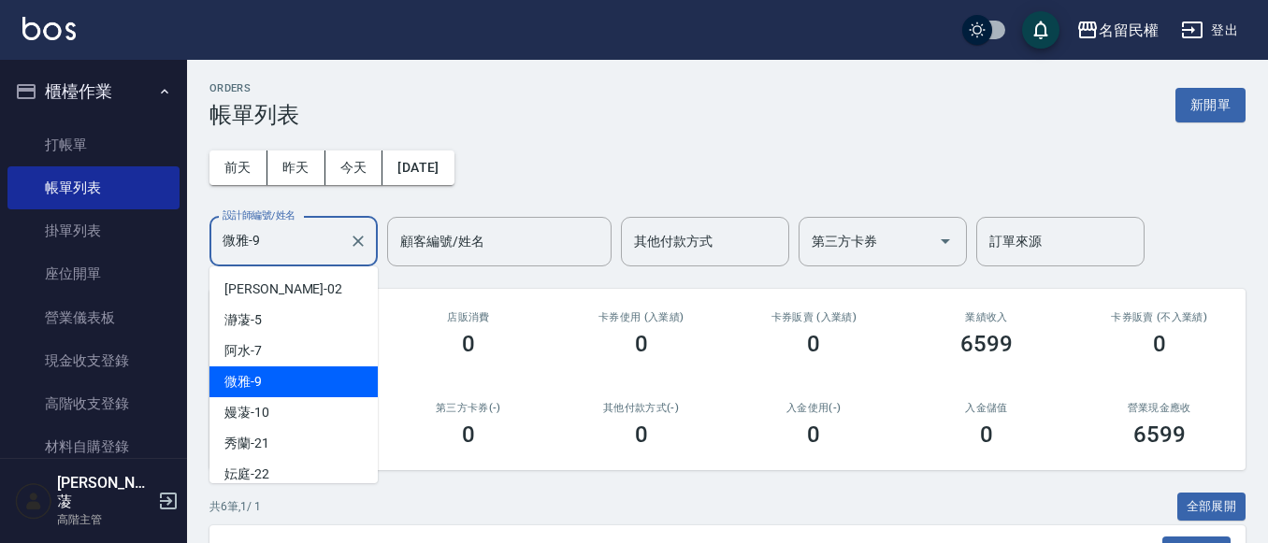
click at [294, 250] on input "微雅-9" at bounding box center [279, 241] width 123 height 33
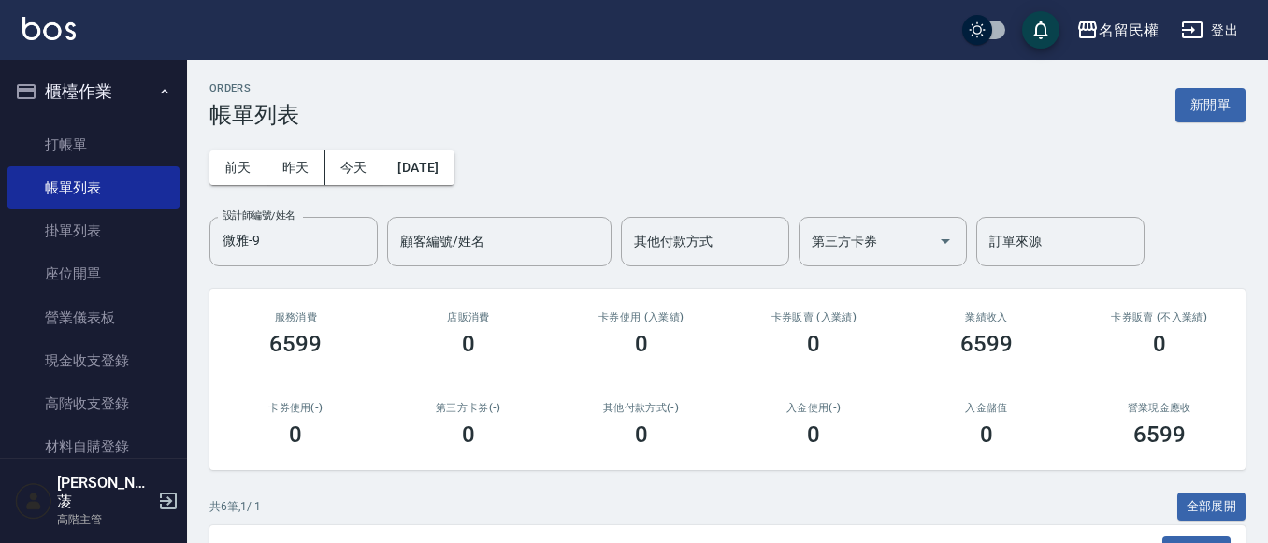
click at [533, 185] on div "[DATE] [DATE] [DATE] [DATE] 設計師編號/姓名 [PERSON_NAME]-9 設計師編號/姓名 顧客編號/姓名 顧客編號/姓名 其…" at bounding box center [727, 197] width 1036 height 138
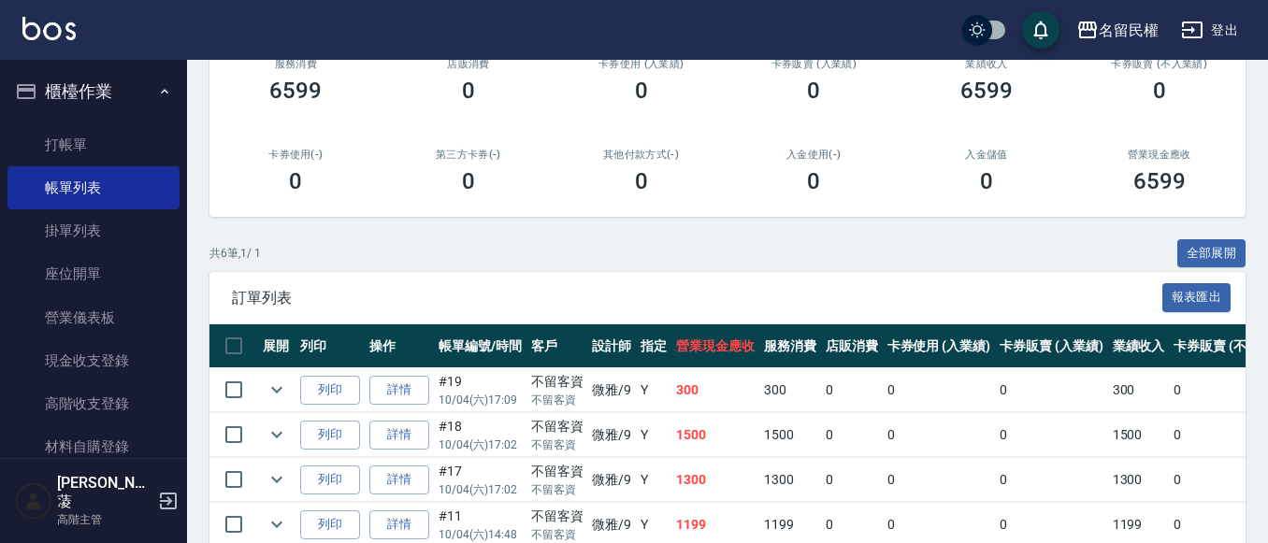
scroll to position [61, 0]
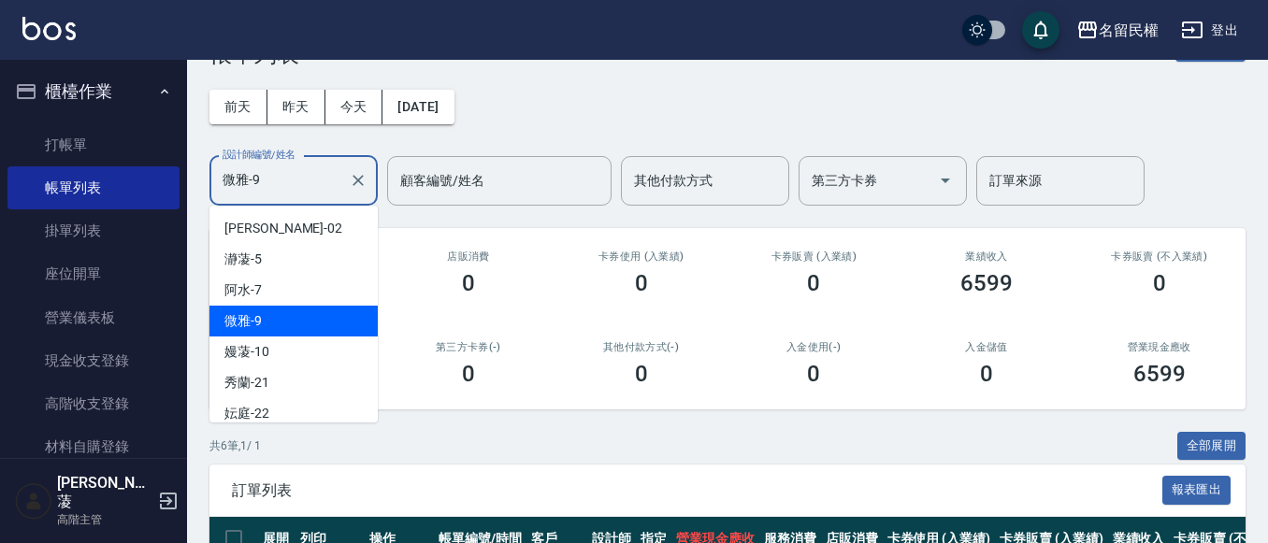
click at [295, 174] on input "微雅-9" at bounding box center [279, 181] width 123 height 33
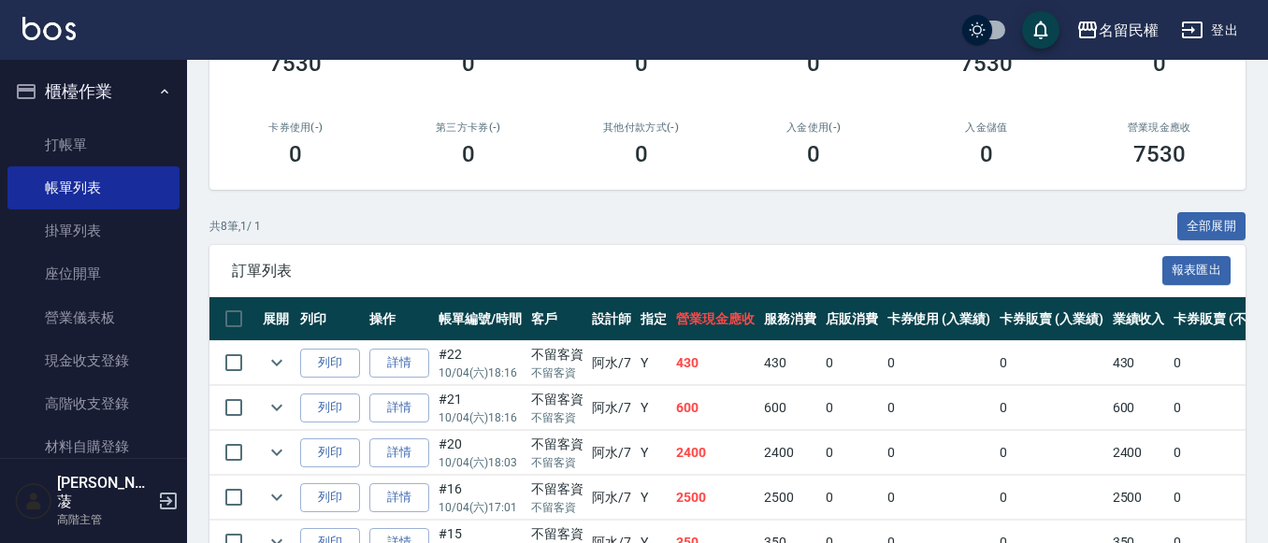
scroll to position [0, 0]
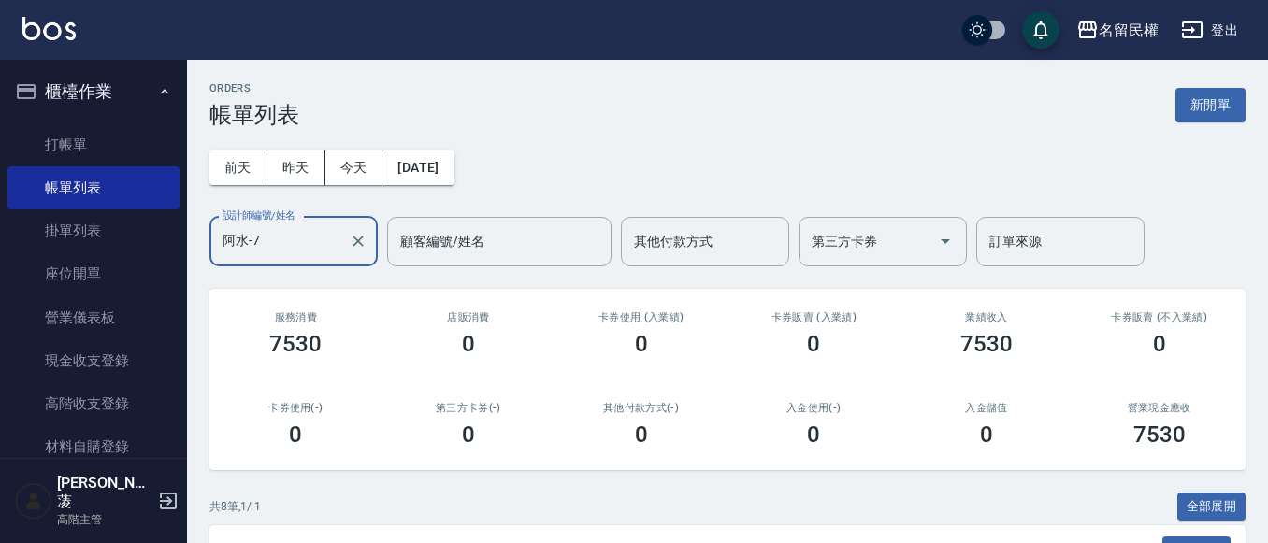
click at [281, 232] on input "阿水-7" at bounding box center [279, 241] width 123 height 33
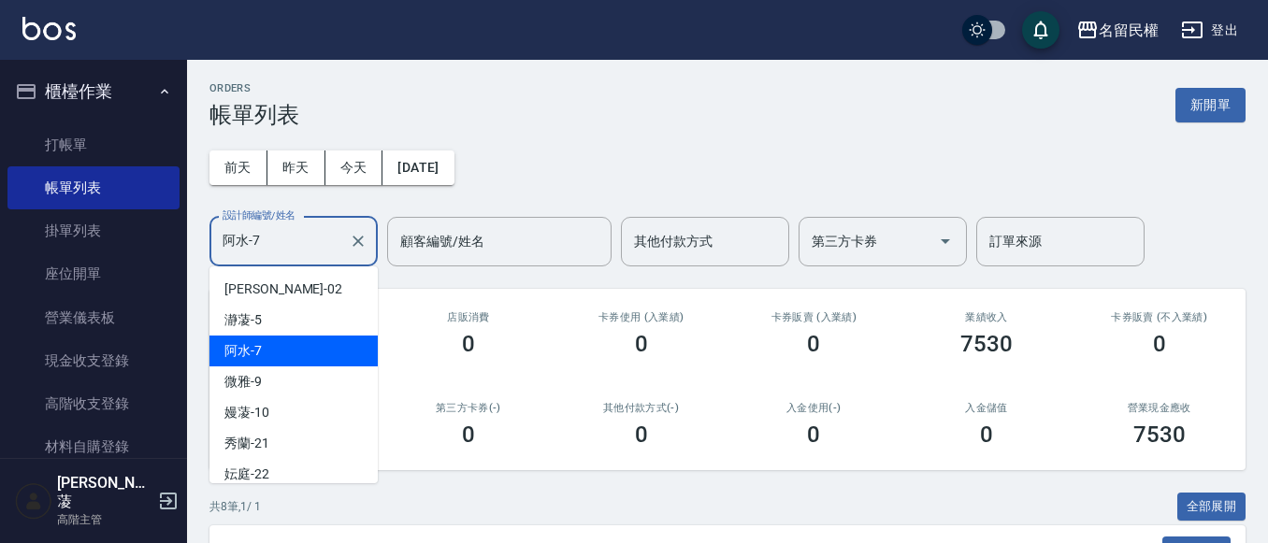
click at [281, 232] on input "阿水-7" at bounding box center [279, 241] width 123 height 33
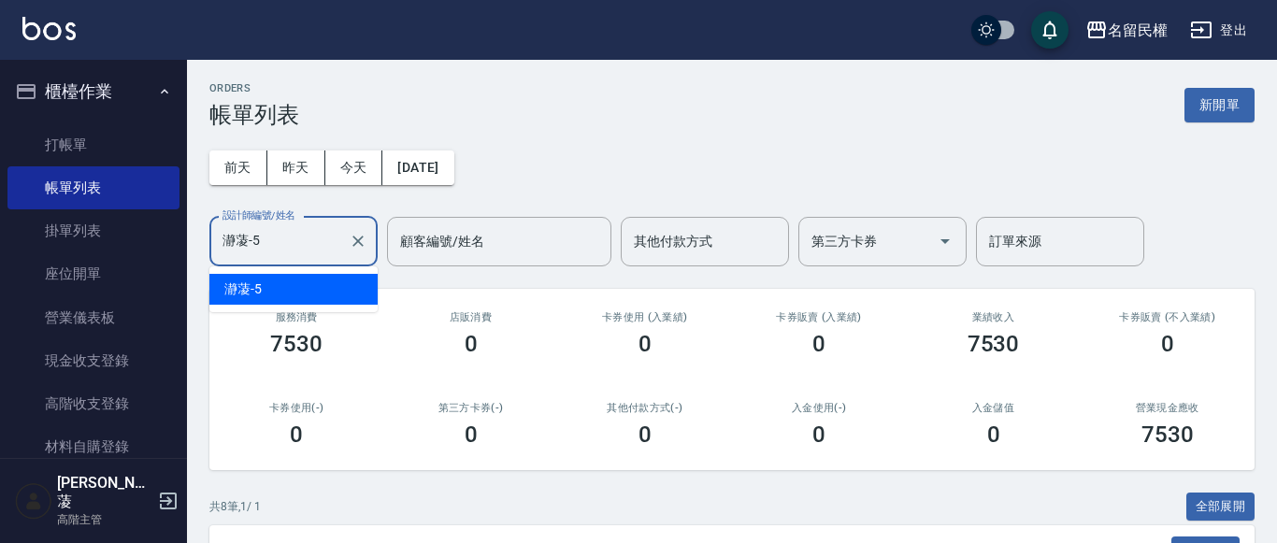
type input "瀞蓤-5"
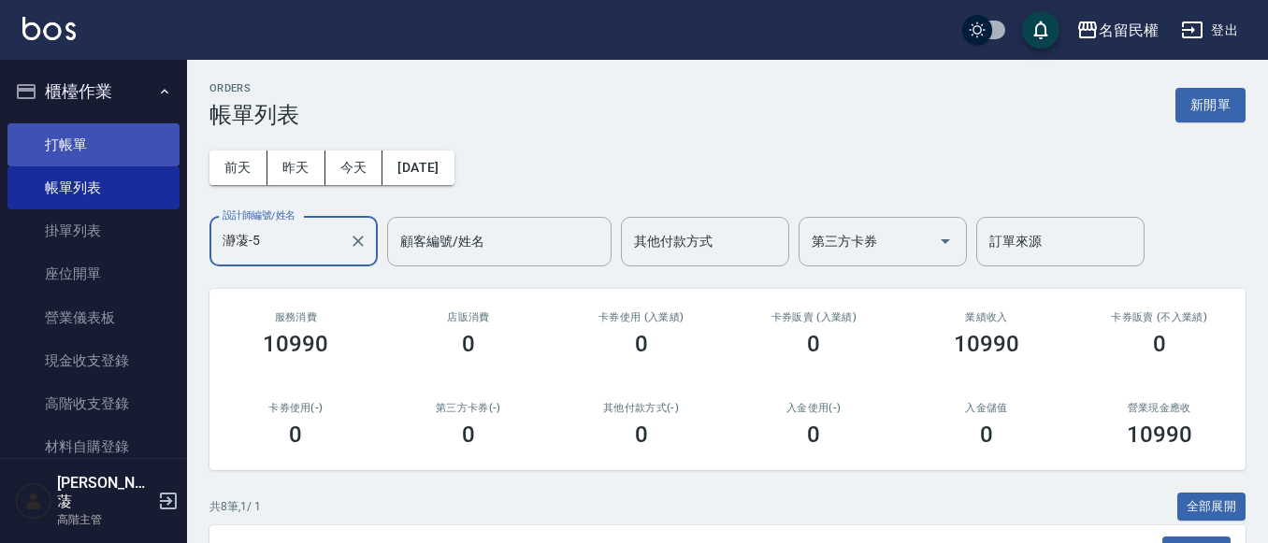
click at [122, 146] on link "打帳單" at bounding box center [93, 144] width 172 height 43
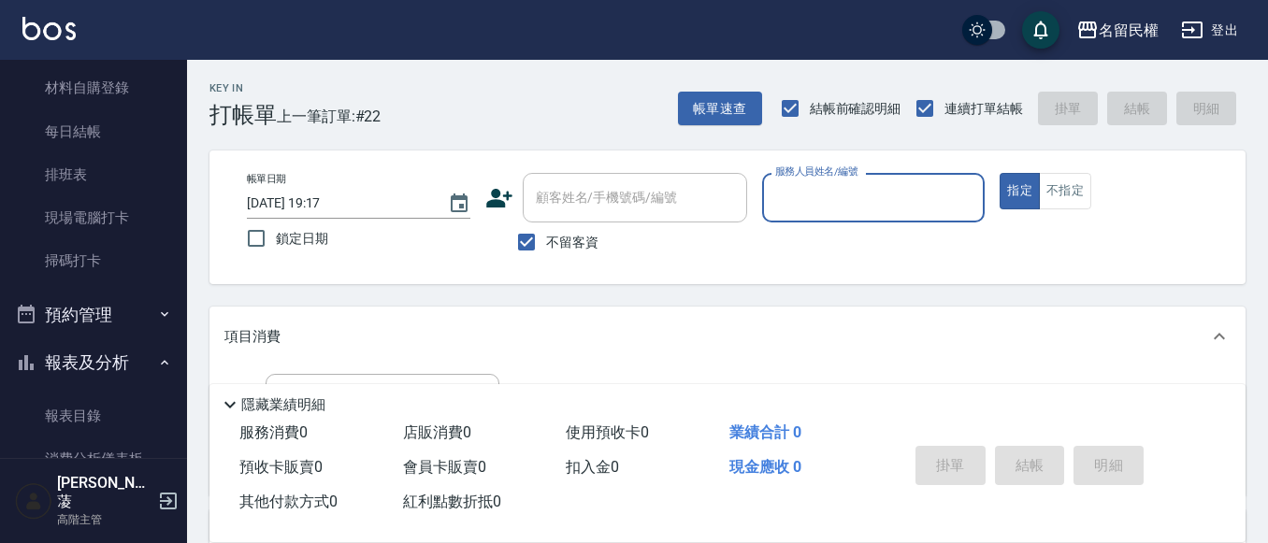
scroll to position [374, 0]
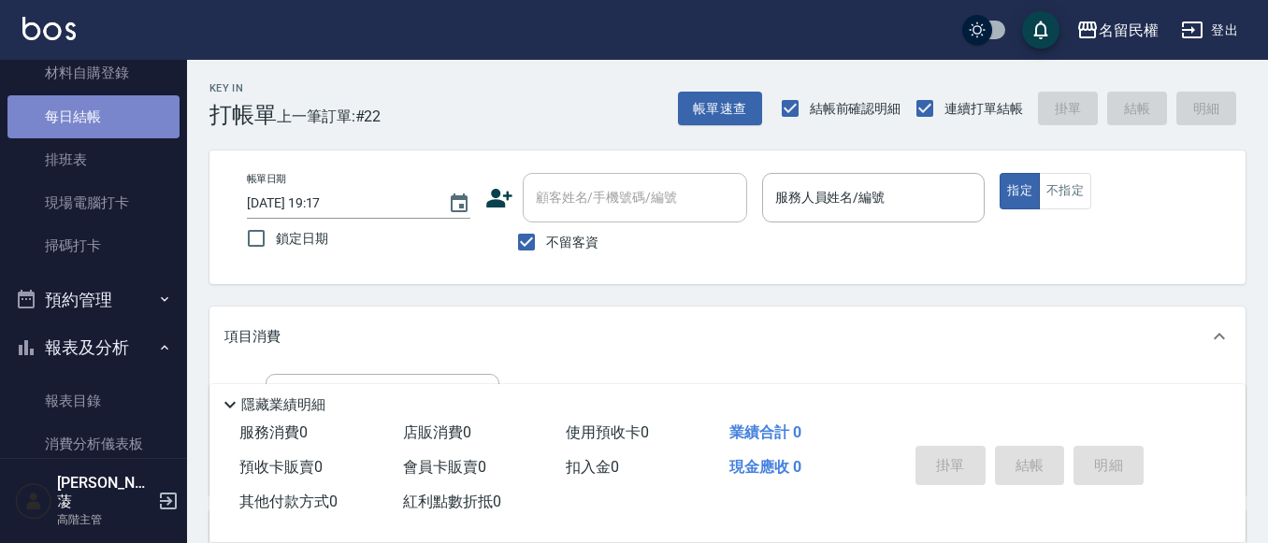
click at [113, 132] on link "每日結帳" at bounding box center [93, 116] width 172 height 43
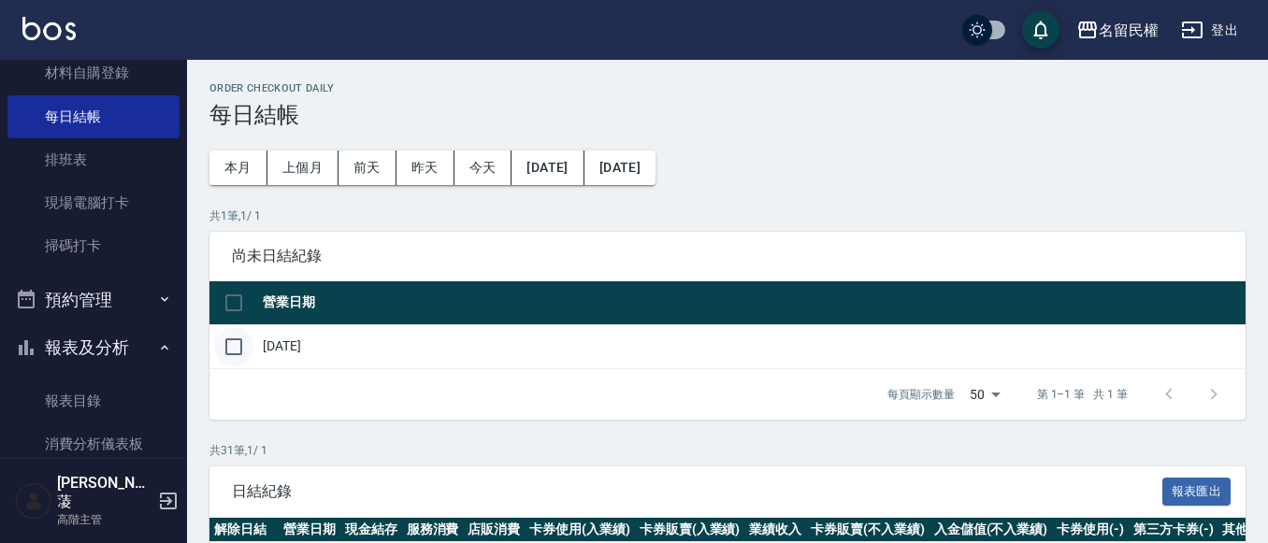
click at [231, 332] on input "checkbox" at bounding box center [233, 346] width 39 height 39
checkbox input "true"
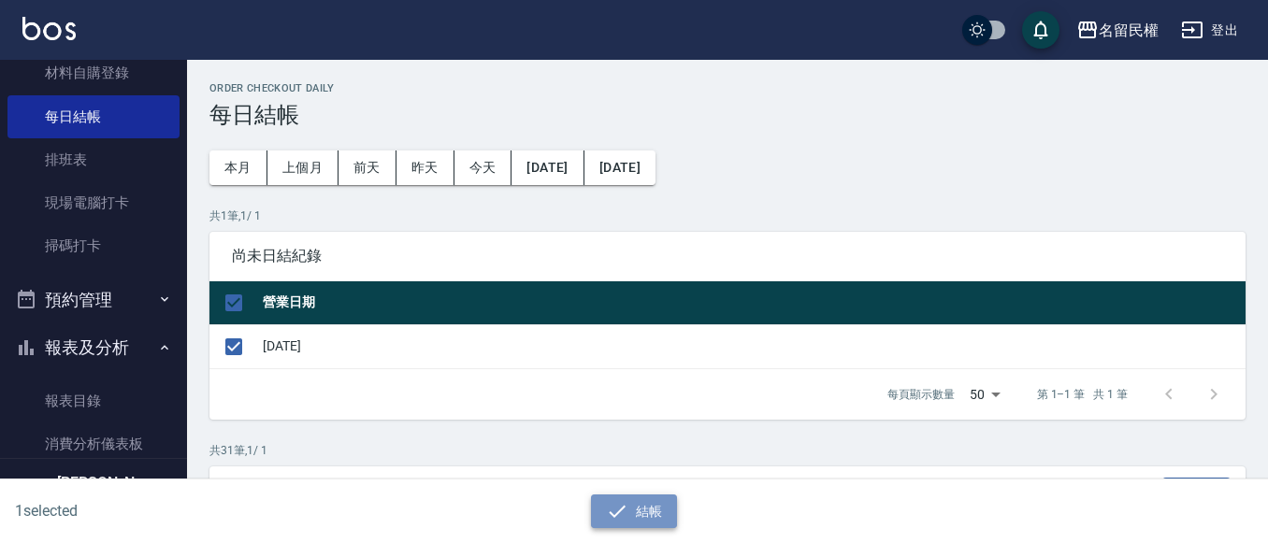
click at [672, 503] on button "結帳" at bounding box center [634, 512] width 87 height 35
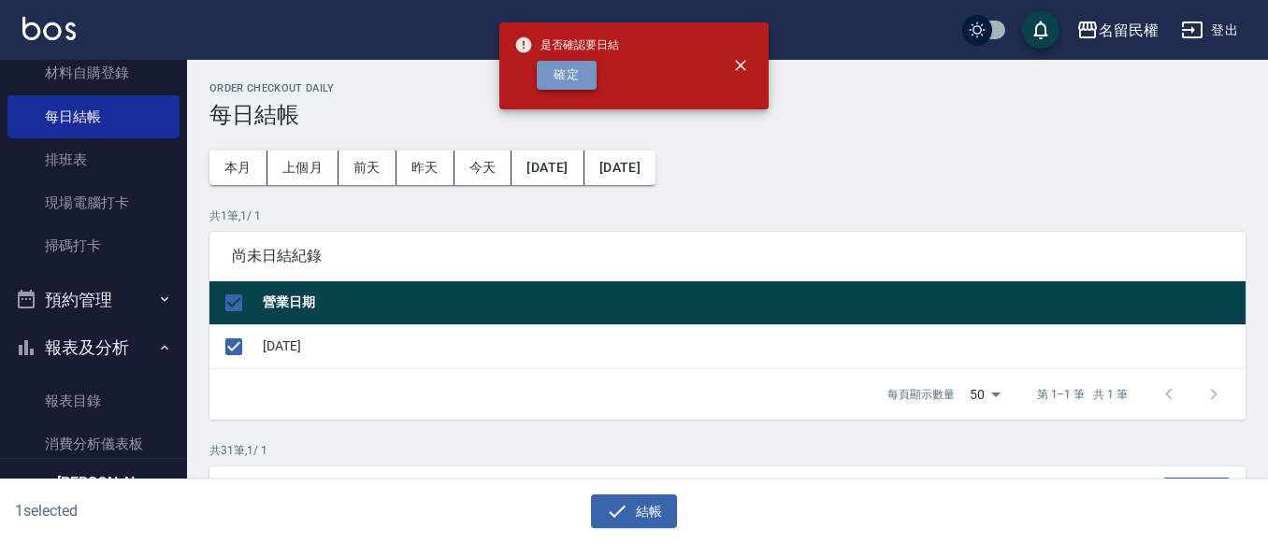
click at [582, 88] on button "確定" at bounding box center [567, 75] width 60 height 29
checkbox input "false"
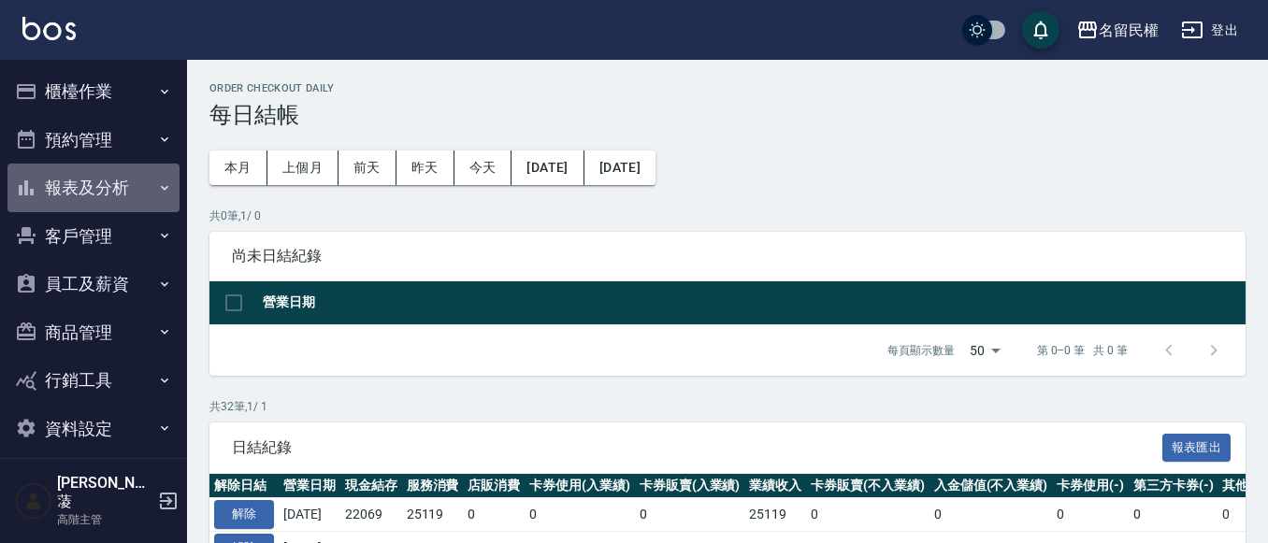
click at [149, 198] on button "報表及分析" at bounding box center [93, 188] width 172 height 49
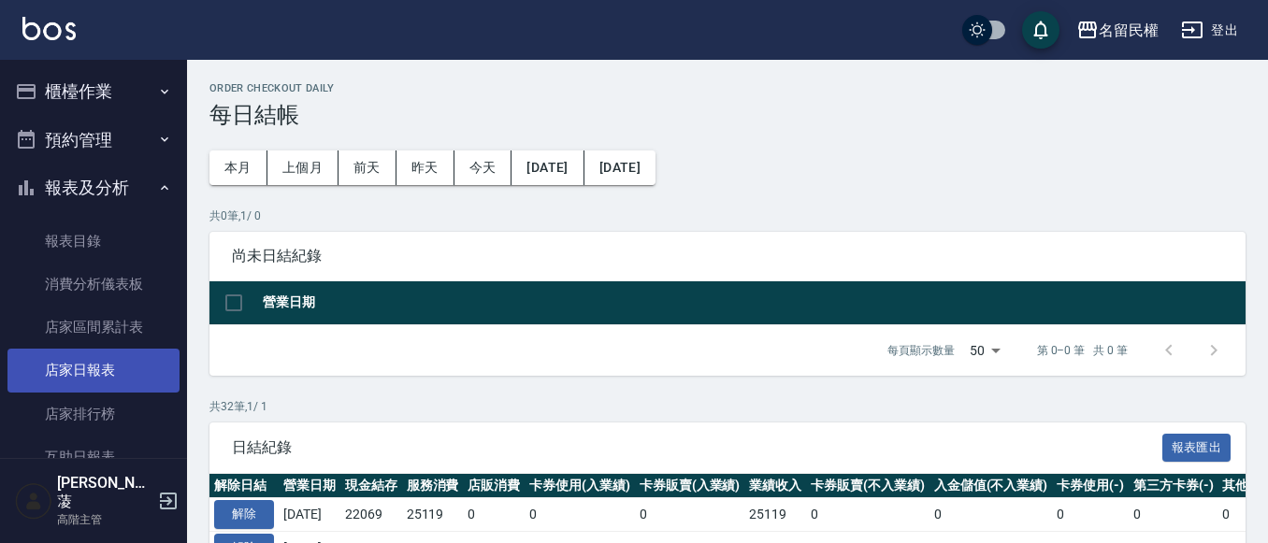
click at [124, 364] on link "店家日報表" at bounding box center [93, 370] width 172 height 43
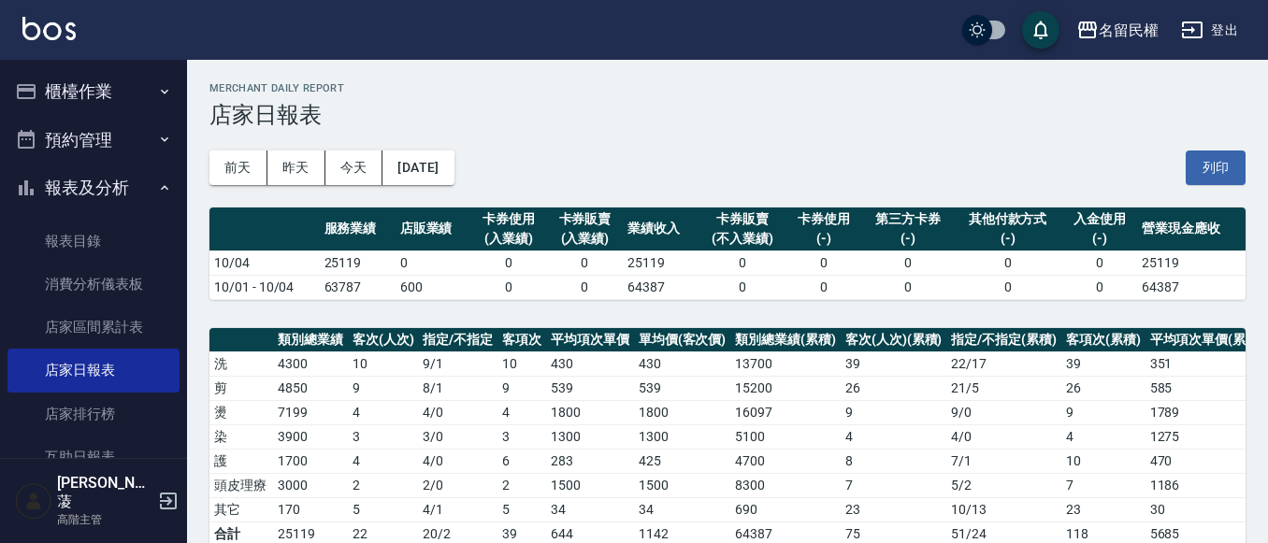
click at [1193, 185] on div "前天 昨天 今天 2025/10/04 列印" at bounding box center [727, 167] width 1036 height 79
click at [1202, 173] on button "列印" at bounding box center [1216, 168] width 60 height 35
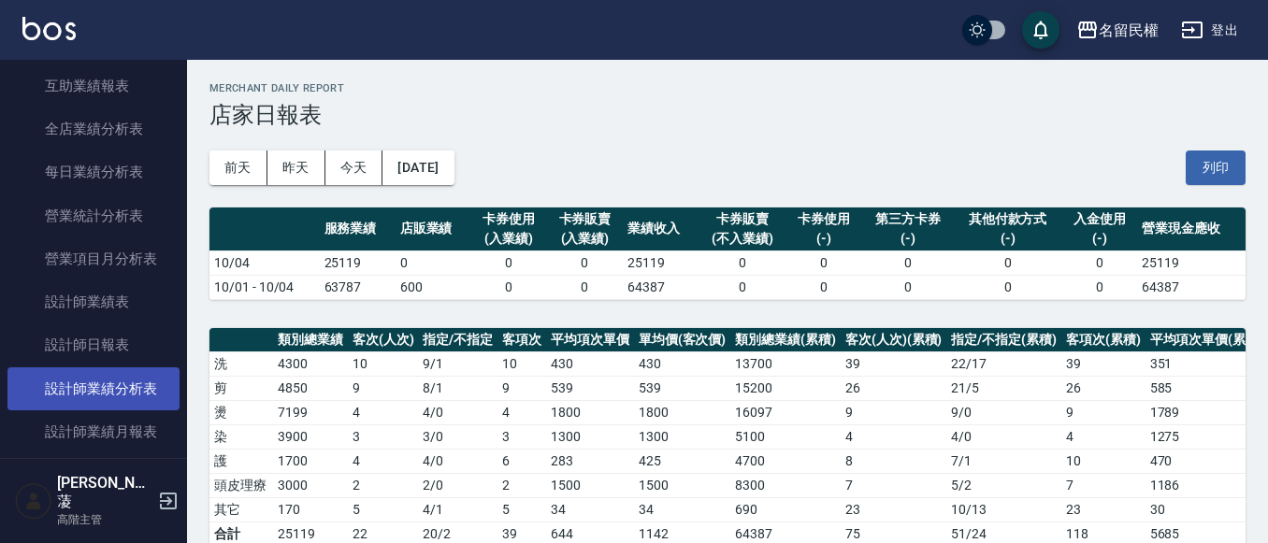
scroll to position [561, 0]
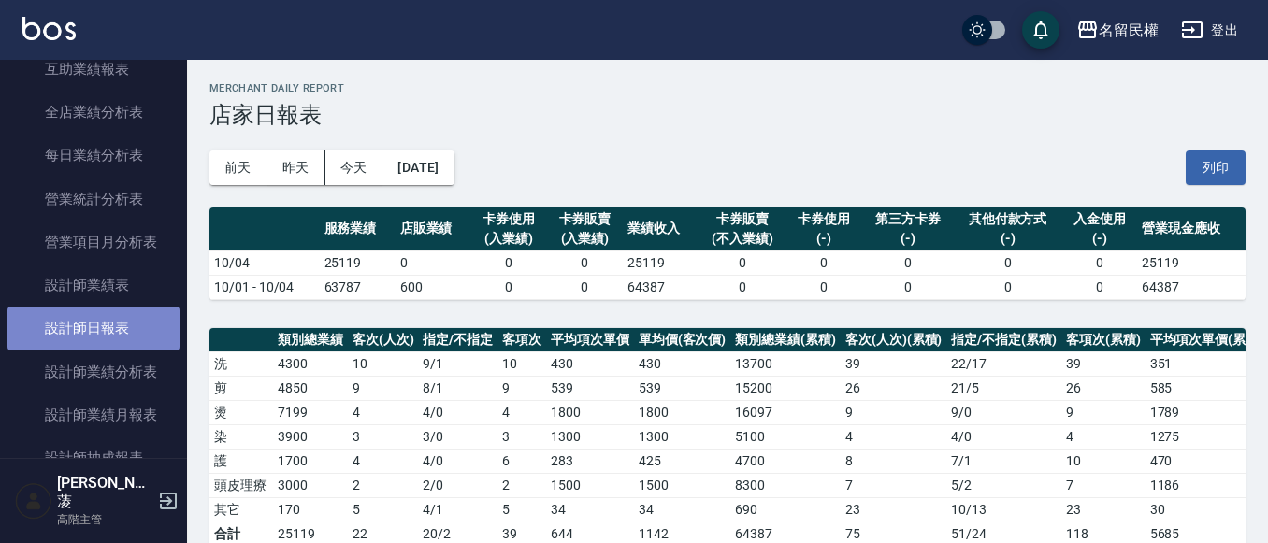
click at [123, 310] on link "設計師日報表" at bounding box center [93, 328] width 172 height 43
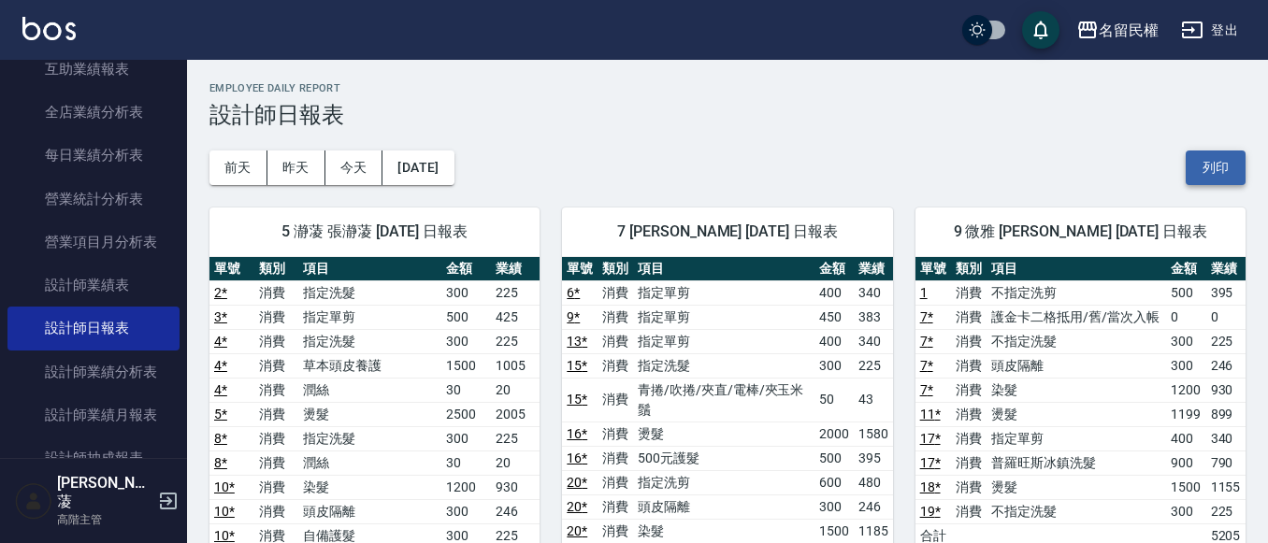
click at [1229, 166] on button "列印" at bounding box center [1216, 168] width 60 height 35
